Goal: Information Seeking & Learning: Learn about a topic

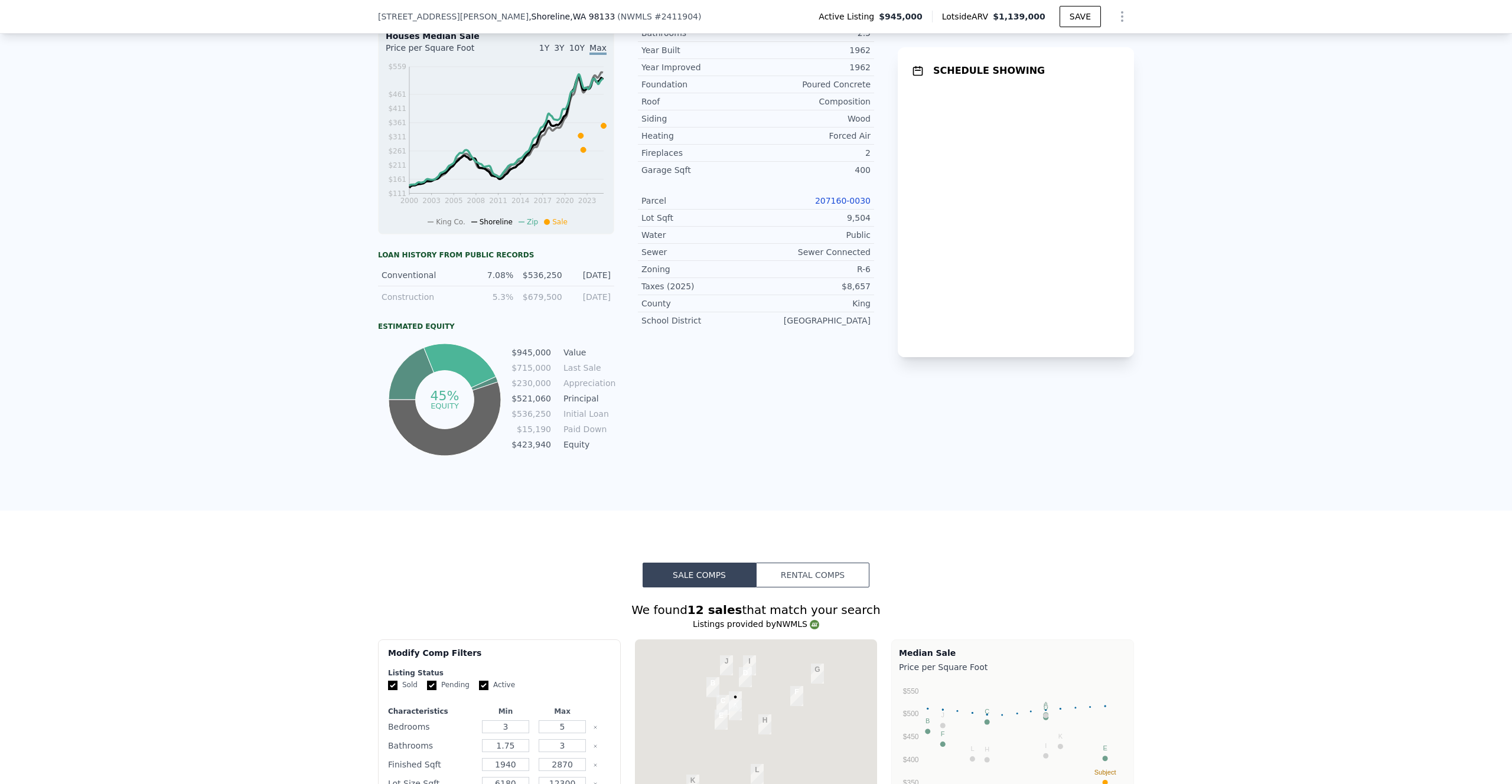
scroll to position [575, 0]
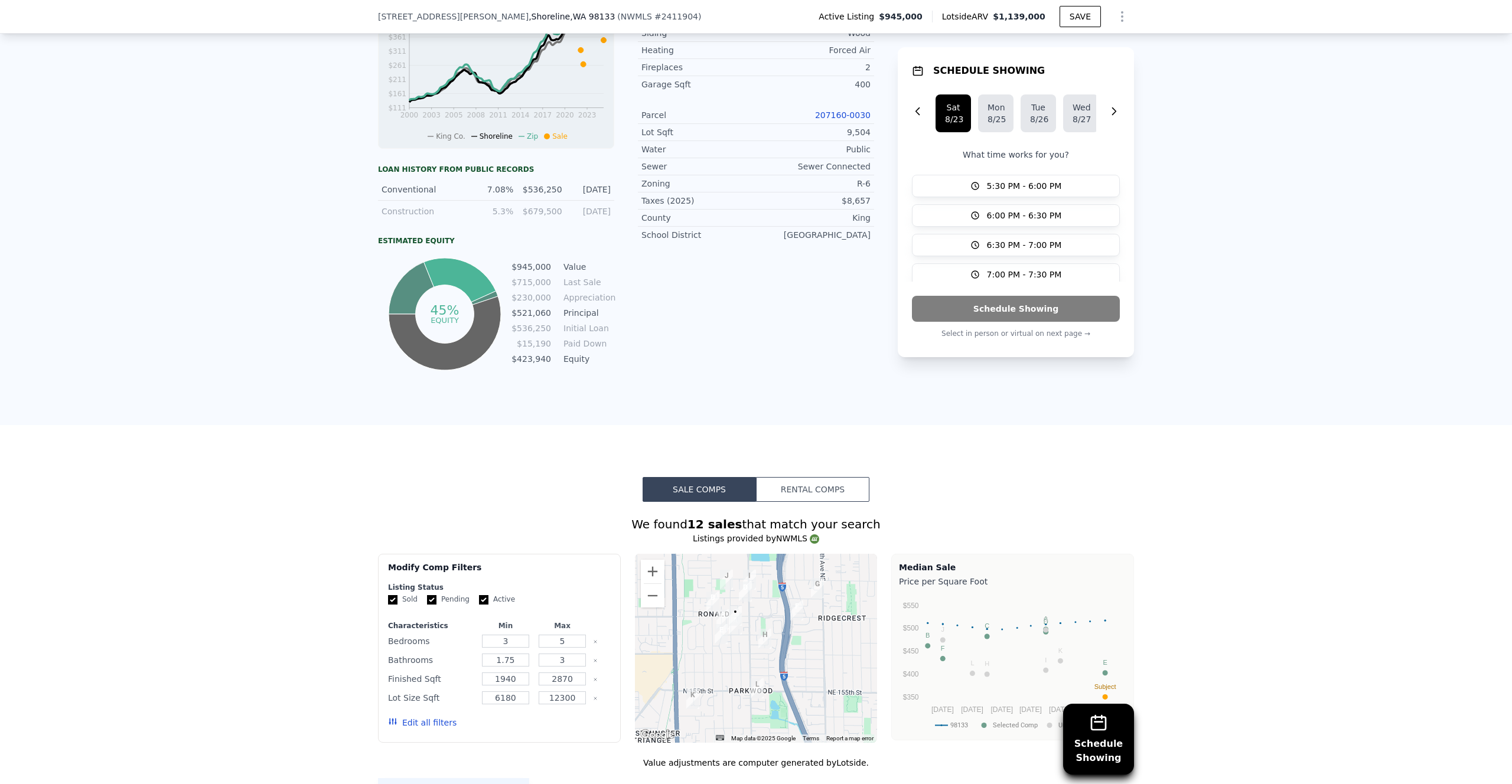
click at [578, 282] on td "Last Sale" at bounding box center [588, 282] width 53 height 13
click at [548, 281] on td "$715,000" at bounding box center [531, 282] width 41 height 13
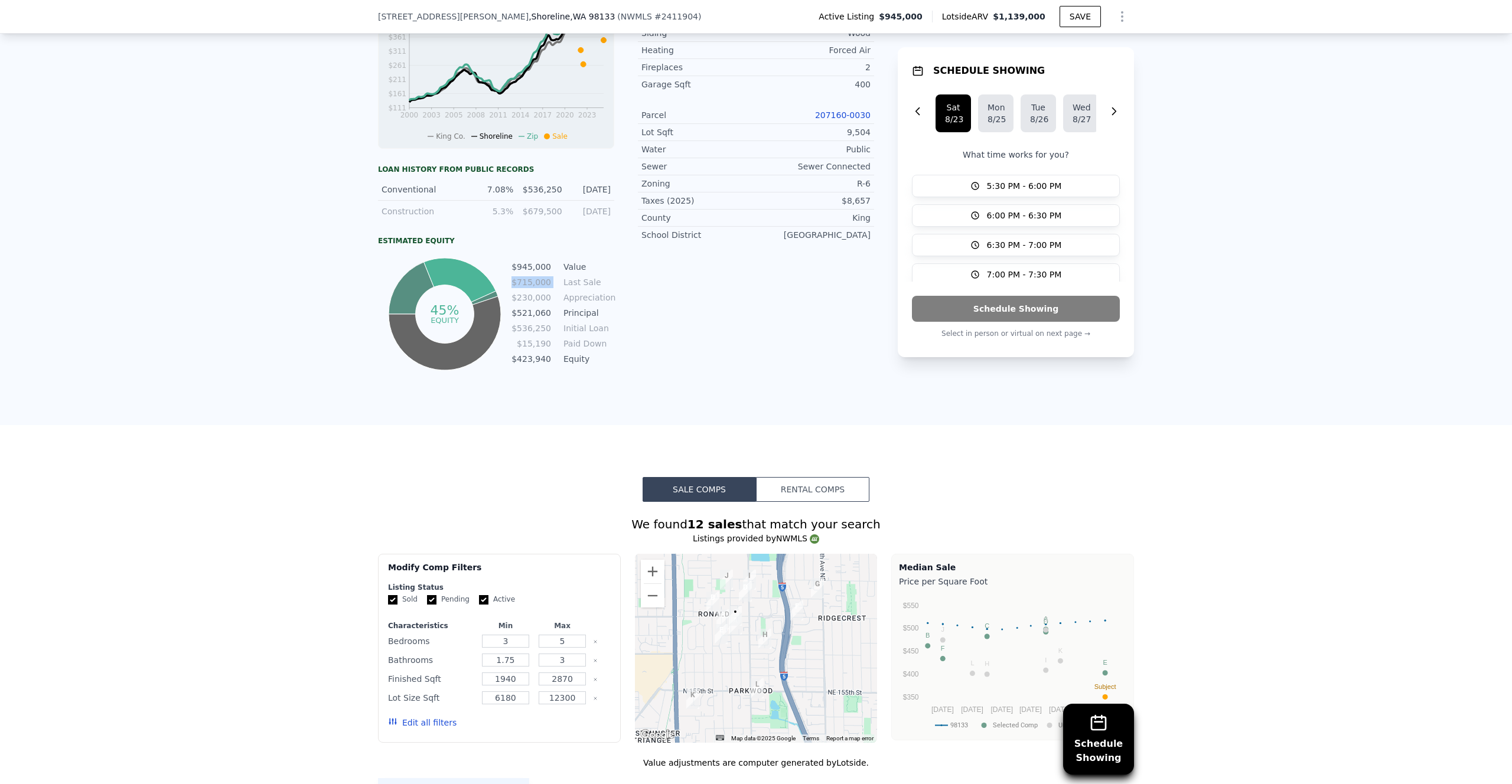
click at [548, 281] on td "$715,000" at bounding box center [531, 282] width 41 height 13
click at [595, 296] on td "Appreciation" at bounding box center [588, 297] width 53 height 13
click at [529, 310] on td "$521,060" at bounding box center [531, 312] width 41 height 13
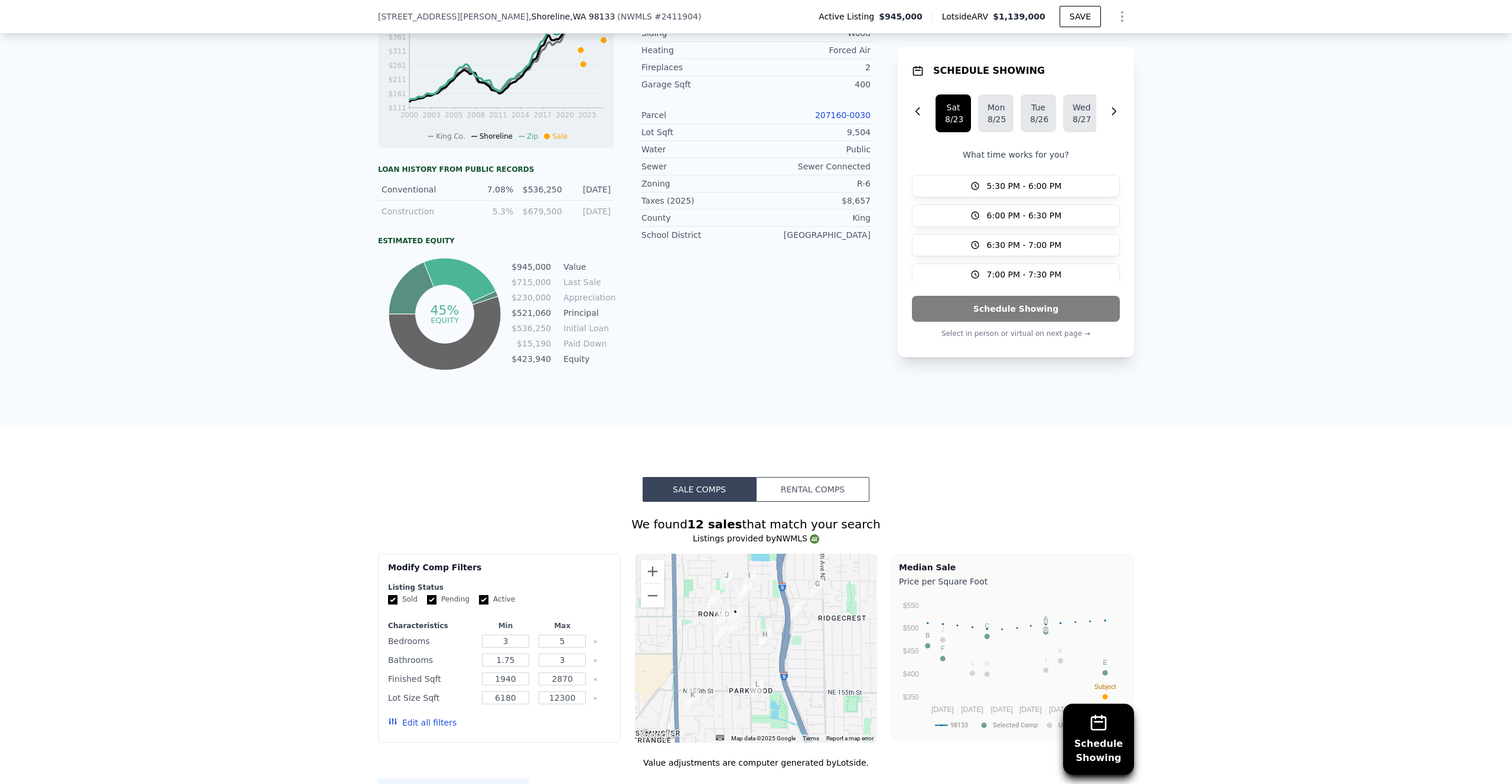
click at [548, 328] on td "$536,250" at bounding box center [531, 328] width 41 height 13
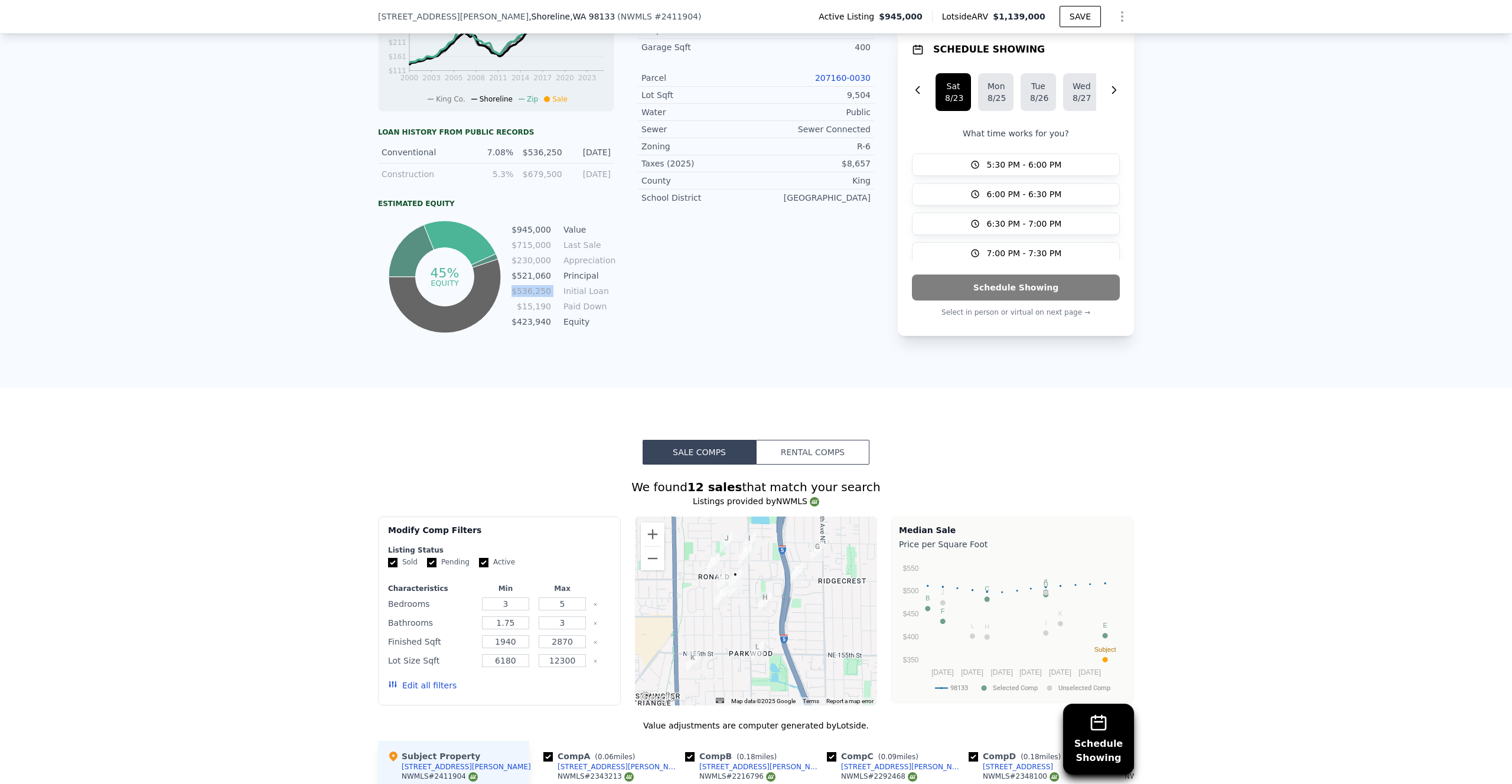
scroll to position [641, 0]
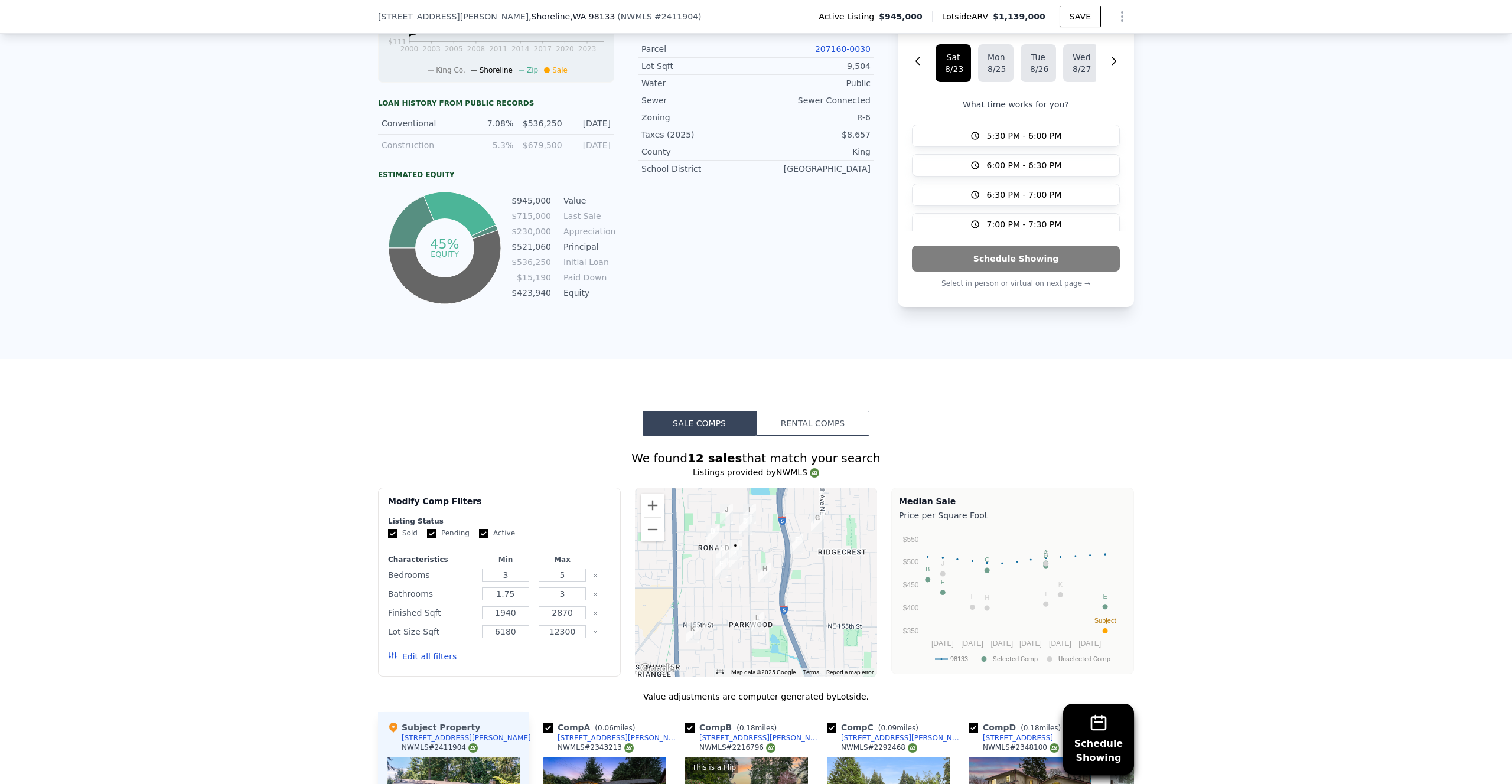
click at [613, 261] on td "Initial Loan" at bounding box center [588, 262] width 53 height 13
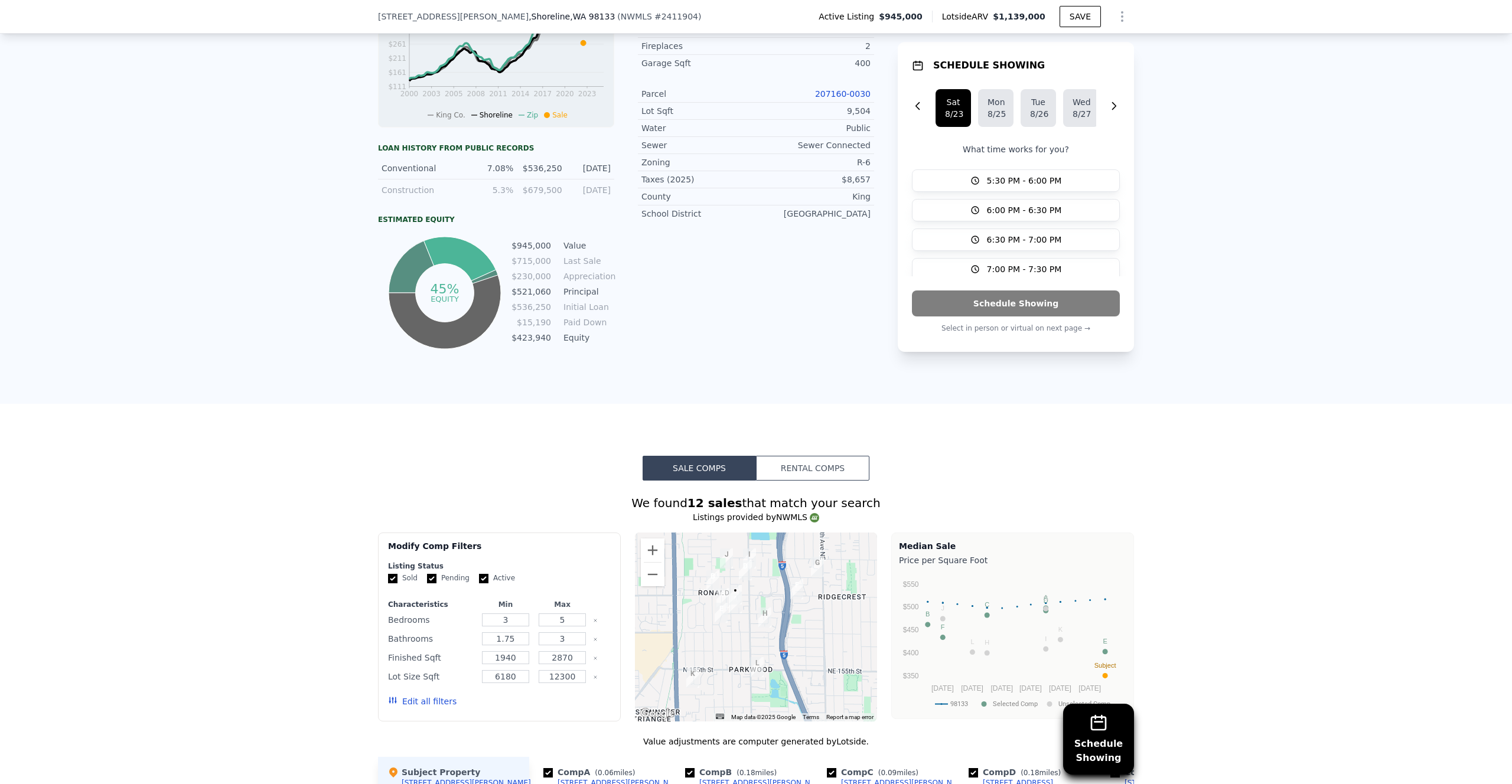
scroll to position [593, 0]
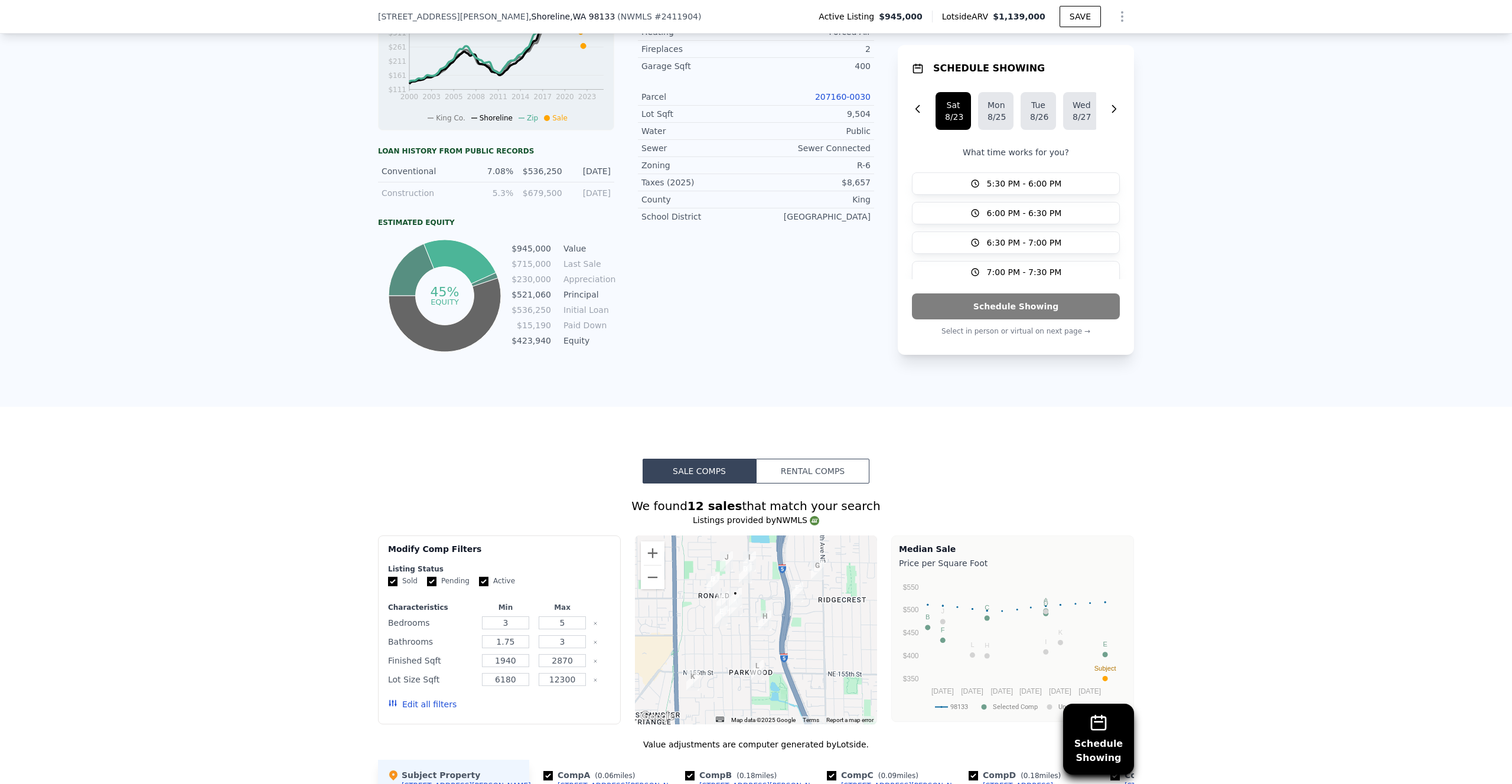
click at [546, 172] on div "$536,250" at bounding box center [541, 171] width 41 height 12
click at [536, 308] on td "$536,250" at bounding box center [531, 310] width 41 height 13
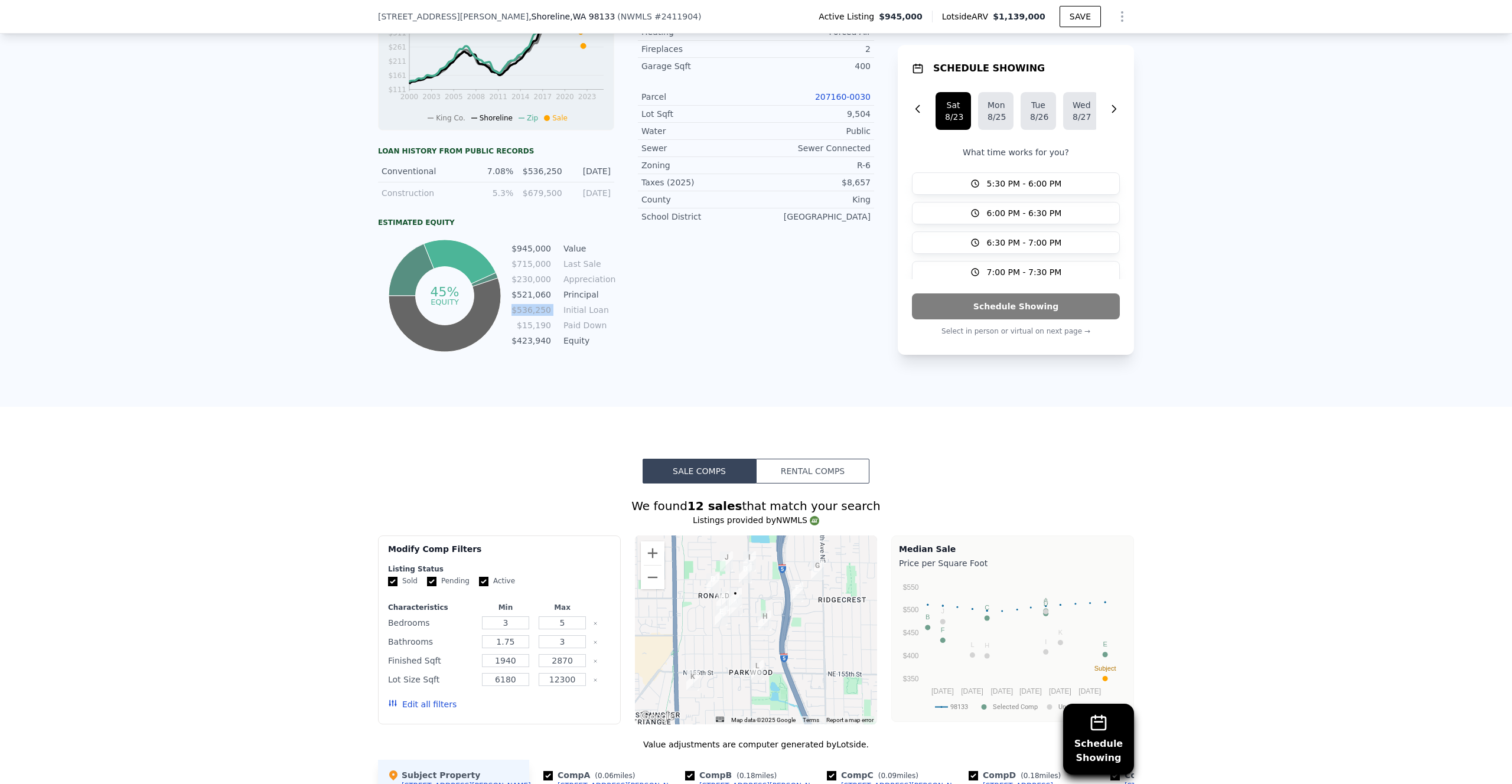
click at [536, 308] on td "$536,250" at bounding box center [531, 310] width 41 height 13
click at [629, 292] on div "LISTING & SALE HISTORY Price Decrease $ 945,000 [DATE] Listed $ 975,000 [DATE] …" at bounding box center [626, 49] width 496 height 613
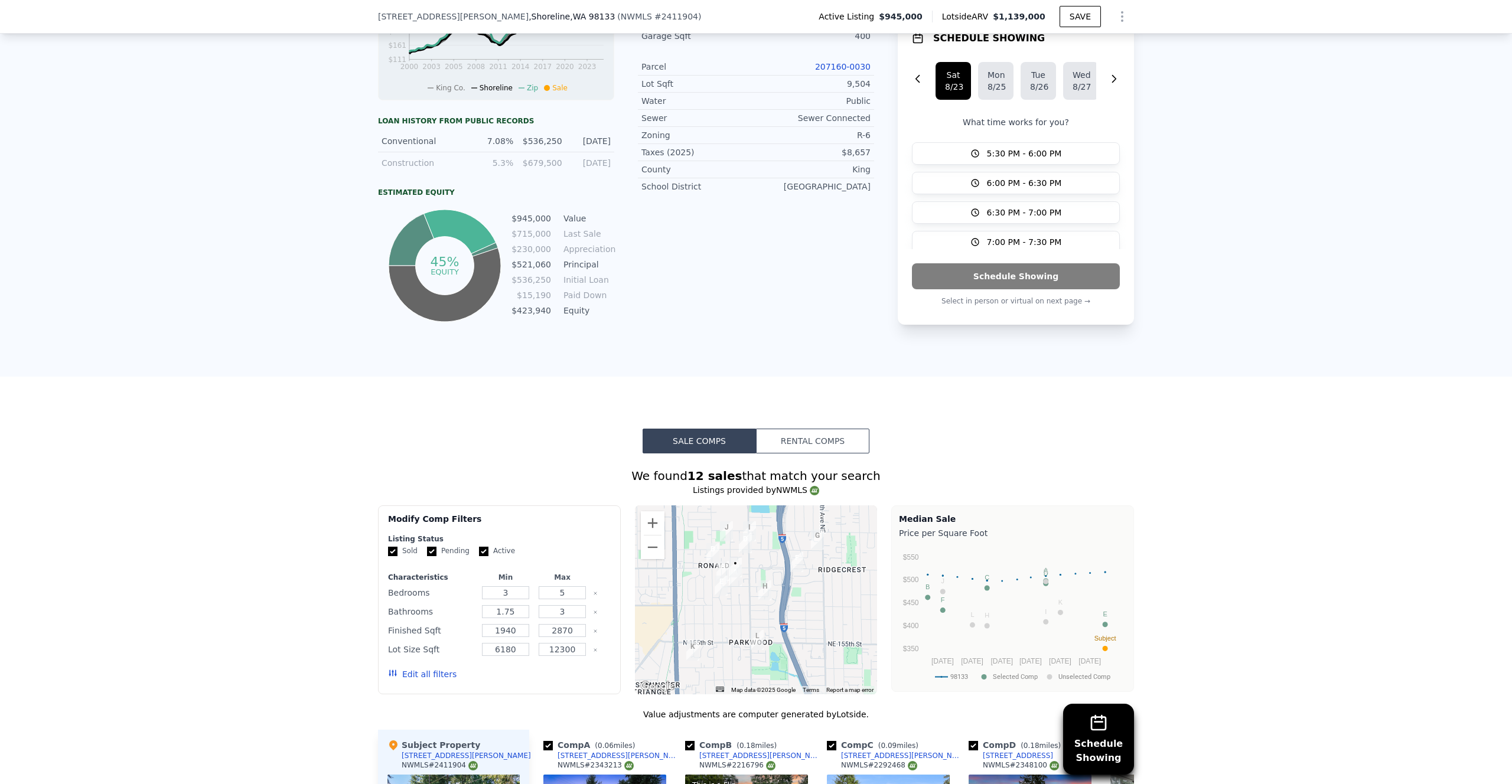
scroll to position [646, 0]
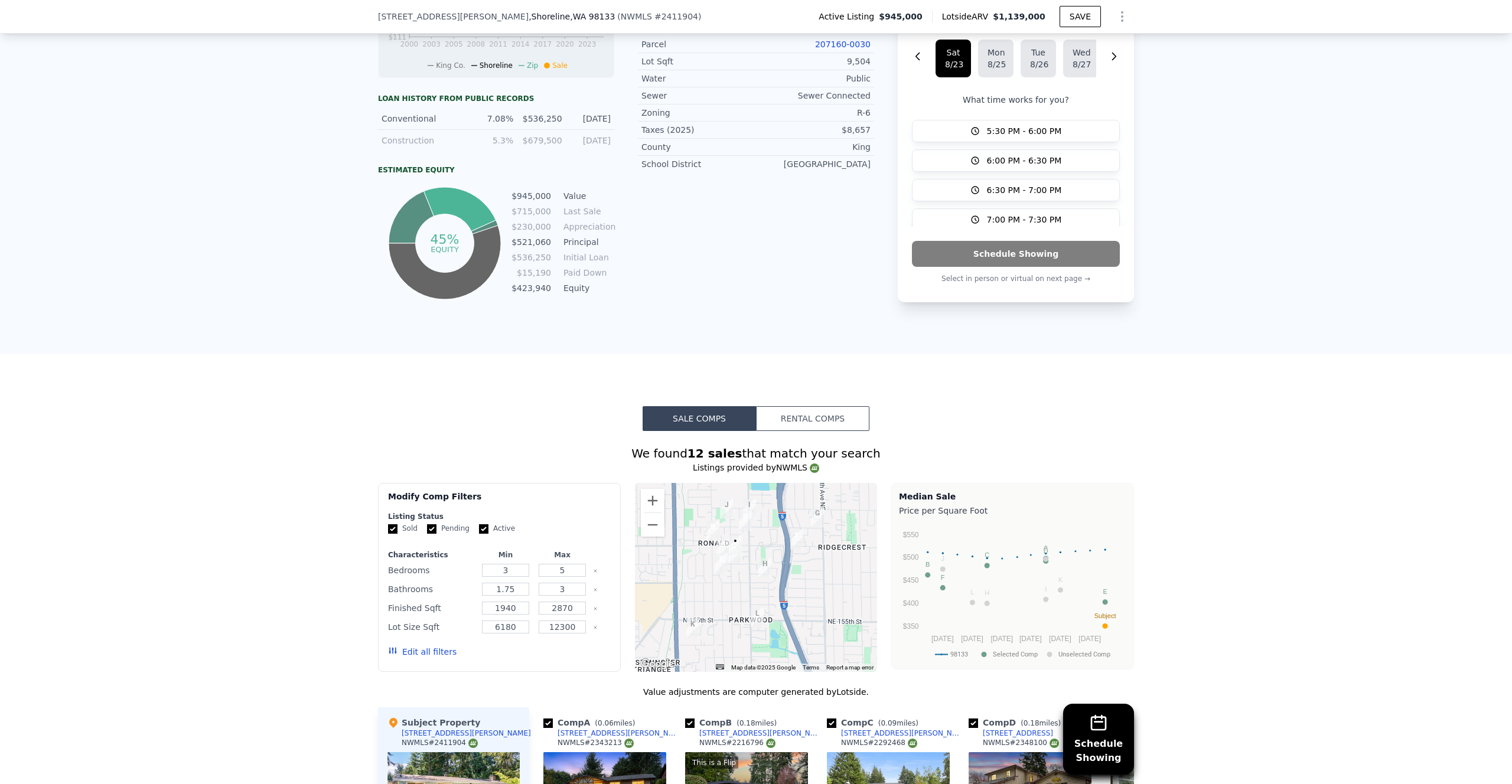
click at [579, 142] on div "[DATE]" at bounding box center [590, 140] width 41 height 12
click at [531, 140] on div "$679,500" at bounding box center [541, 140] width 41 height 12
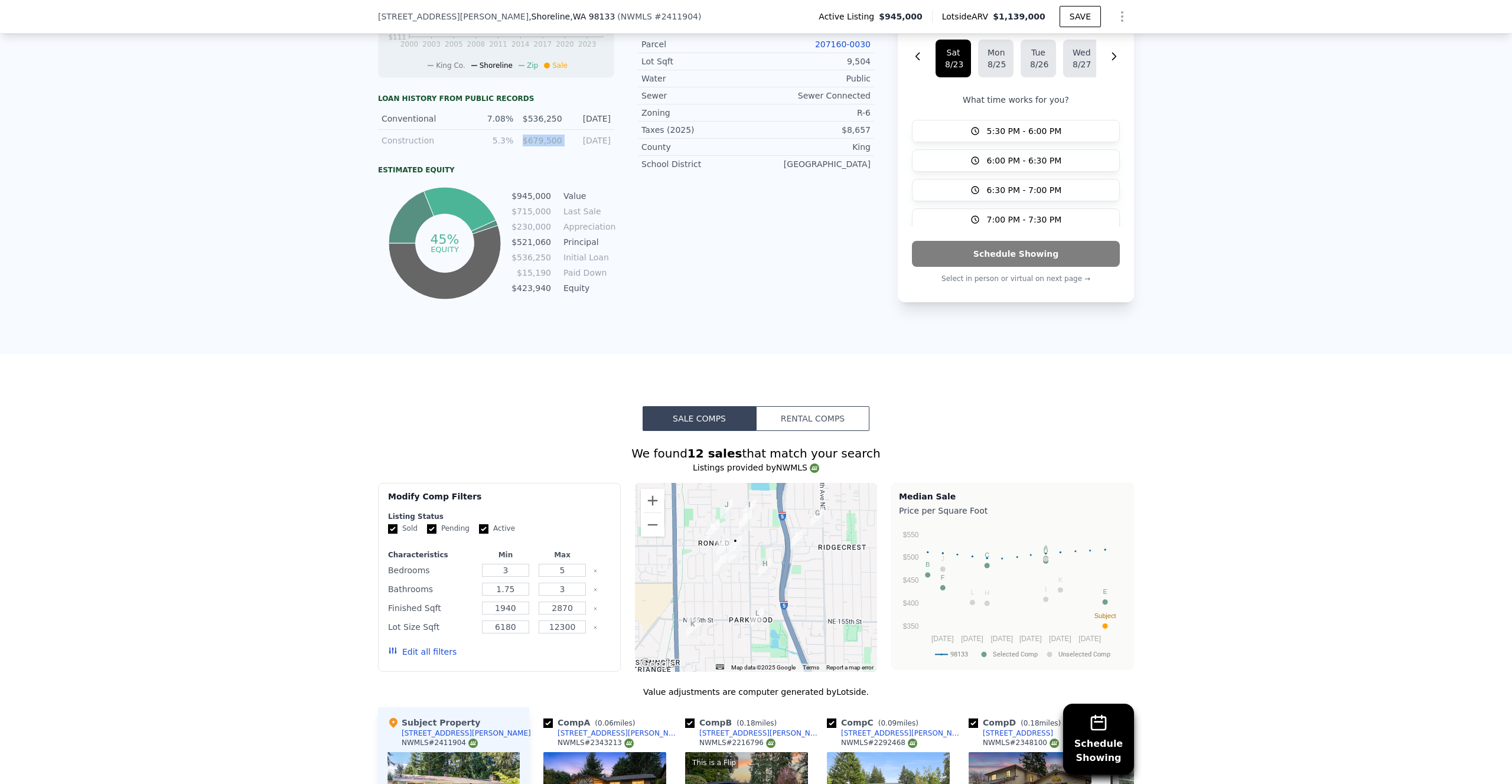
click at [531, 140] on div "$679,500" at bounding box center [541, 140] width 41 height 12
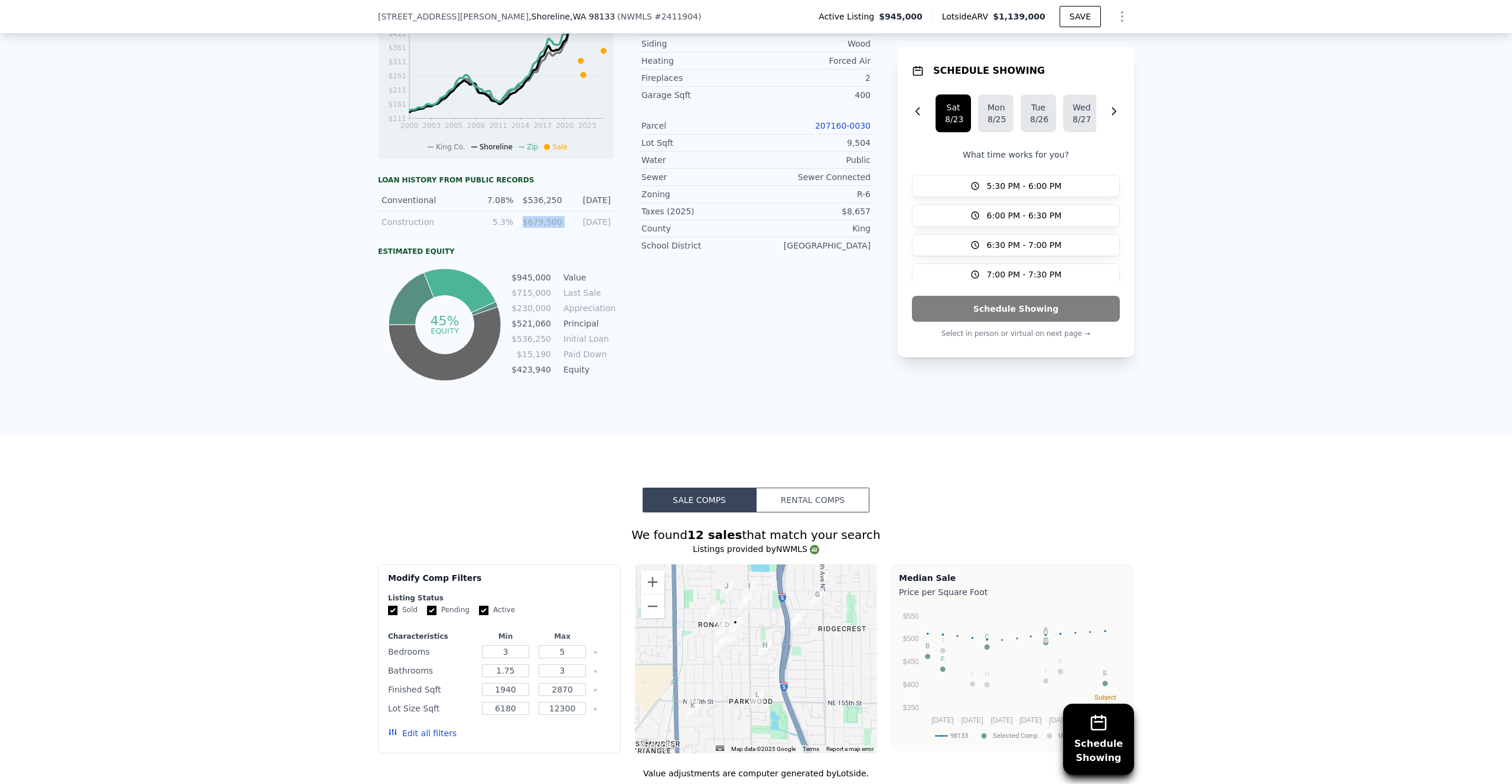
scroll to position [563, 0]
click at [722, 333] on div "Listing remarks Spacious Shoreline mid-century home with gleaming hardwood floo…" at bounding box center [756, 79] width 236 height 613
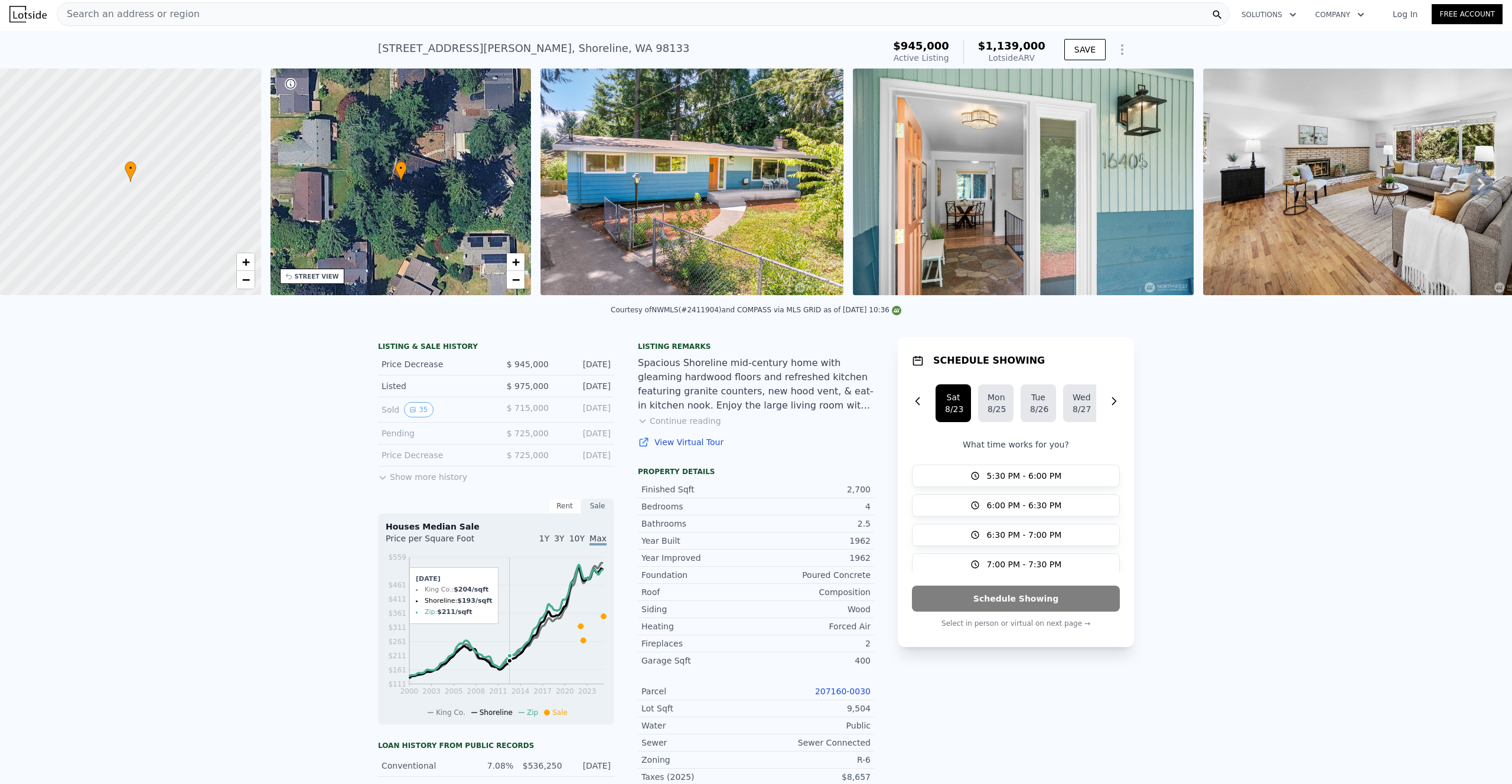
scroll to position [2, 0]
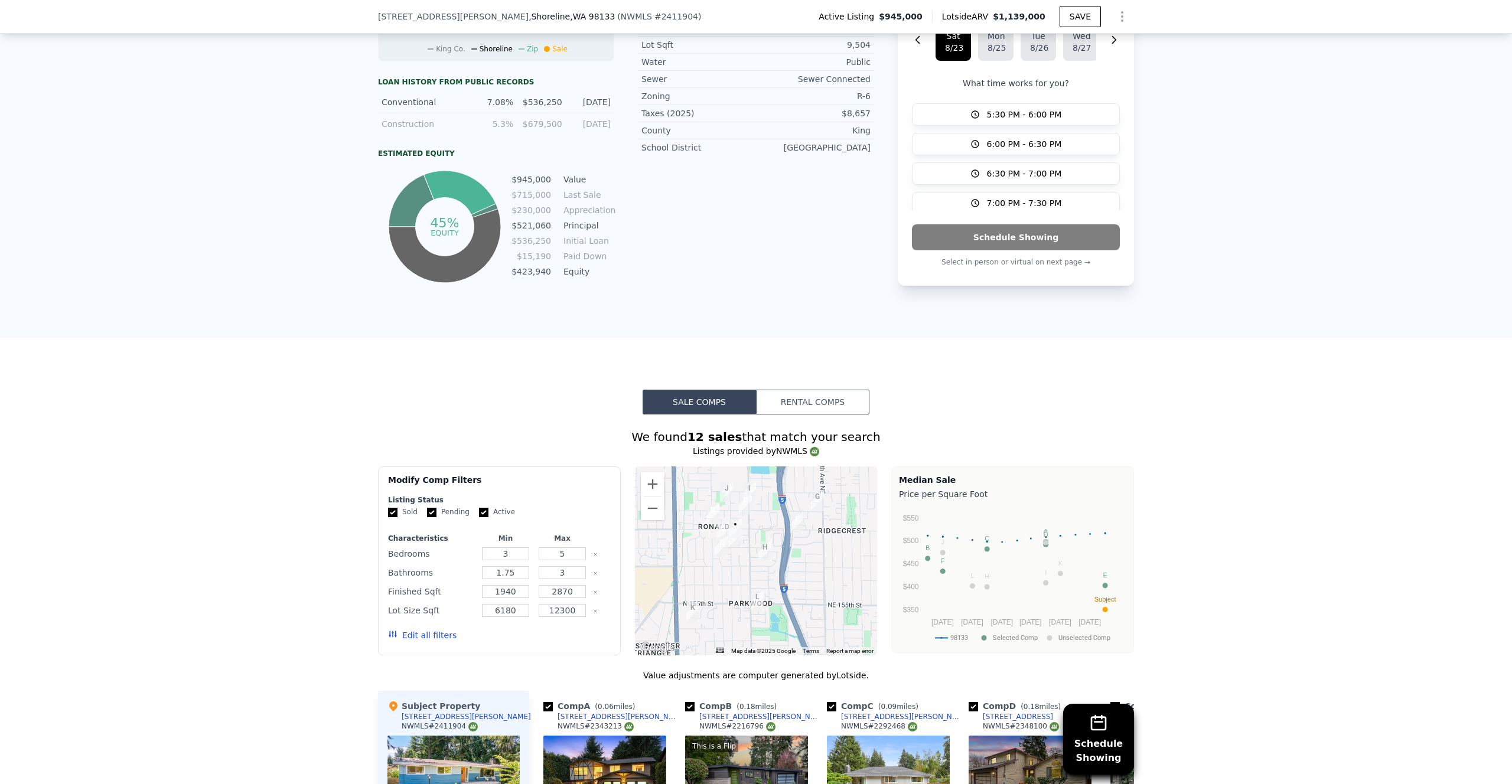
click at [266, 288] on div "LISTING & SALE HISTORY Price Decrease $ 945,000 Aug 9, 2025 Listed $ 975,000 Ju…" at bounding box center [756, 1] width 1512 height 674
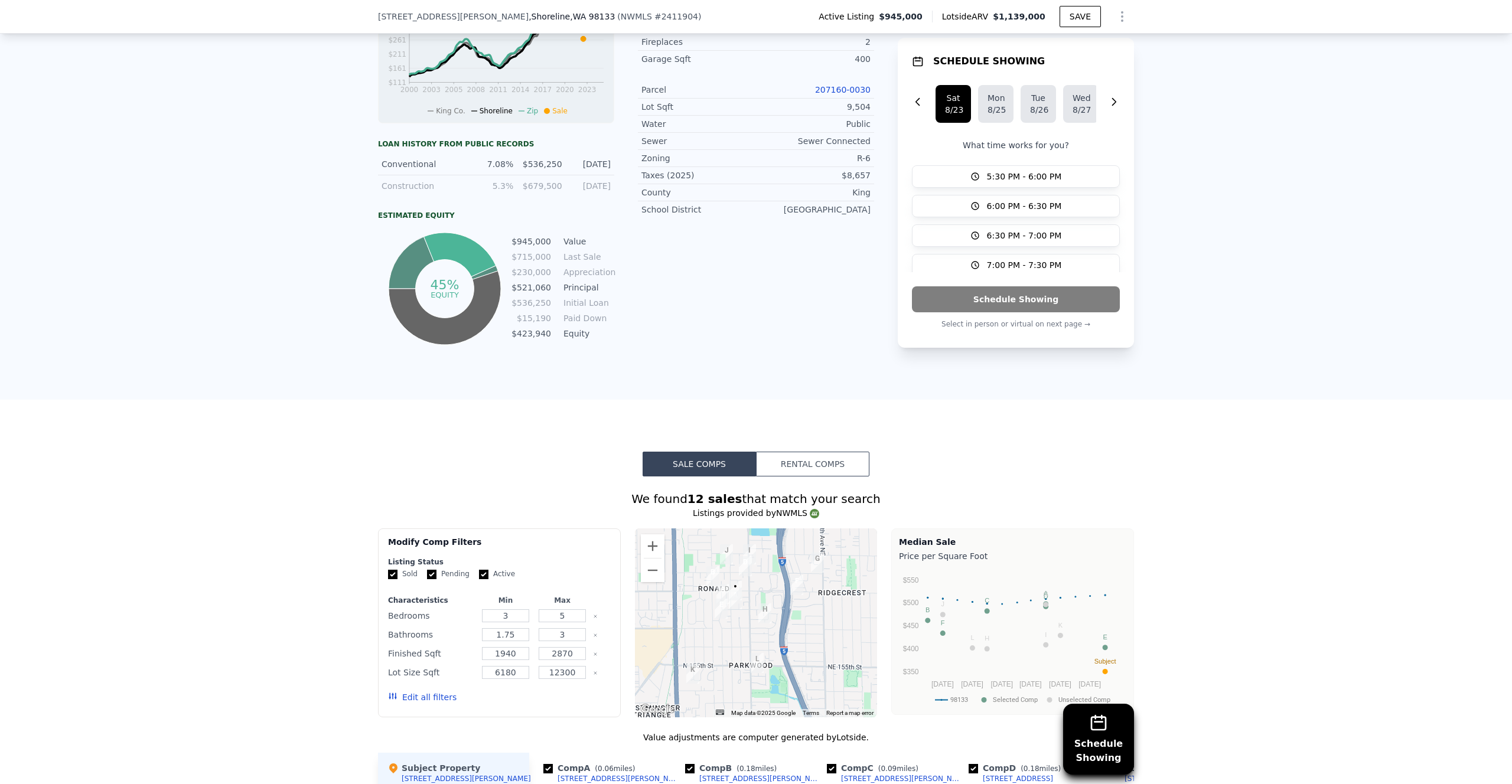
scroll to position [588, 0]
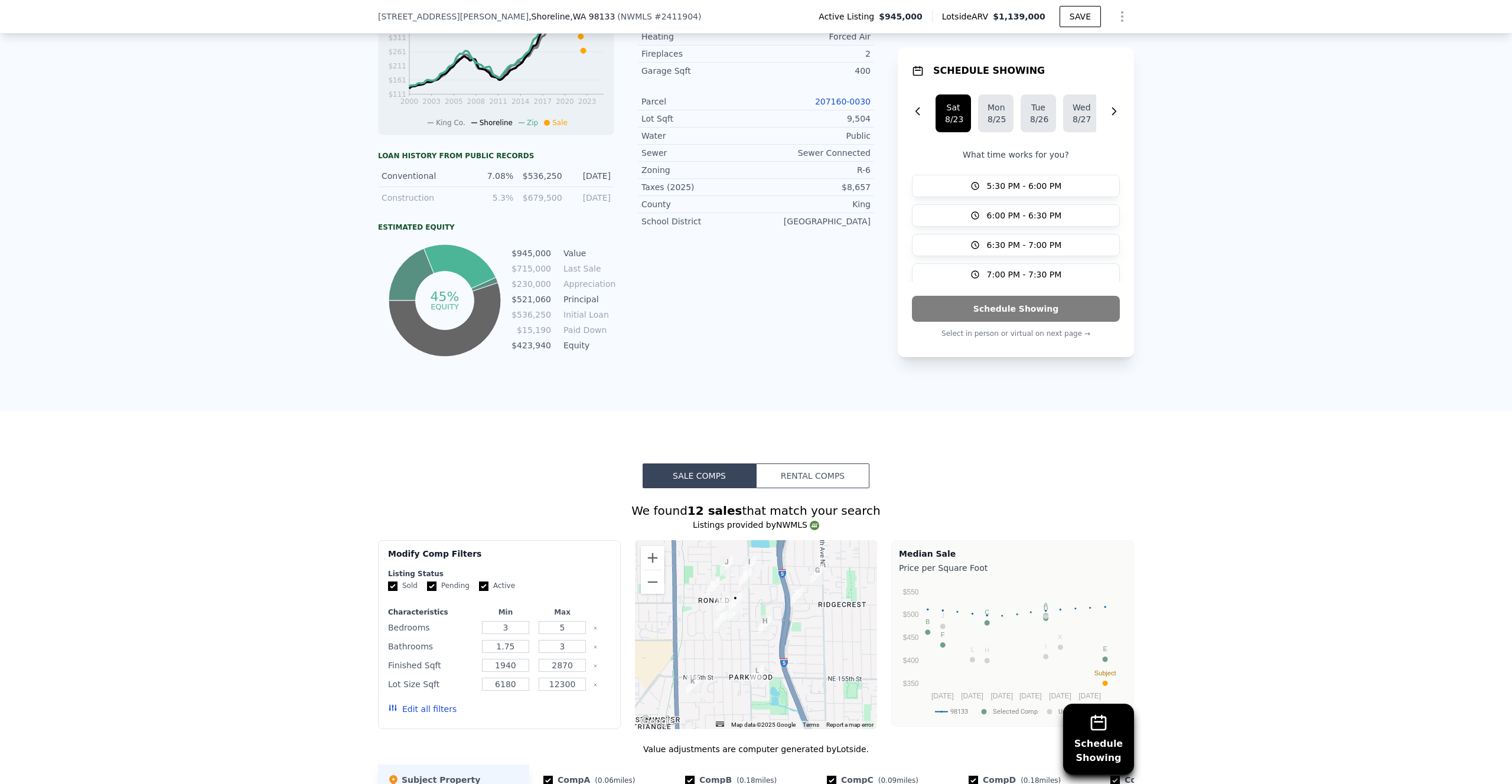
click at [265, 219] on div "LISTING & SALE HISTORY Price Decrease $ 945,000 Aug 9, 2025 Listed $ 975,000 Ju…" at bounding box center [756, 75] width 1512 height 674
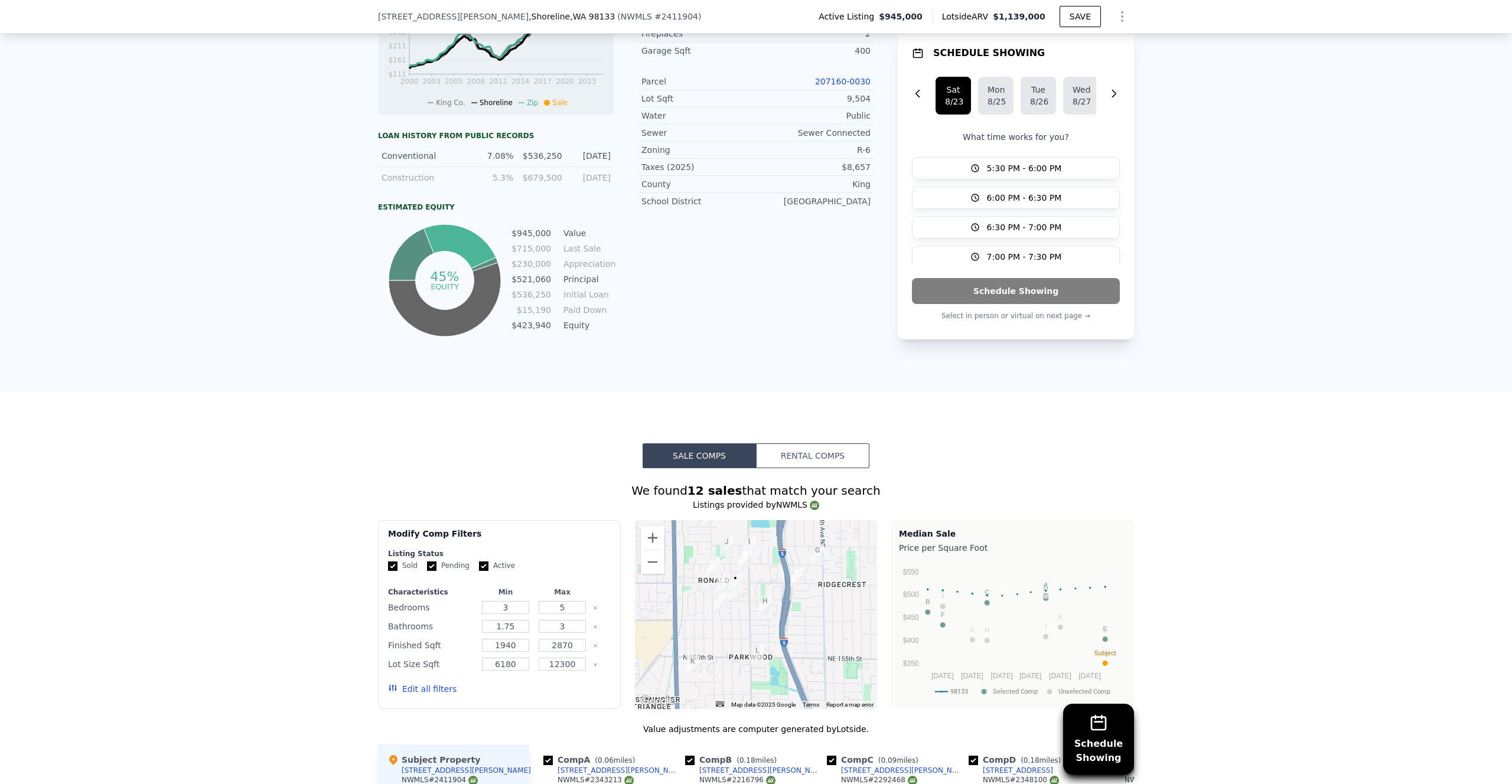
scroll to position [646, 0]
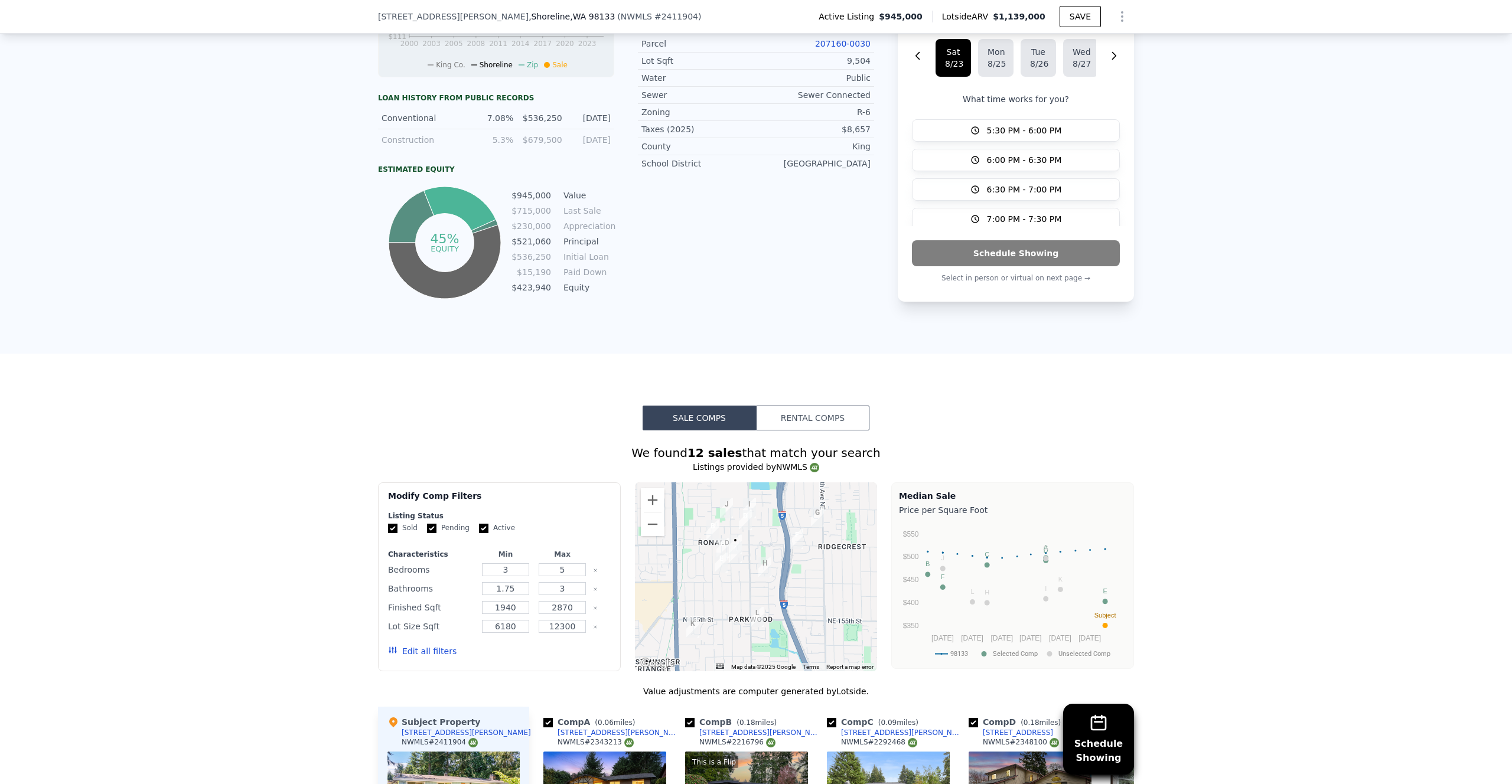
click at [269, 167] on div "LISTING & SALE HISTORY Price Decrease $ 945,000 Aug 9, 2025 Listed $ 975,000 Ju…" at bounding box center [756, 17] width 1512 height 674
click at [285, 115] on div "LISTING & SALE HISTORY Price Decrease $ 945,000 Aug 9, 2025 Listed $ 975,000 Ju…" at bounding box center [756, 17] width 1512 height 674
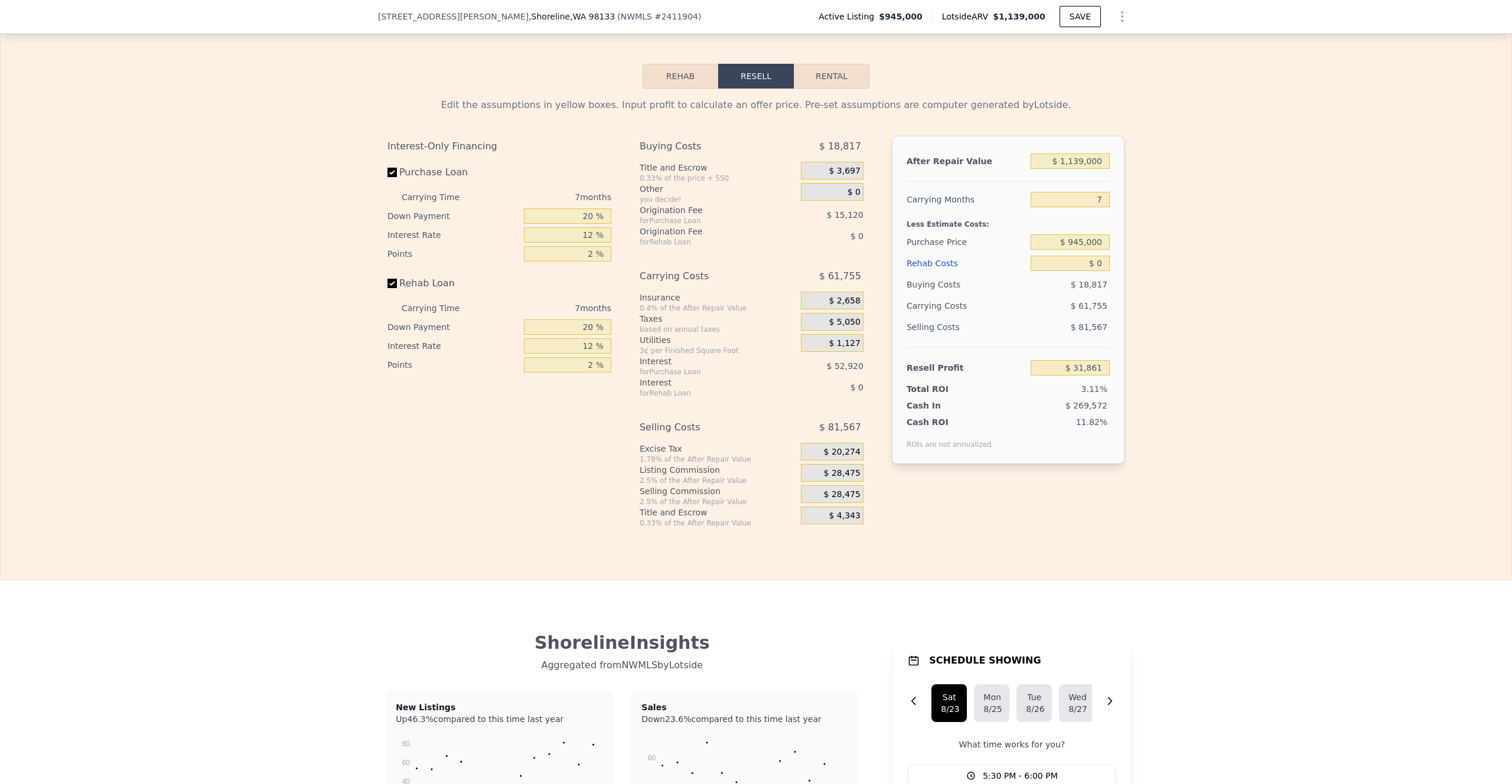
scroll to position [1821, 0]
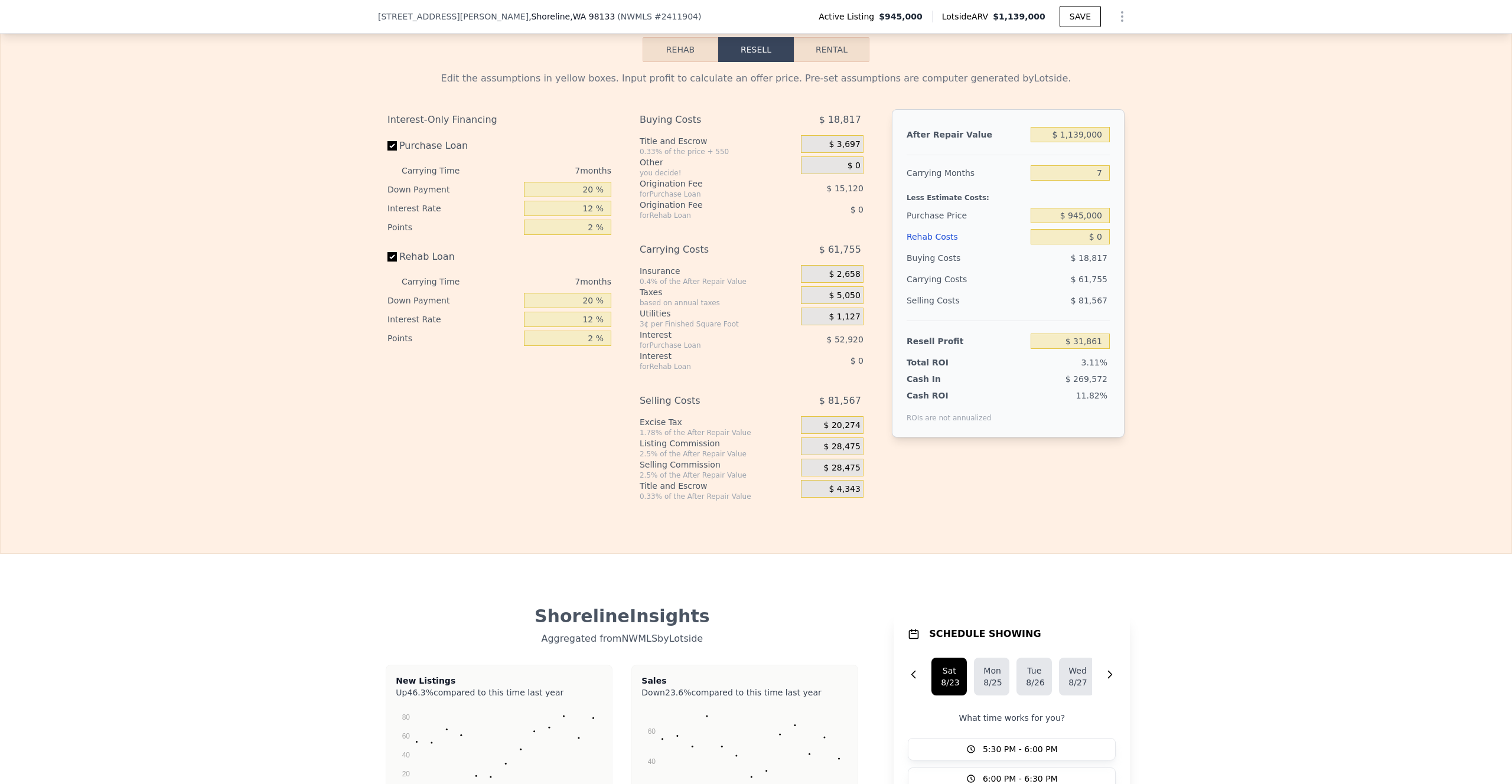
click at [857, 41] on button "Rental" at bounding box center [831, 50] width 75 height 25
select select "30"
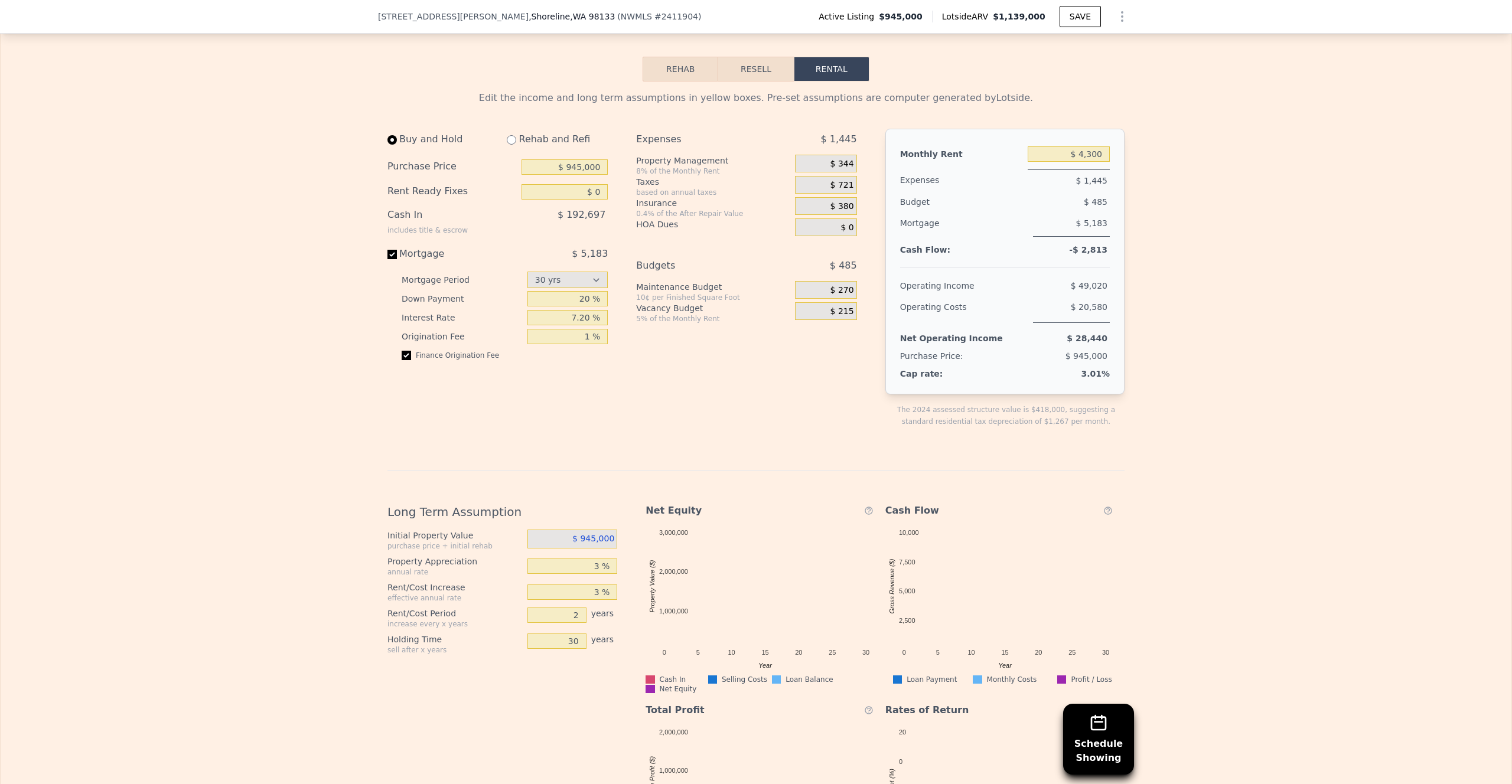
click at [1230, 174] on div "Edit the income and long term assumptions in yellow boxes. Pre-set assumptions …" at bounding box center [756, 483] width 1511 height 803
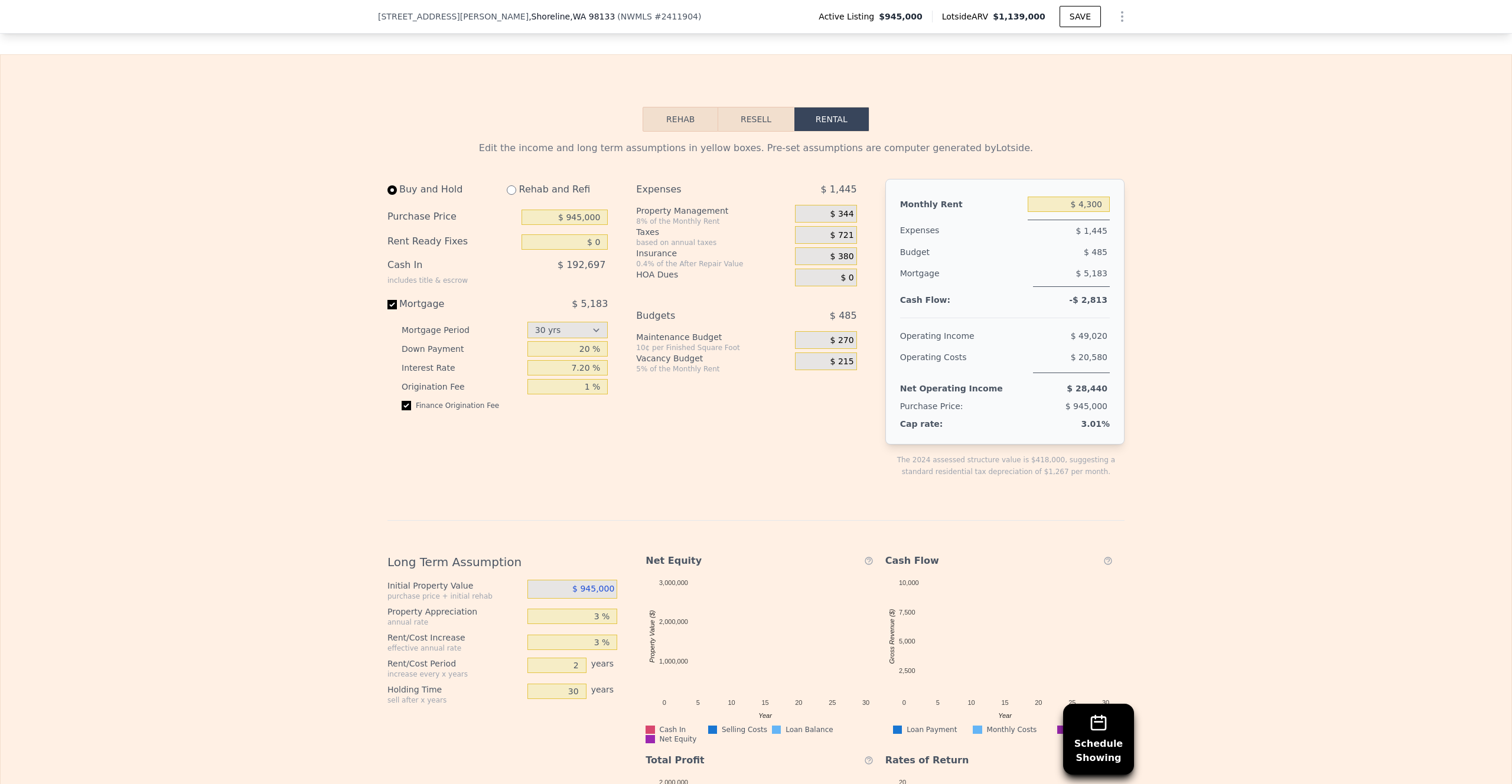
scroll to position [1749, 0]
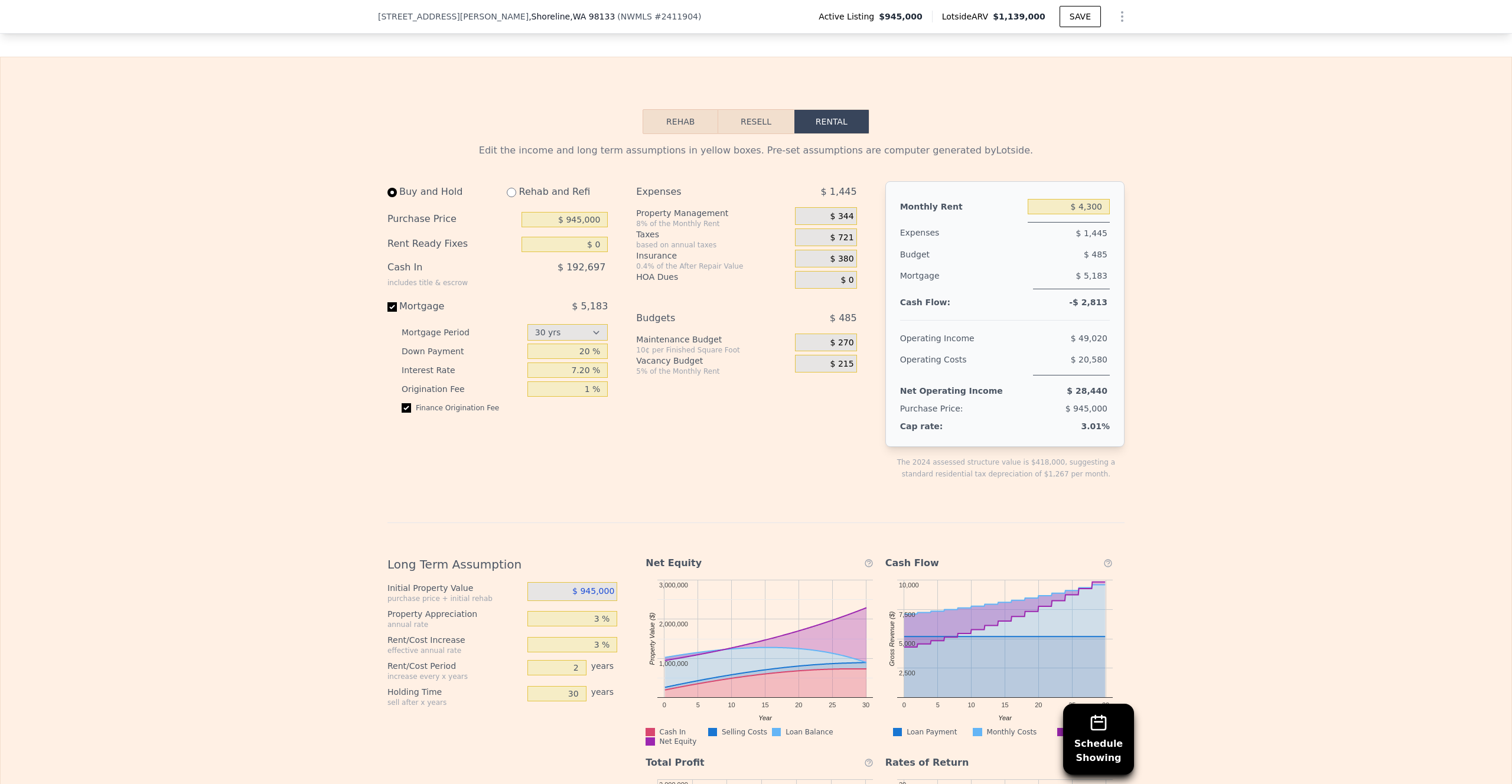
click at [1127, 6] on button "Show Options" at bounding box center [1122, 17] width 24 height 24
click at [1124, 14] on icon "Show Options" at bounding box center [1122, 17] width 15 height 15
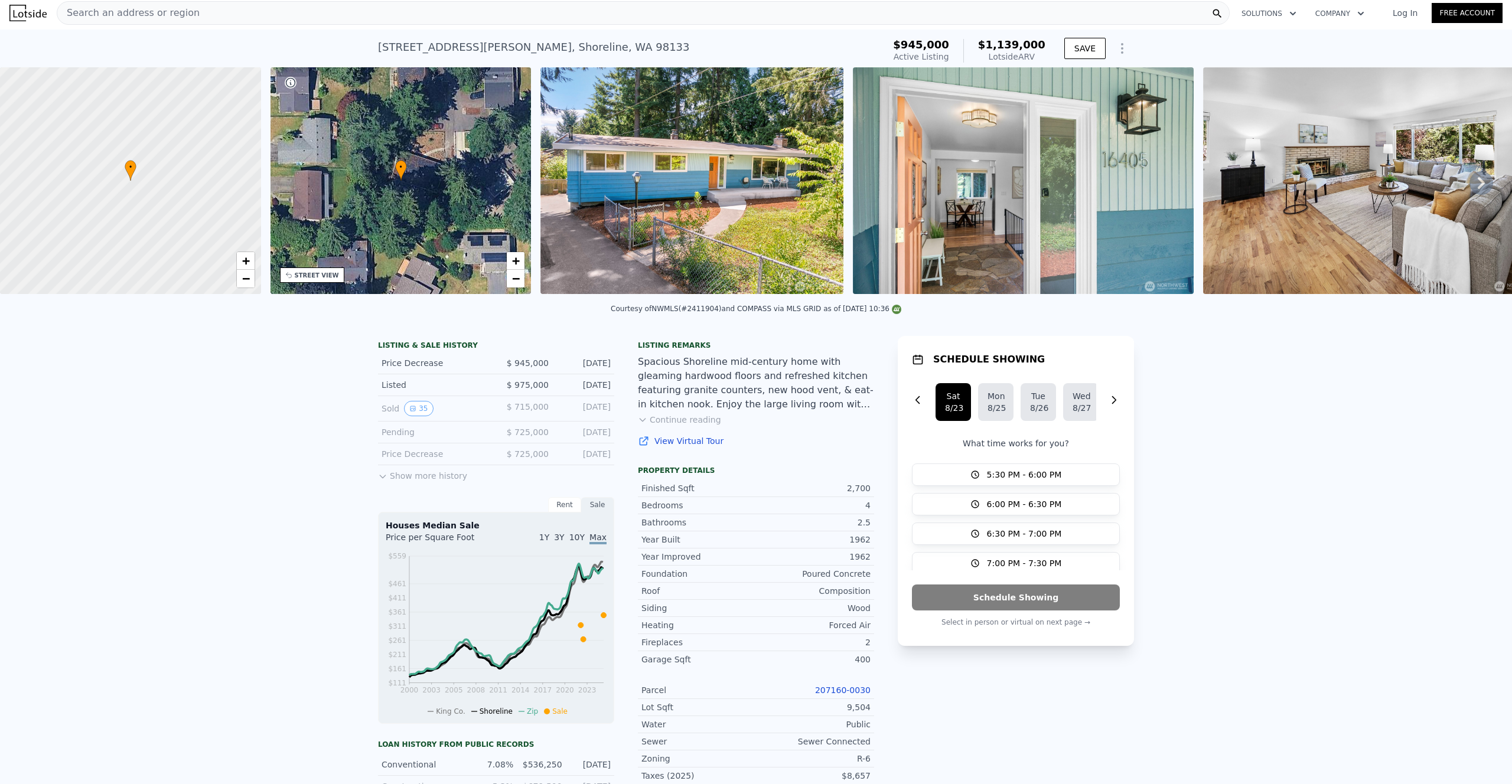
scroll to position [0, 0]
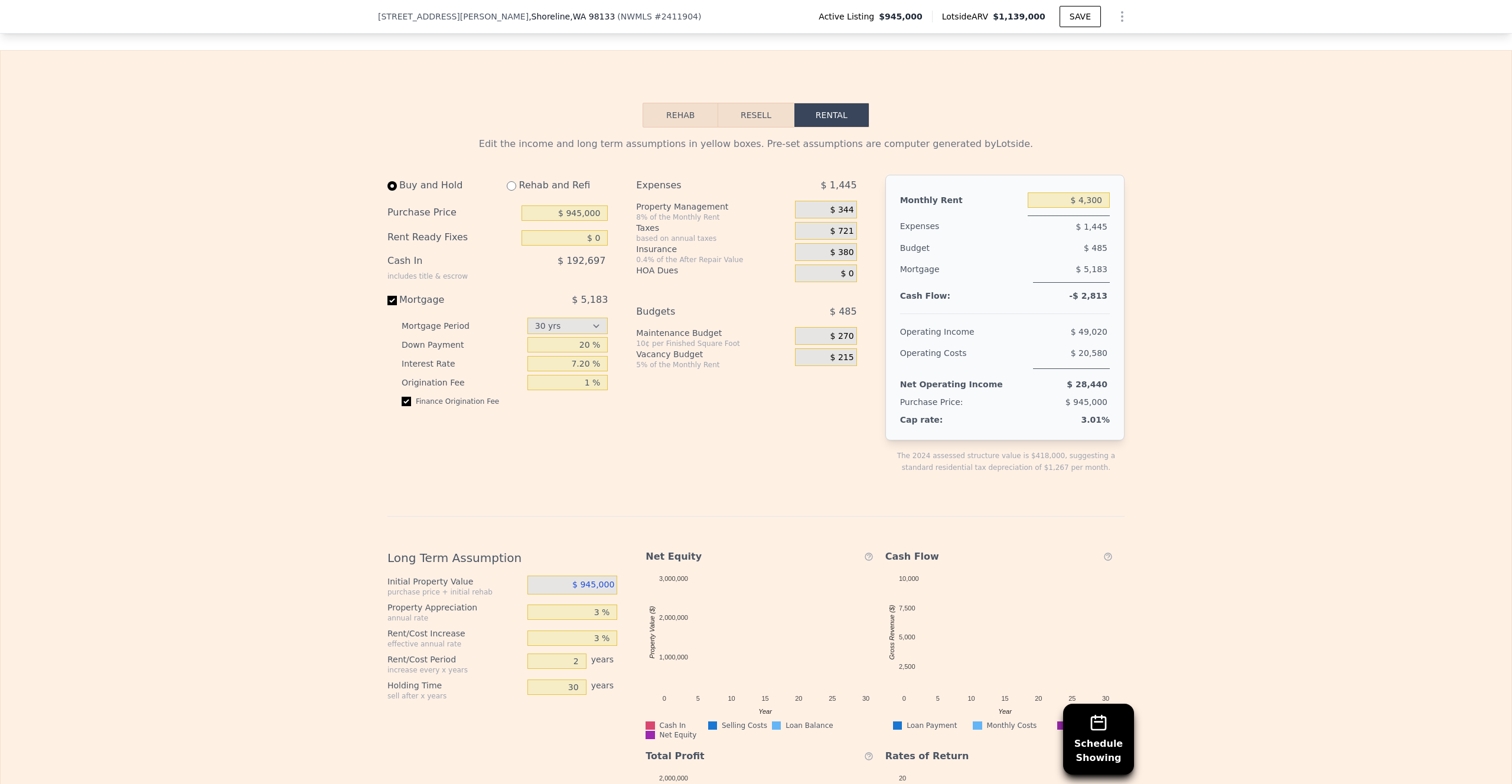
click at [1223, 153] on div "Edit the income and long term assumptions in yellow boxes. Pre-set assumptions …" at bounding box center [756, 529] width 1511 height 803
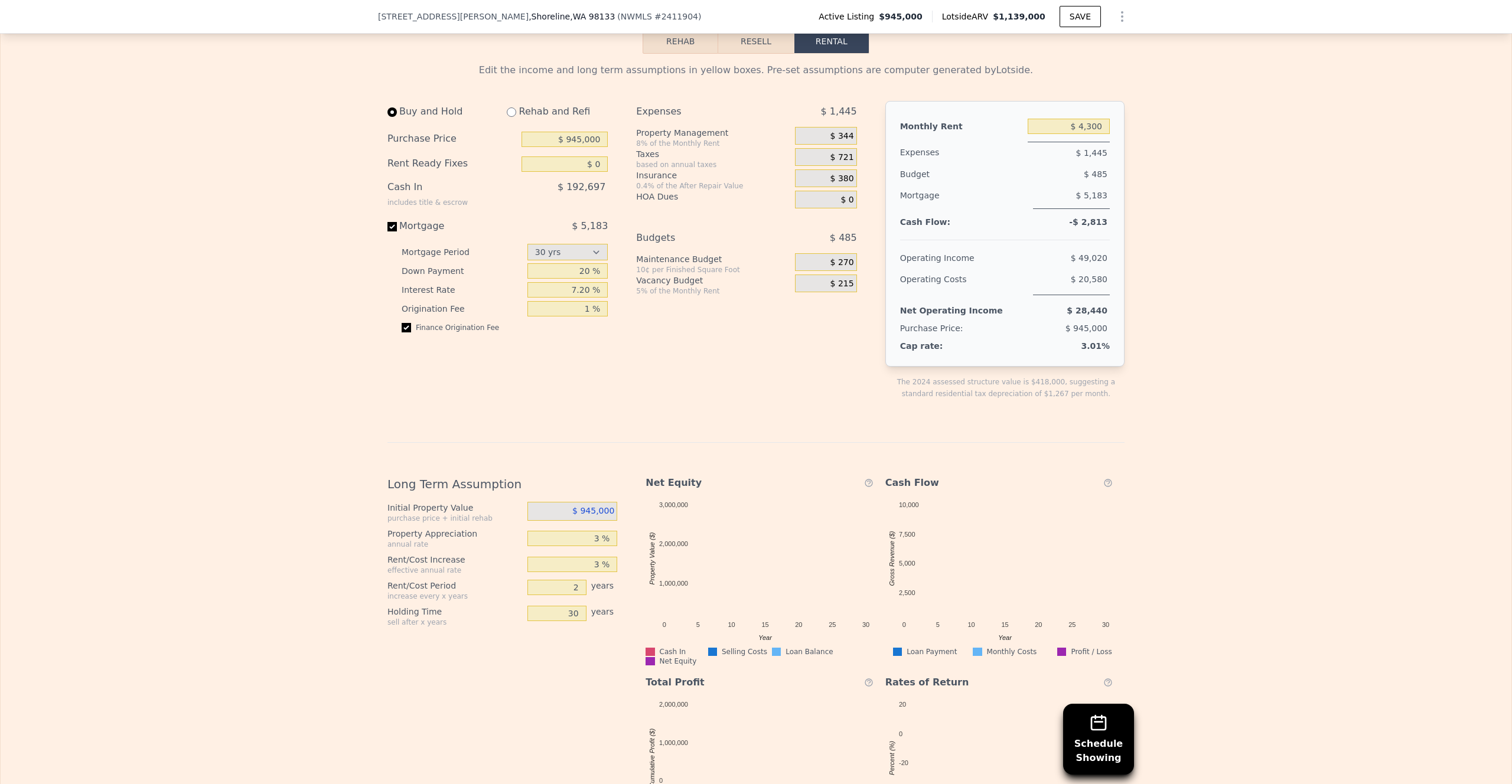
scroll to position [1825, 0]
click at [841, 179] on span "$ 380" at bounding box center [842, 183] width 24 height 10
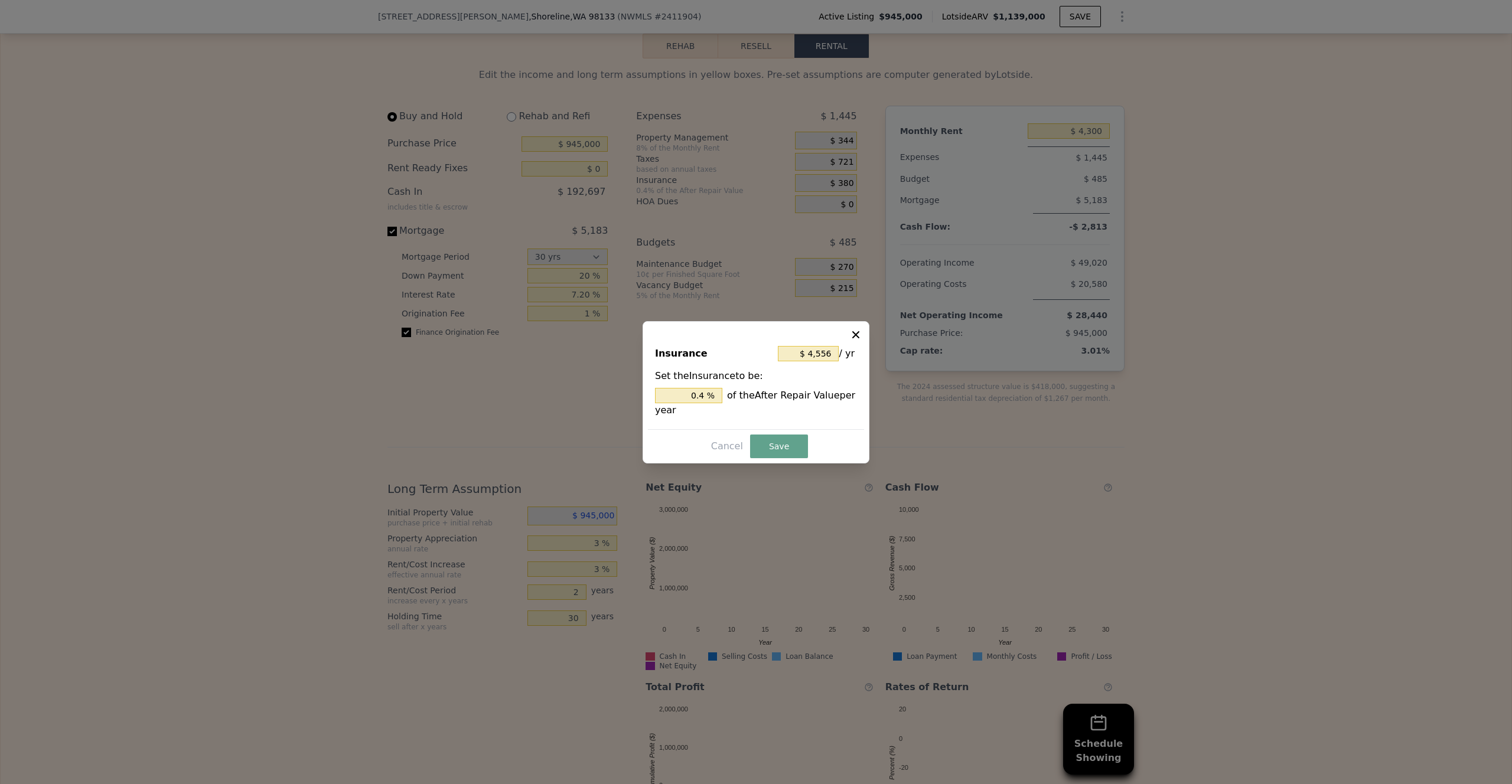
click at [841, 179] on div at bounding box center [756, 392] width 1512 height 784
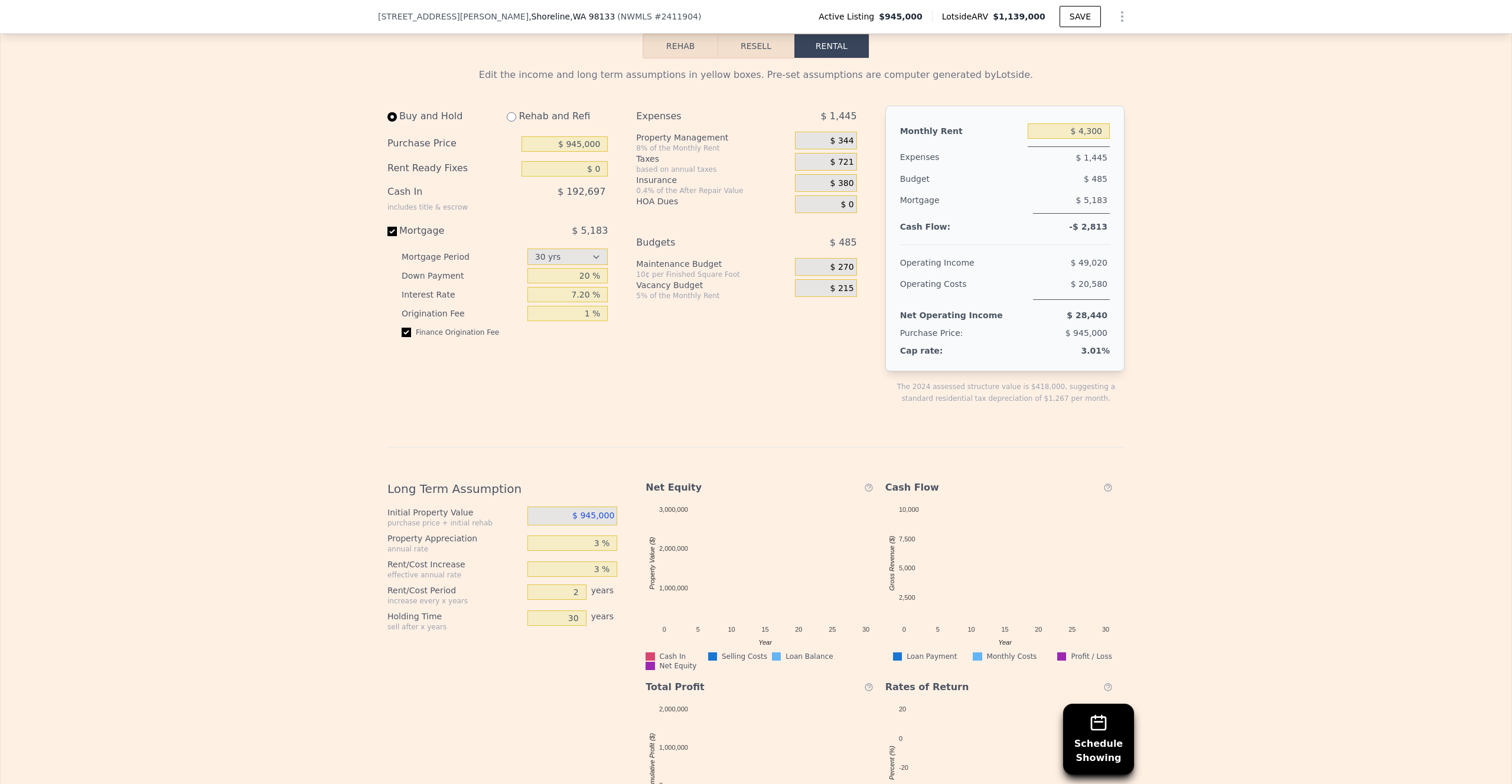
click at [849, 192] on div "$ 380" at bounding box center [825, 185] width 62 height 21
click at [848, 183] on span "$ 380" at bounding box center [842, 183] width 24 height 10
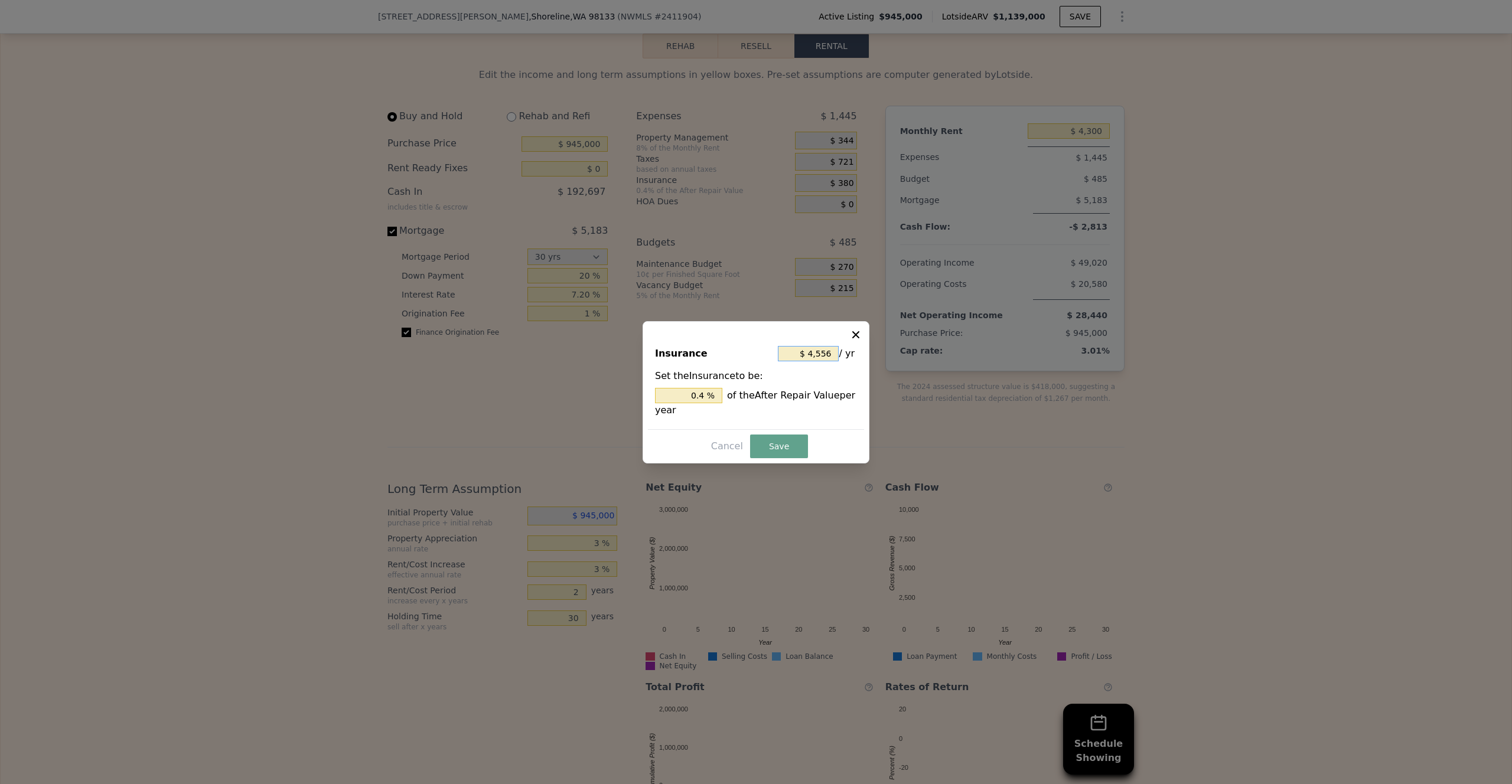
click at [807, 346] on input "$ 4,556" at bounding box center [808, 354] width 61 height 15
click at [819, 351] on input "$ 4,556" at bounding box center [808, 354] width 61 height 15
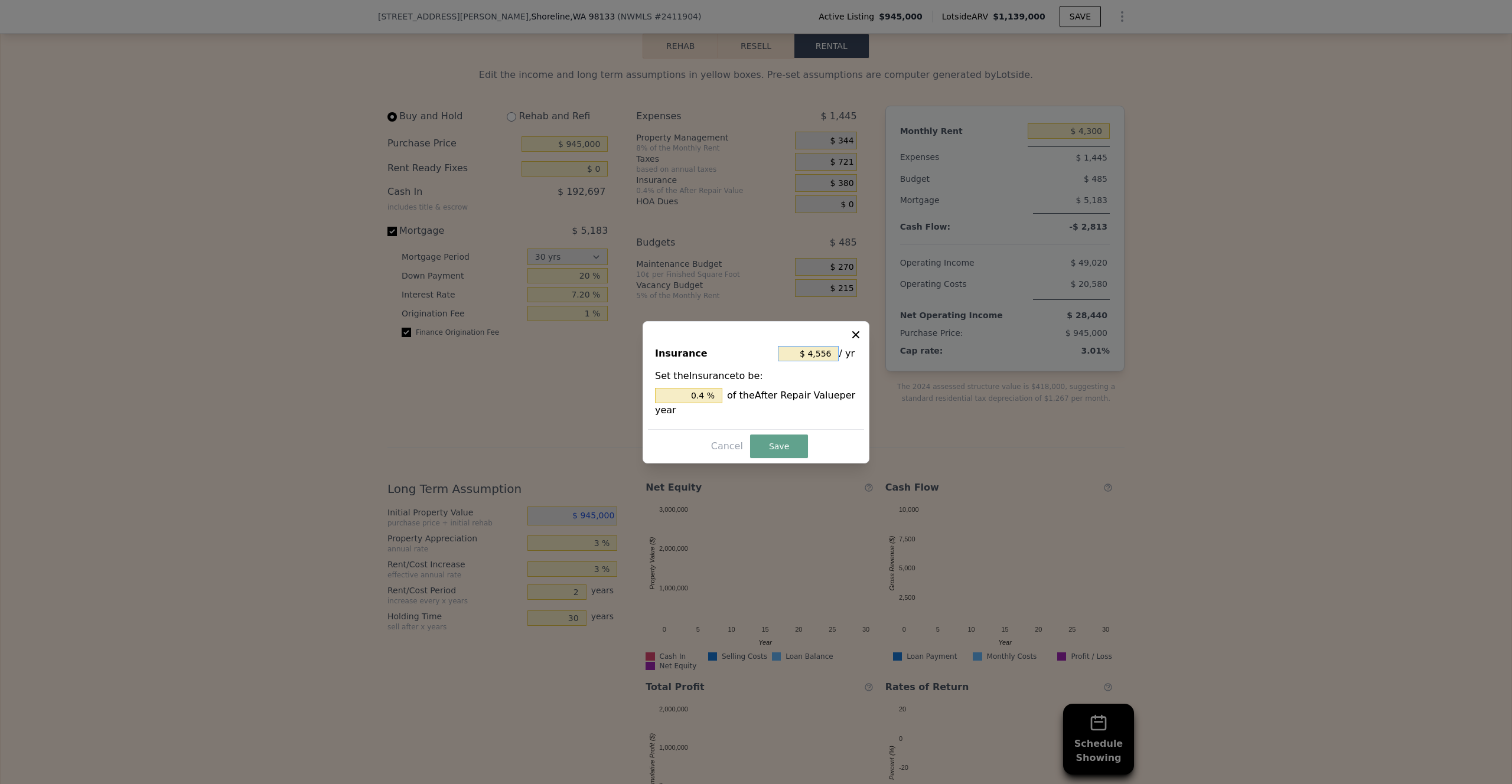
type input "$ 6"
type input "0.001 %"
type input "$ 62"
type input "0.005 %"
type input "$ 620"
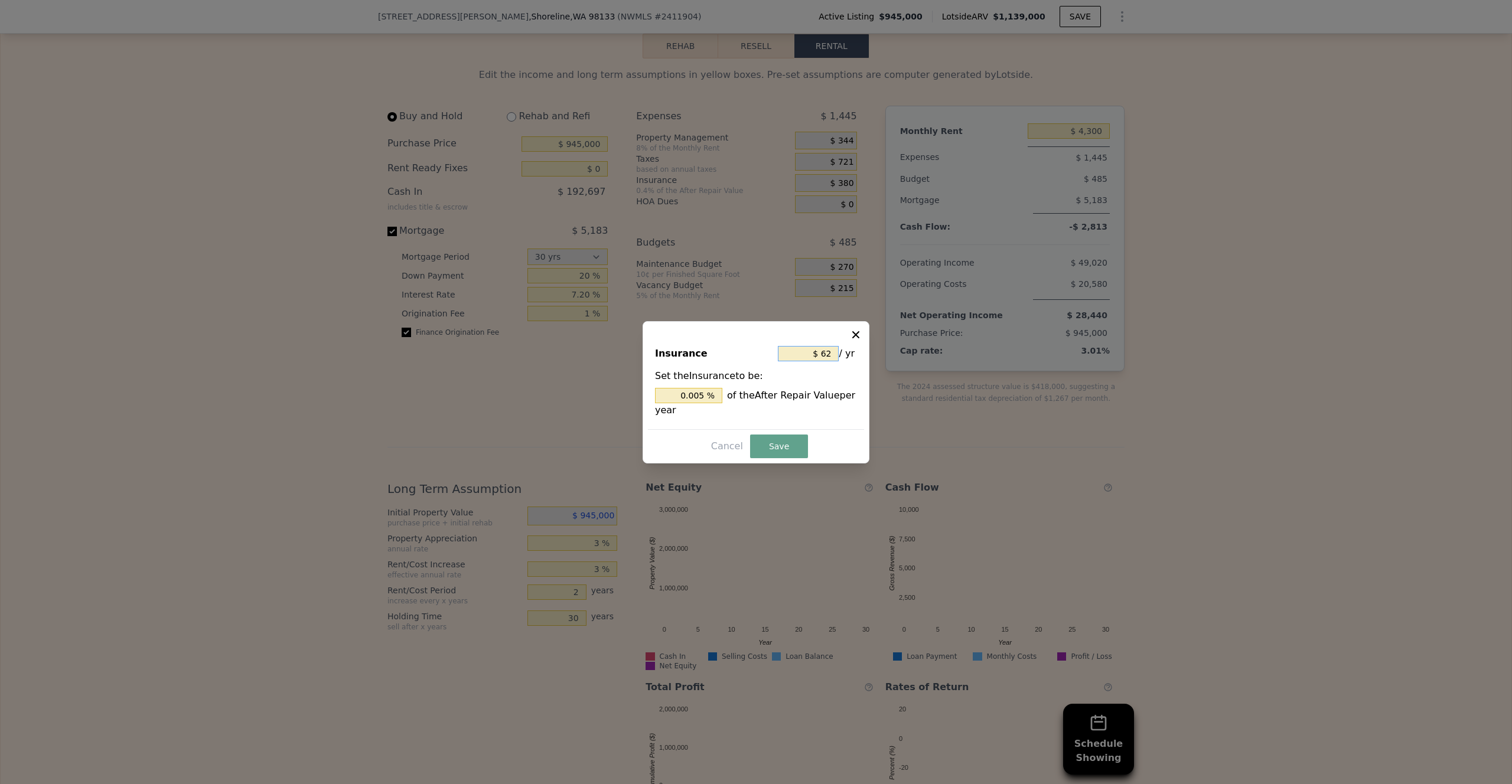
type input "0.054 %"
type input "$ 6,200"
type input "0.544 %"
type input "$ 6,200"
click at [814, 391] on div "0.544 % of the After Repair Value per year" at bounding box center [756, 402] width 202 height 30
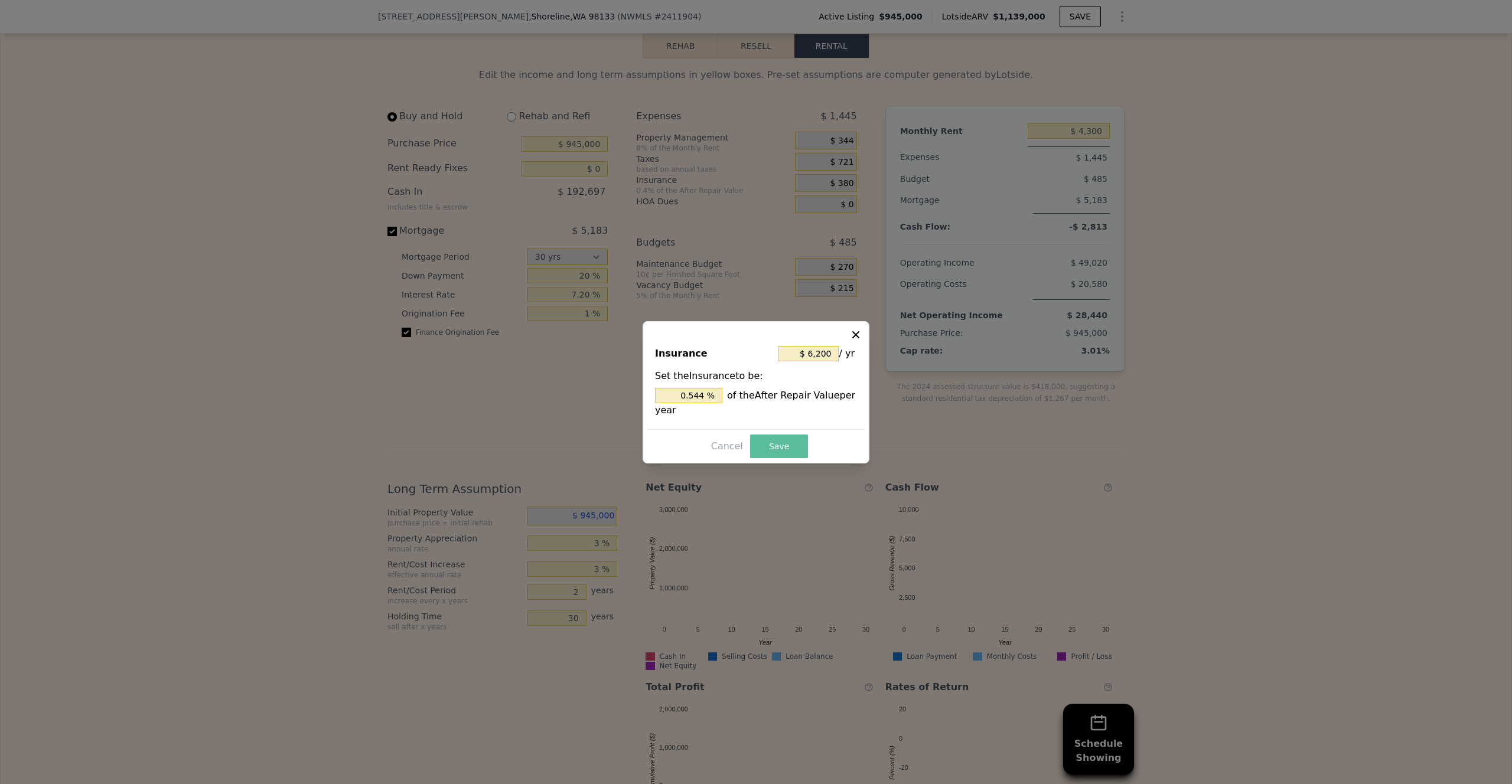
click at [792, 448] on button "Save" at bounding box center [779, 447] width 58 height 24
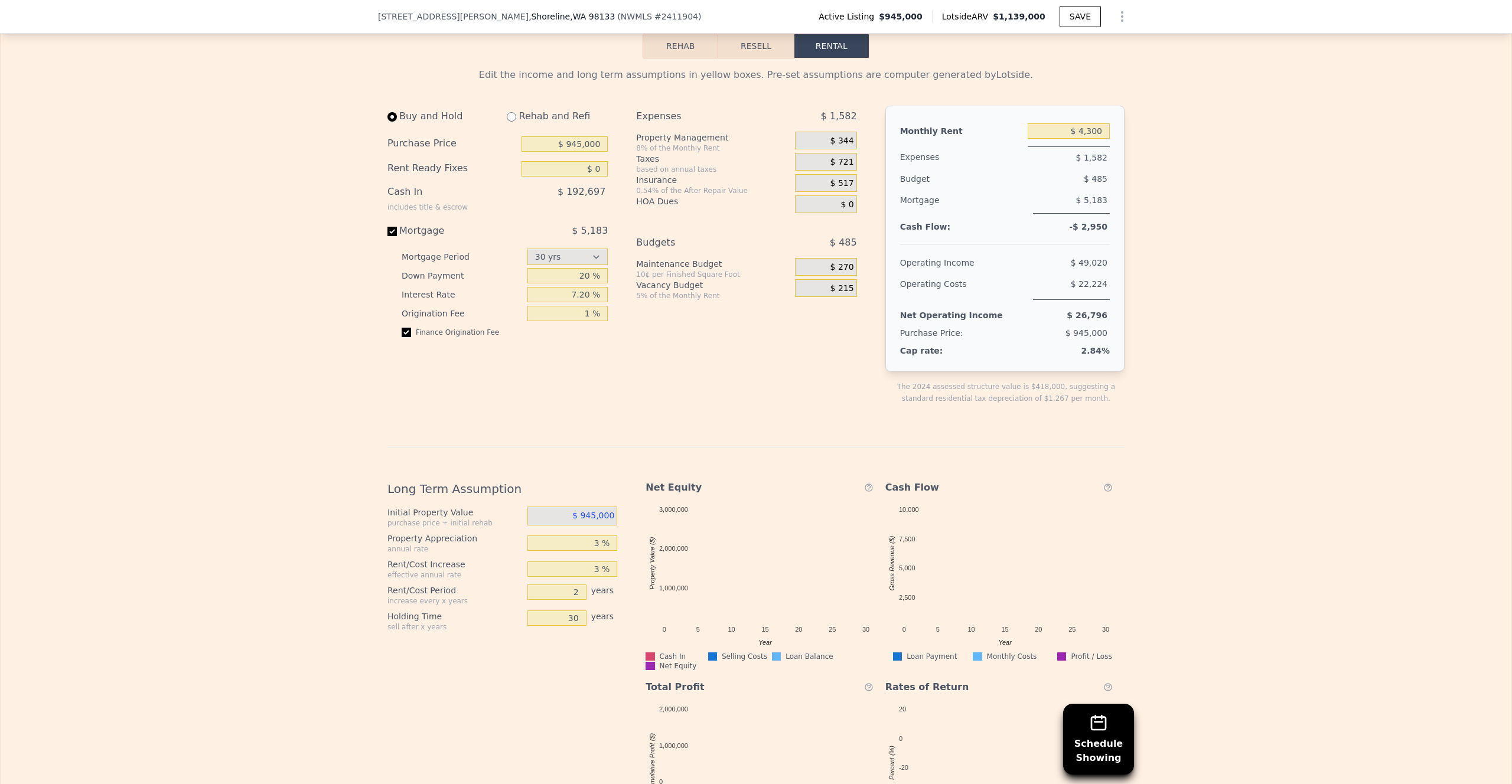
click at [1211, 252] on div "Edit the income and long term assumptions in yellow boxes. Pre-set assumptions …" at bounding box center [756, 460] width 1511 height 803
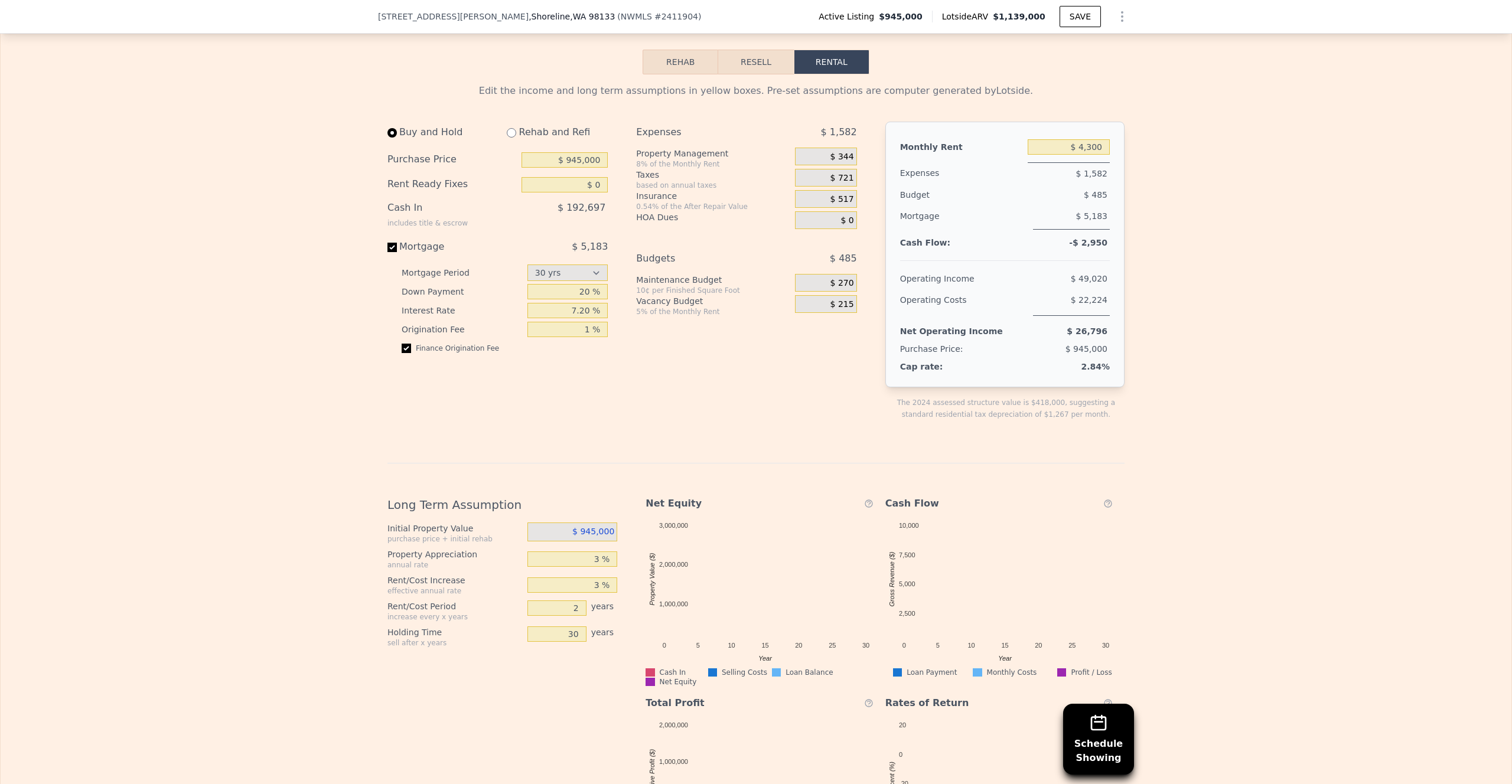
scroll to position [1809, 0]
click at [1098, 152] on input "$ 4,300" at bounding box center [1068, 147] width 82 height 15
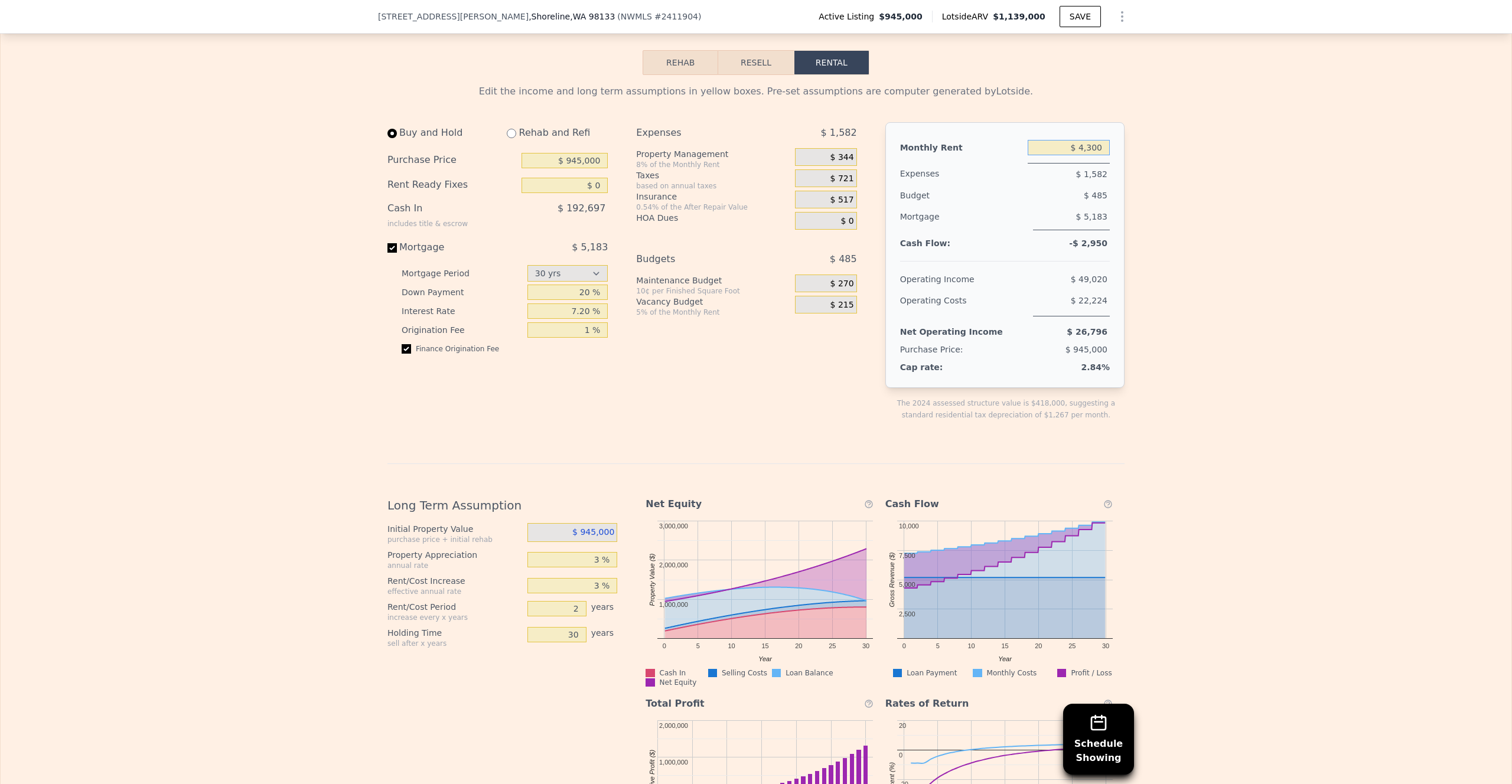
click at [1098, 152] on input "$ 4,300" at bounding box center [1068, 147] width 82 height 15
type input "$ 6,000"
click at [1235, 192] on div "Edit the income and long term assumptions in yellow boxes. Pre-set assumptions …" at bounding box center [756, 476] width 1511 height 803
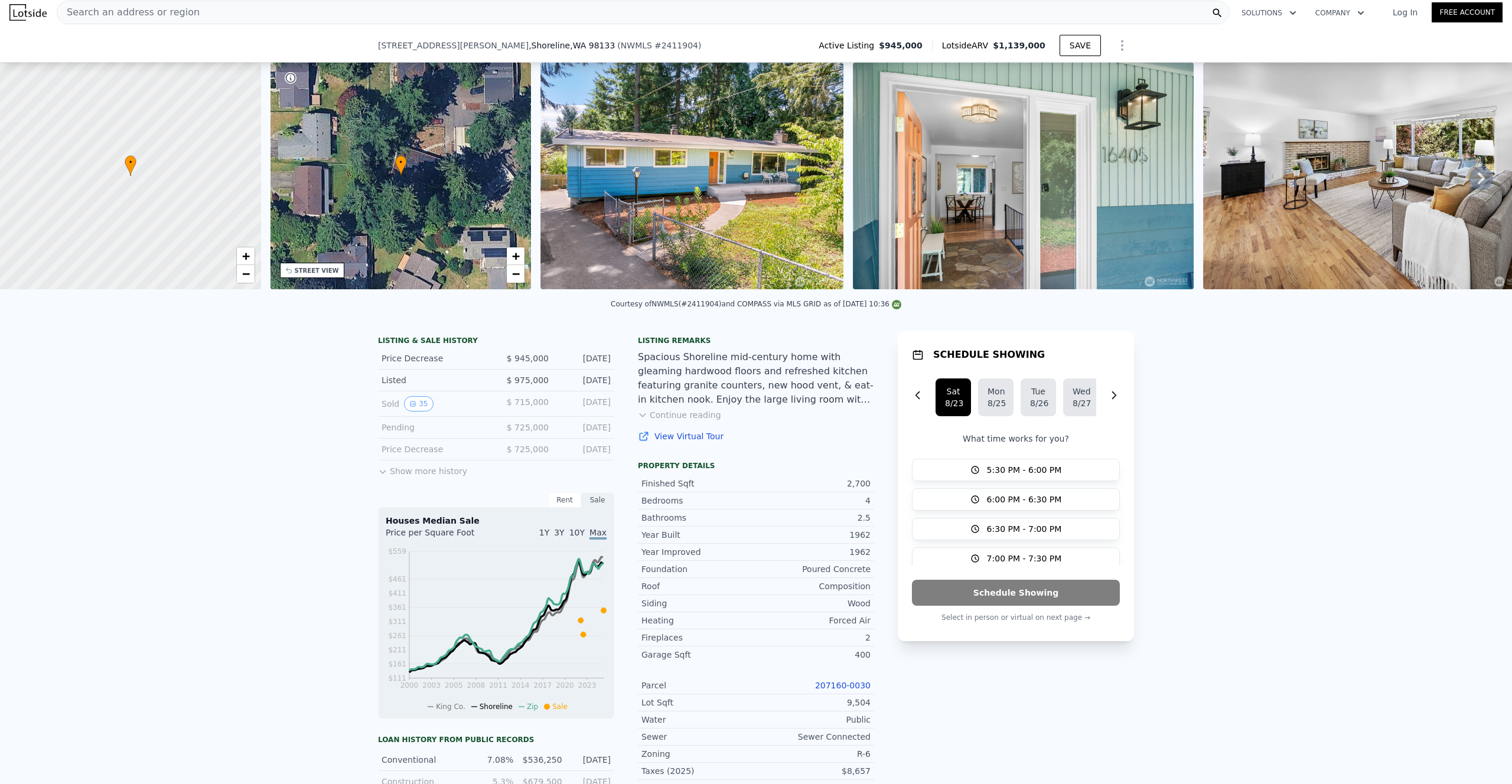
scroll to position [235, 0]
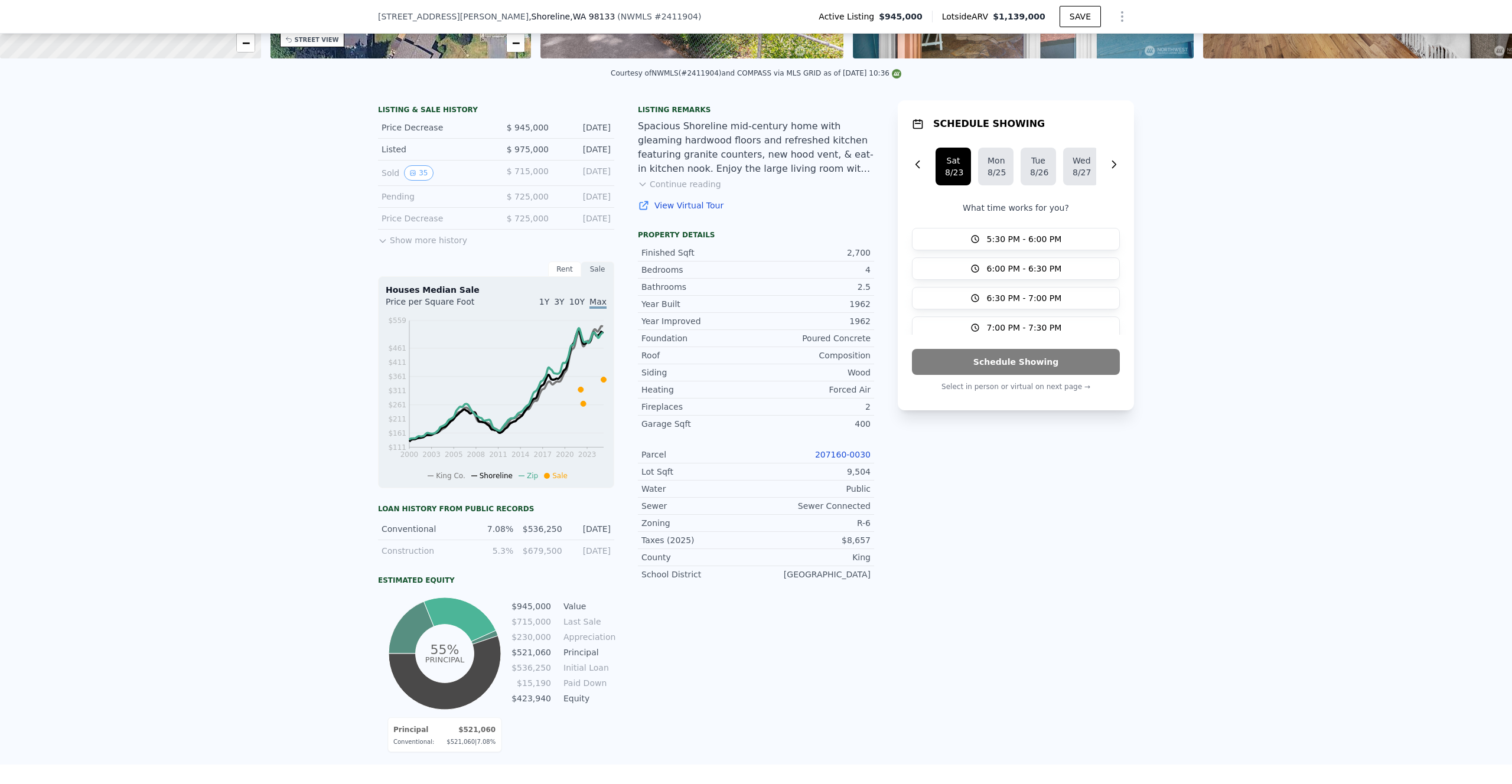
click at [700, 185] on button "Continue reading" at bounding box center [680, 184] width 83 height 12
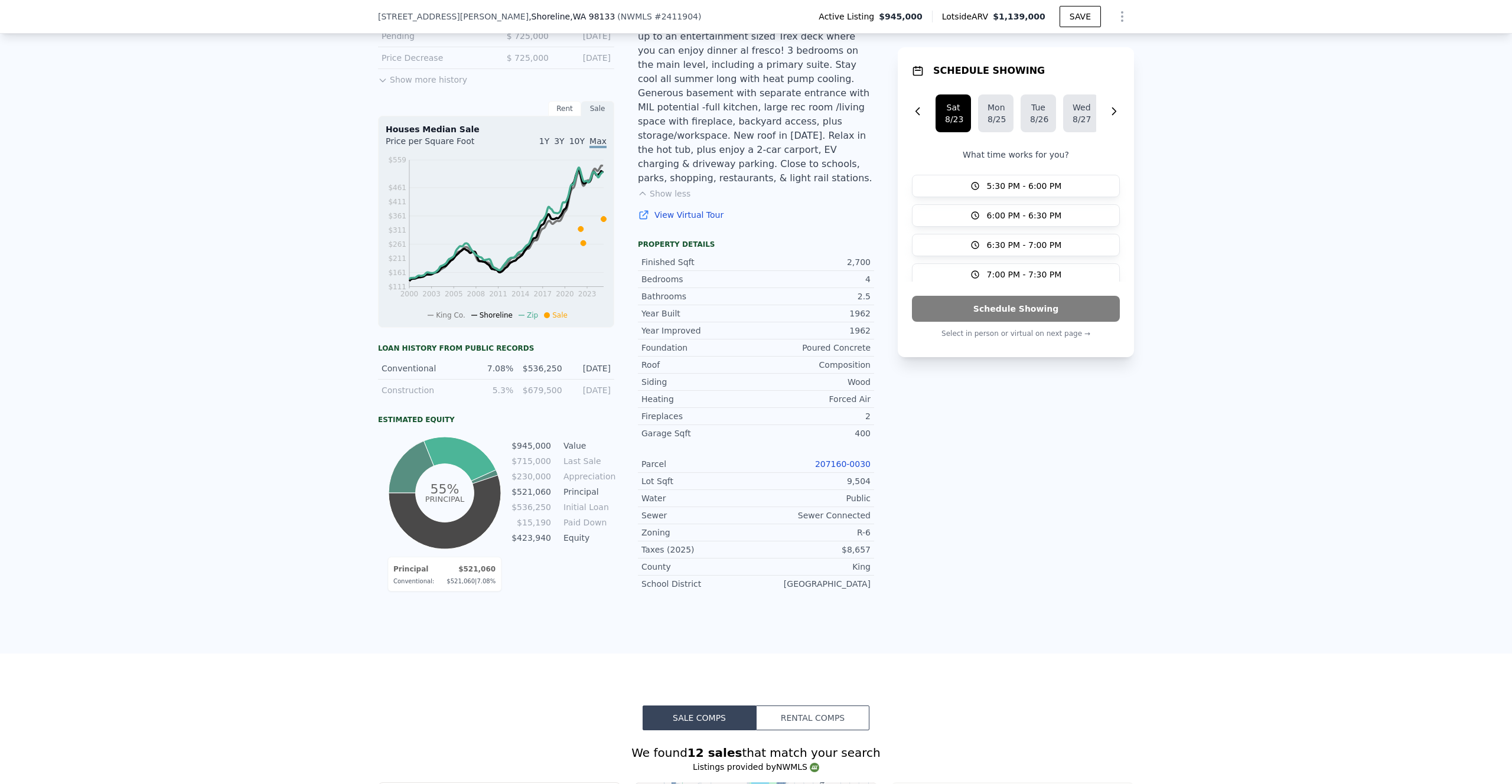
scroll to position [533, 0]
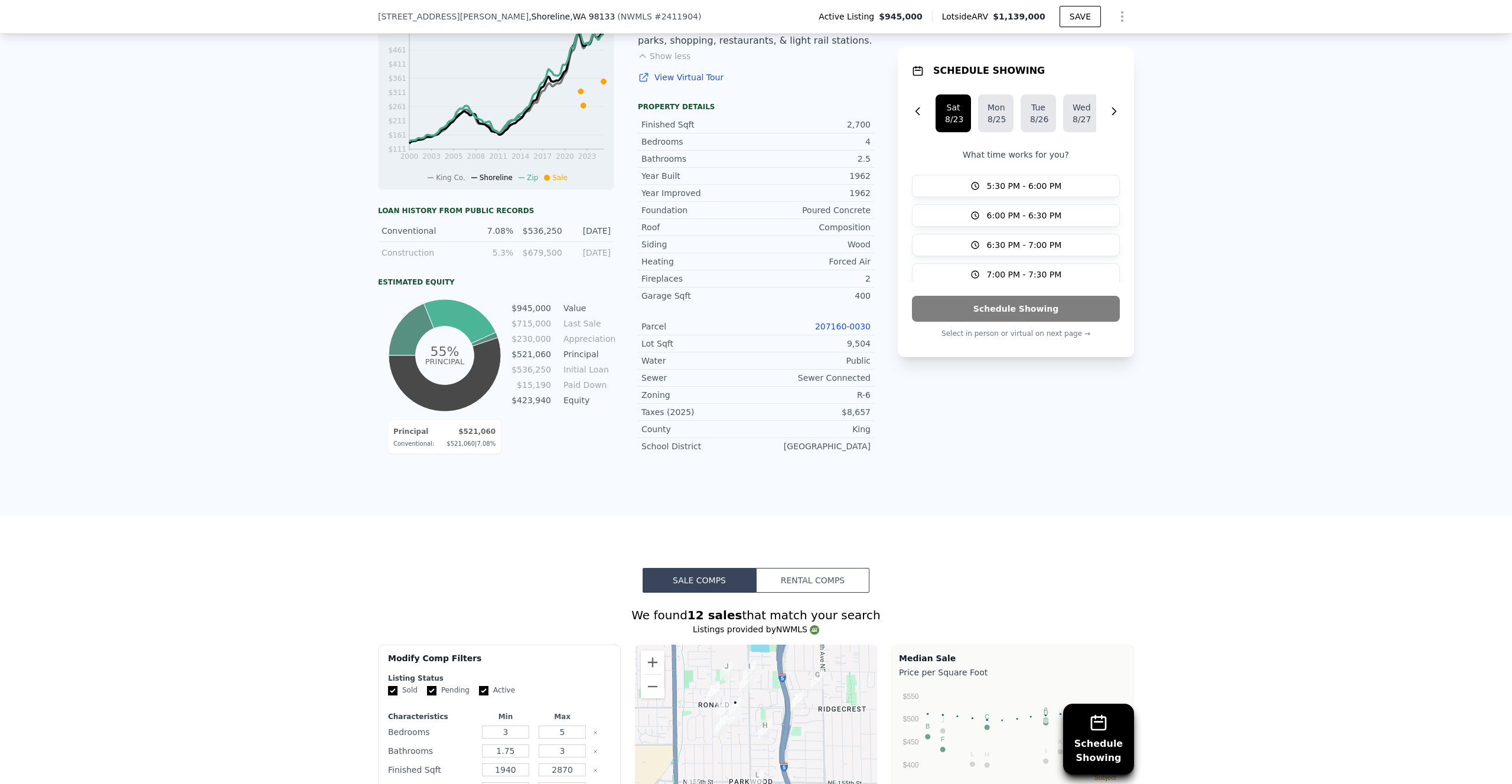
click at [926, 416] on div "SCHEDULE SHOWING Sat 8/23 Mon 8/25 Tue 8/26 Wed 8/27 Thu 8/28 What time works f…" at bounding box center [1016, 133] width 236 height 662
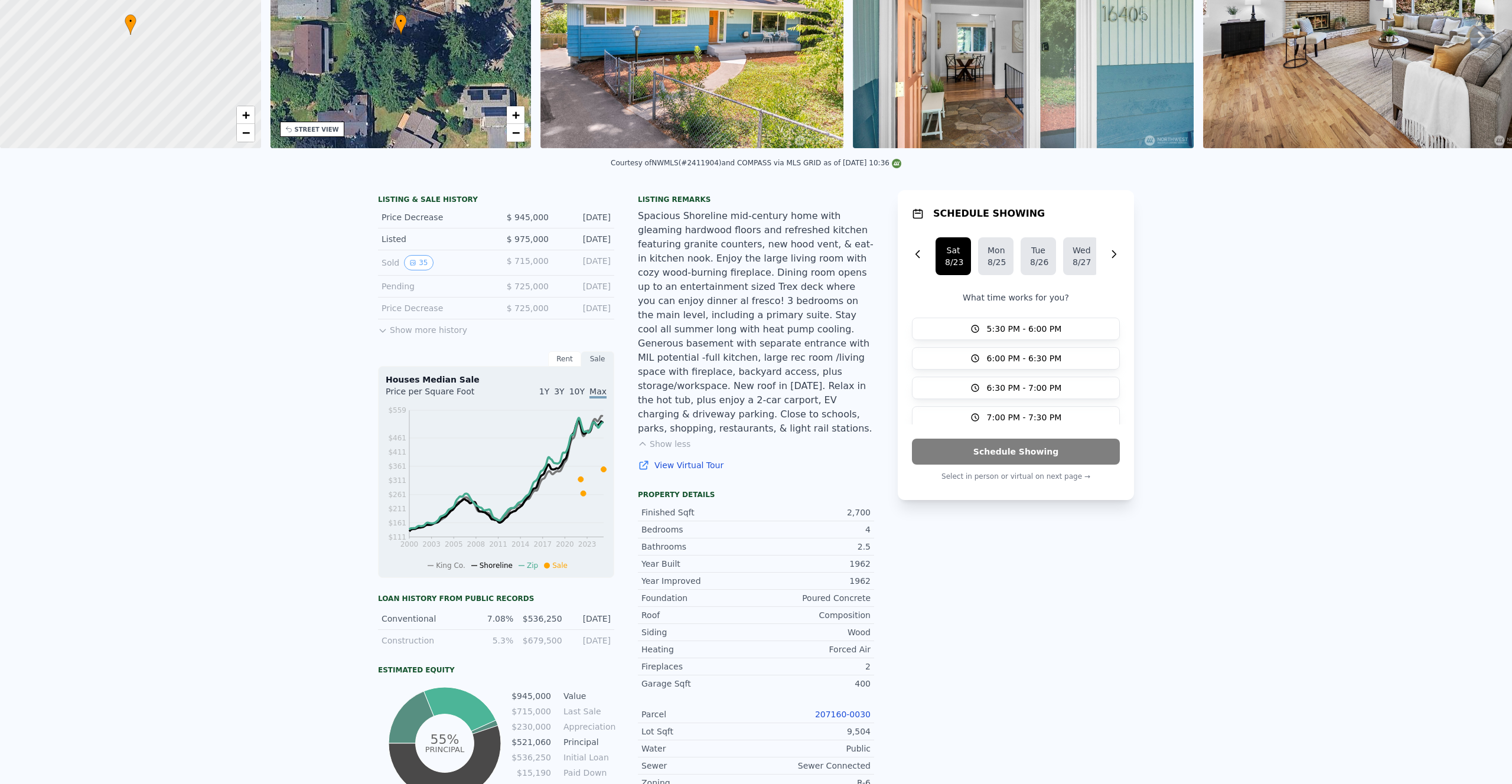
scroll to position [0, 0]
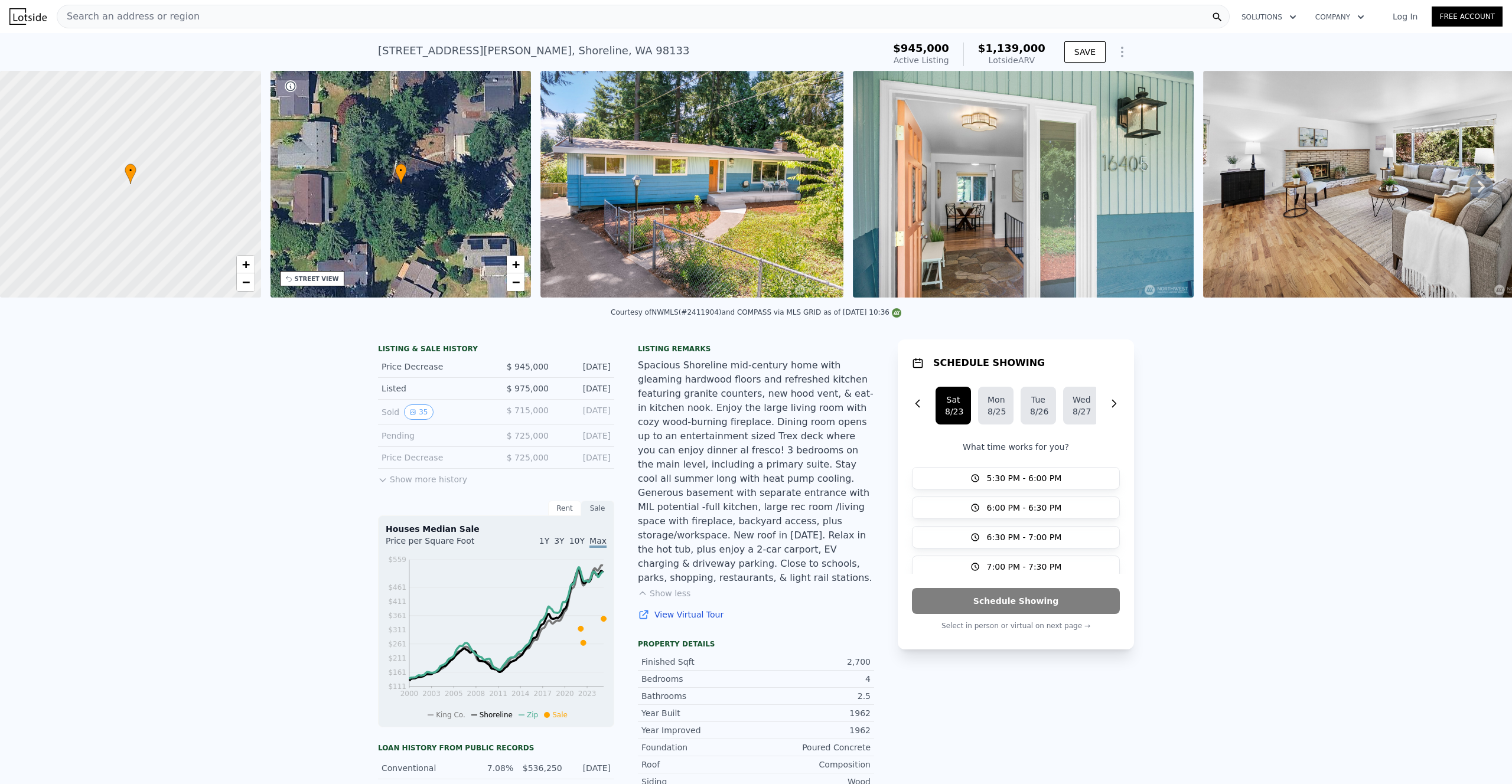
click at [576, 10] on div "Search an address or region" at bounding box center [643, 17] width 1173 height 24
click at [35, 35] on div "16405 Burke Ave N , Shoreline , WA 98133 Active at $945k (~ARV $1.139m ) $945,0…" at bounding box center [756, 52] width 1512 height 38
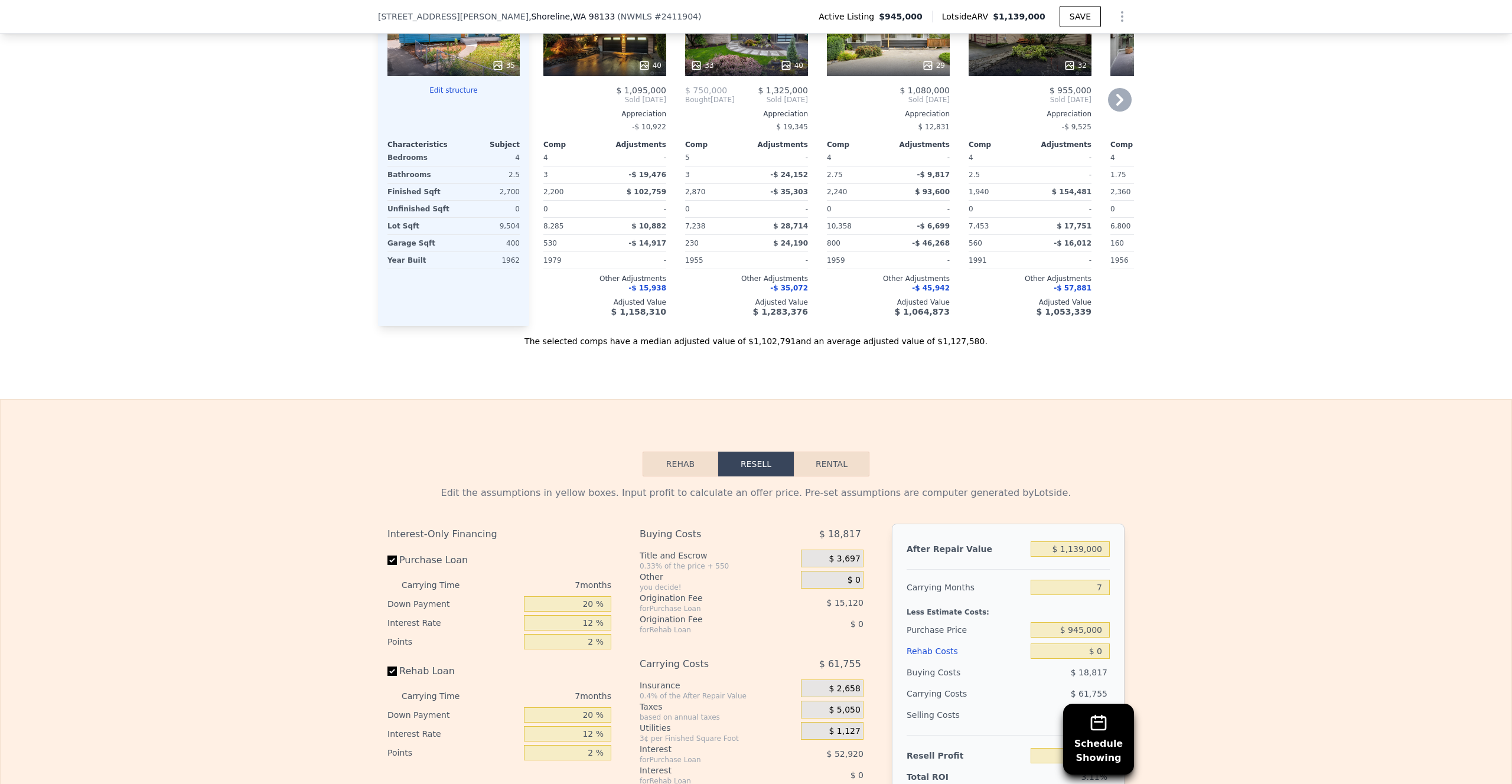
scroll to position [1679, 0]
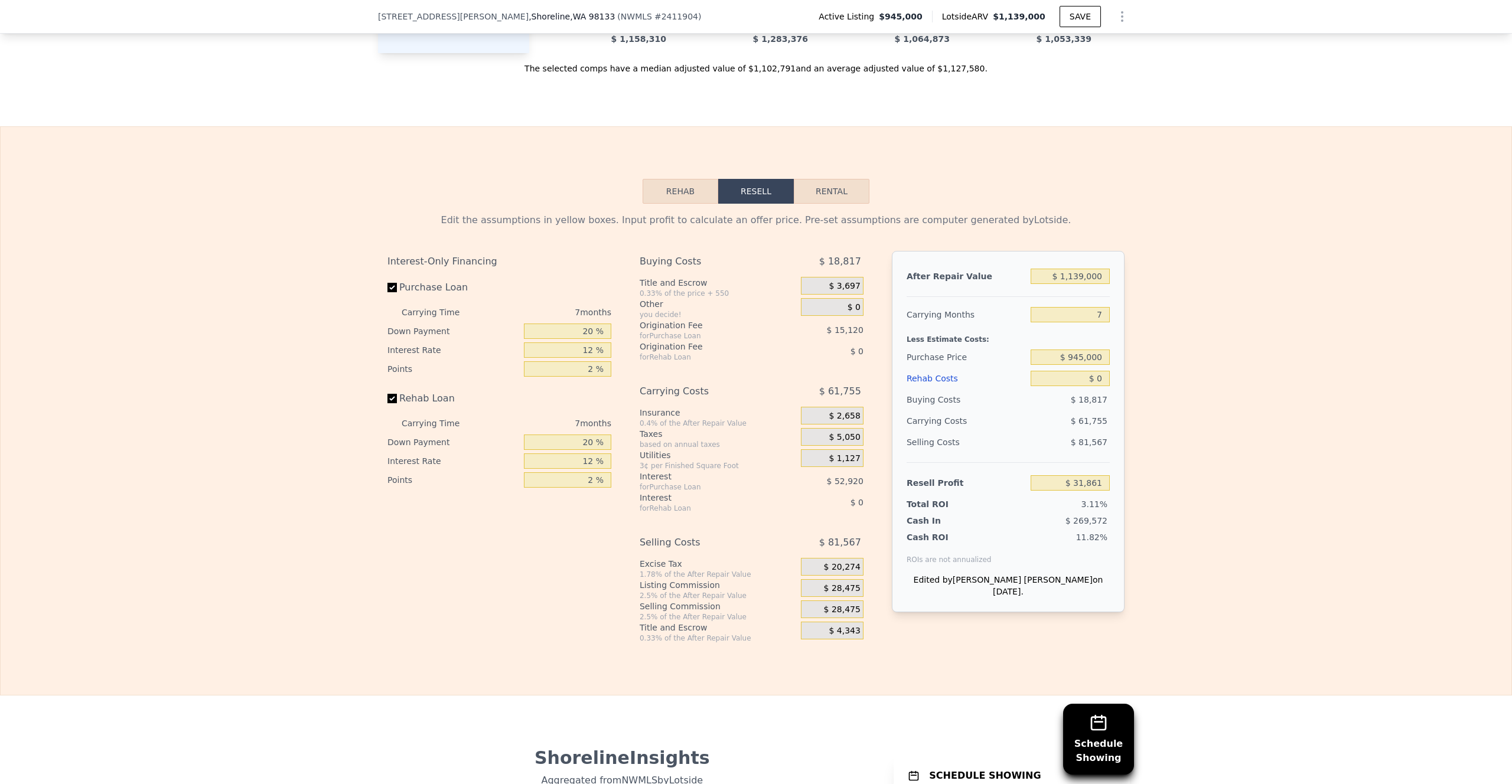
click at [832, 189] on button "Rental" at bounding box center [831, 192] width 75 height 25
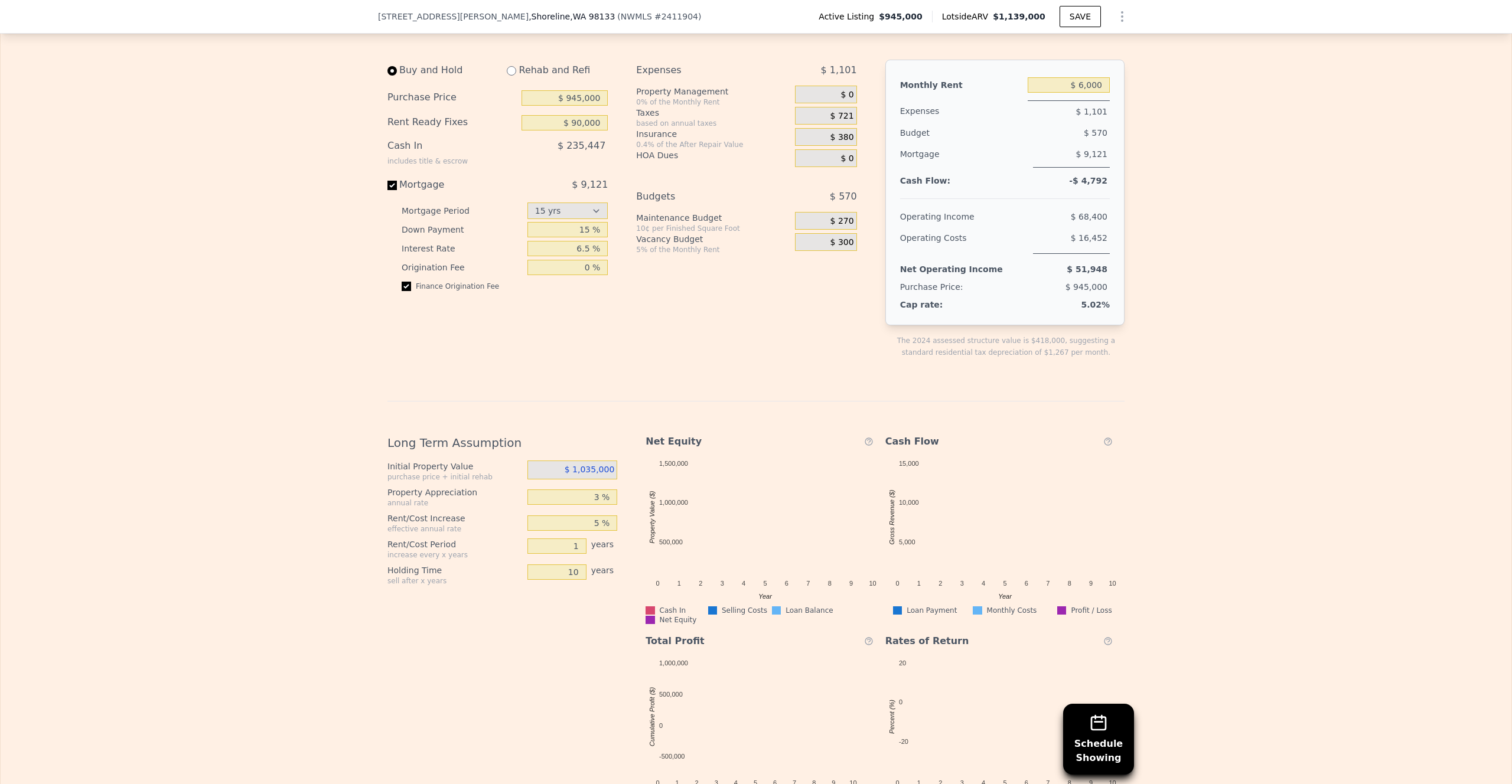
scroll to position [1870, 0]
click at [565, 245] on input "6.5 %" at bounding box center [568, 250] width 81 height 15
paste input "5.87"
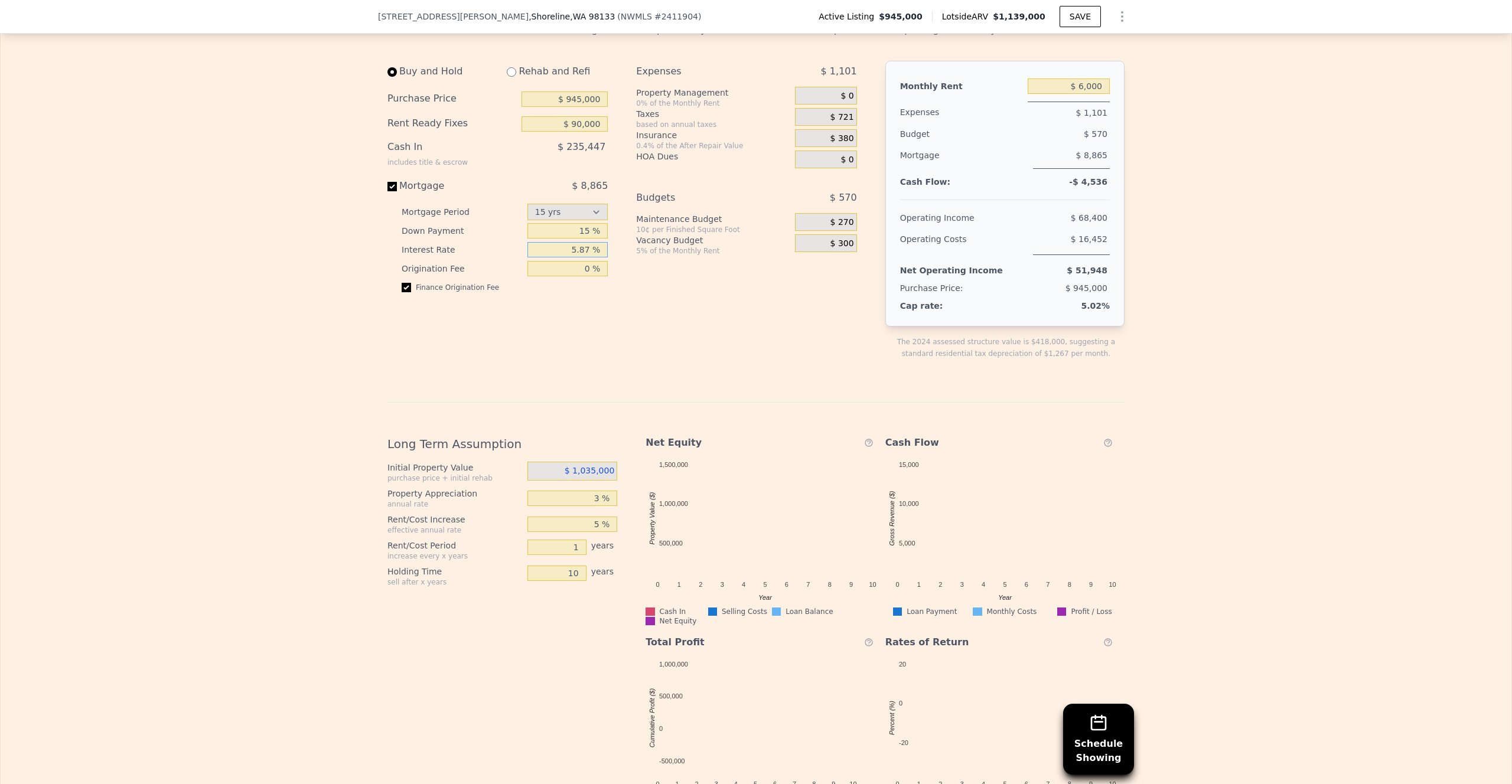
type input "5.87 %"
click at [648, 275] on div "Expenses $ 1,101 Property Management 0% of the Monthly Rent $ 0 Taxes based on …" at bounding box center [751, 220] width 230 height 318
click at [589, 216] on select "15 yrs 30 yrs" at bounding box center [568, 212] width 81 height 17
select select "30"
click at [528, 204] on select "15 yrs 30 yrs" at bounding box center [568, 212] width 81 height 17
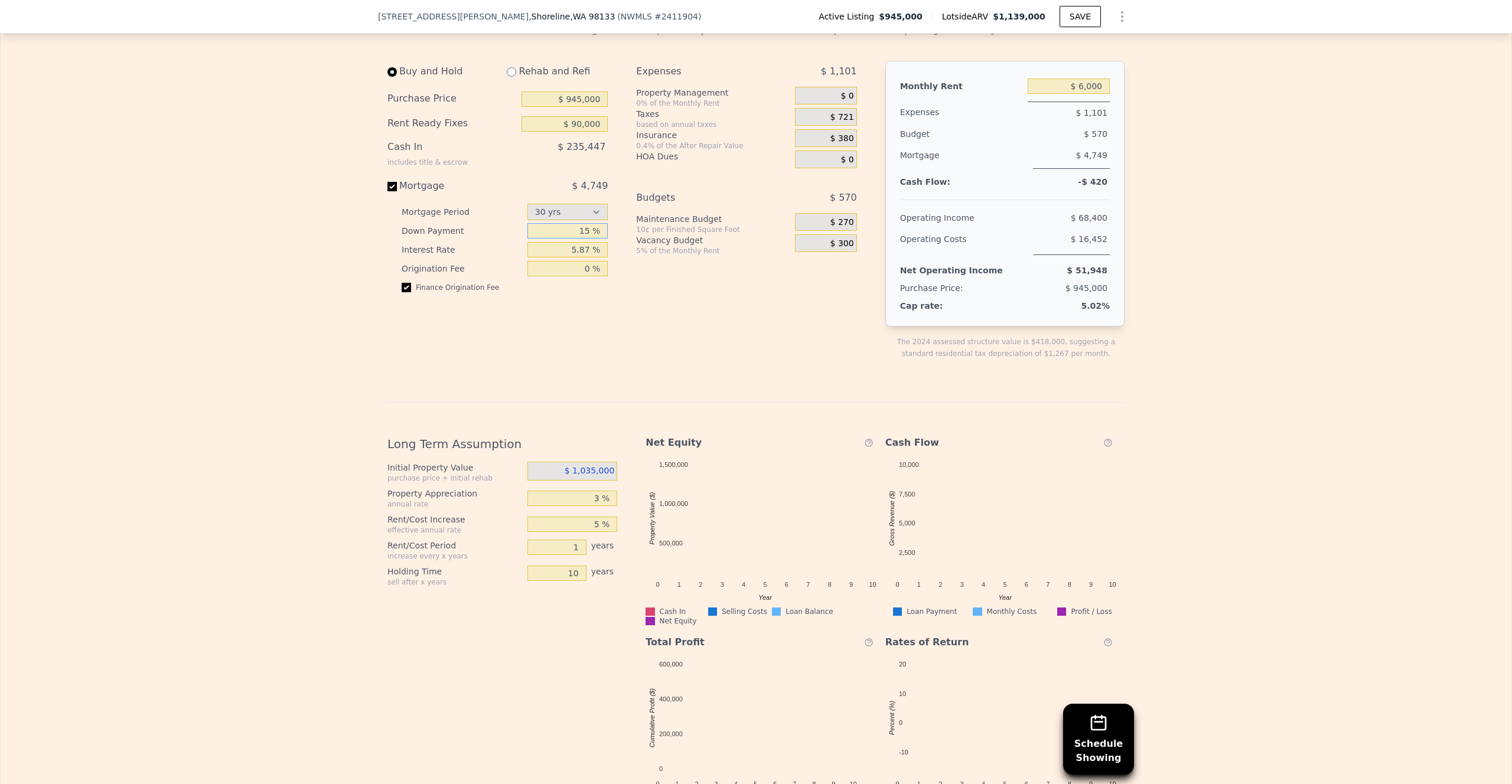
click at [586, 229] on input "15 %" at bounding box center [568, 231] width 81 height 15
click at [637, 265] on div "Expenses $ 1,101 Property Management 0% of the Monthly Rent $ 0 Taxes based on …" at bounding box center [751, 220] width 230 height 318
click at [612, 294] on div "Buy and Hold Rehab and Refi Purchase Price $ 945,000 Rent Ready Fixes $ 90,000 …" at bounding box center [502, 220] width 230 height 318
click at [740, 300] on div "Expenses $ 1,101 Property Management 0% of the Monthly Rent $ 0 Taxes based on …" at bounding box center [751, 220] width 230 height 318
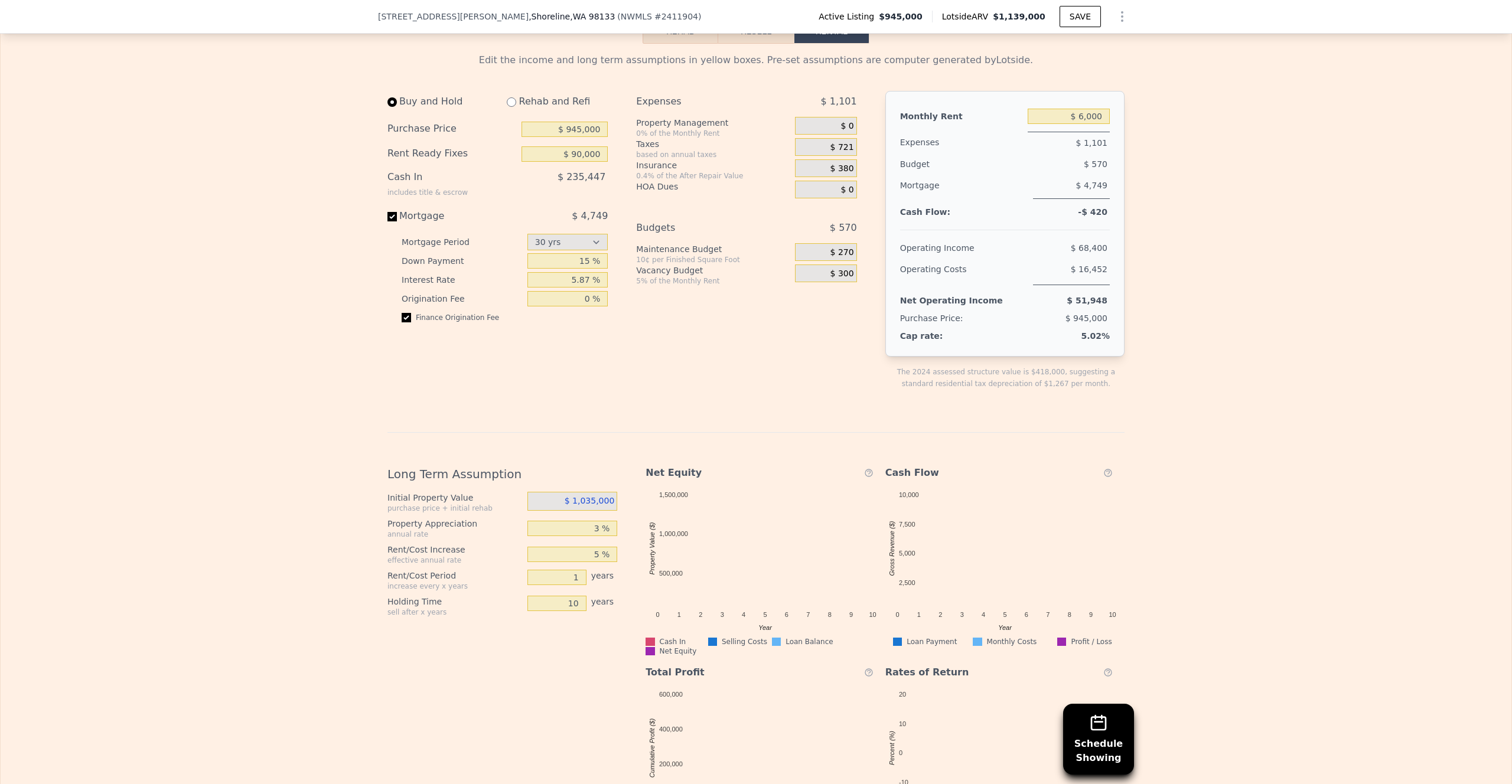
scroll to position [1839, 0]
click at [577, 156] on input "$ 90,000" at bounding box center [564, 155] width 86 height 15
type input "$ 0"
click at [651, 174] on div "0.4% of the After Repair Value" at bounding box center [713, 177] width 154 height 10
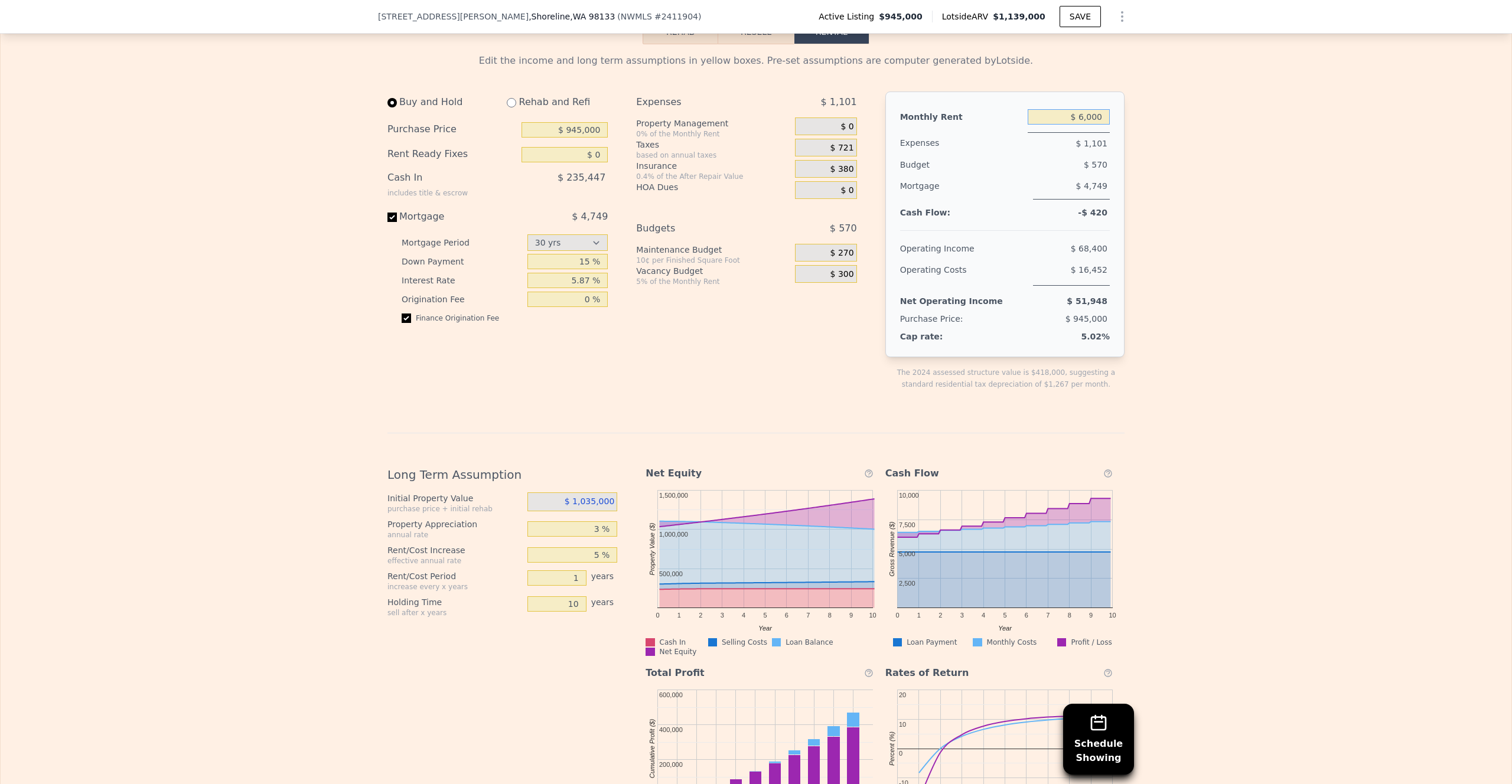
click at [1081, 116] on input "$ 6,000" at bounding box center [1068, 117] width 82 height 15
type input "$ 3,500"
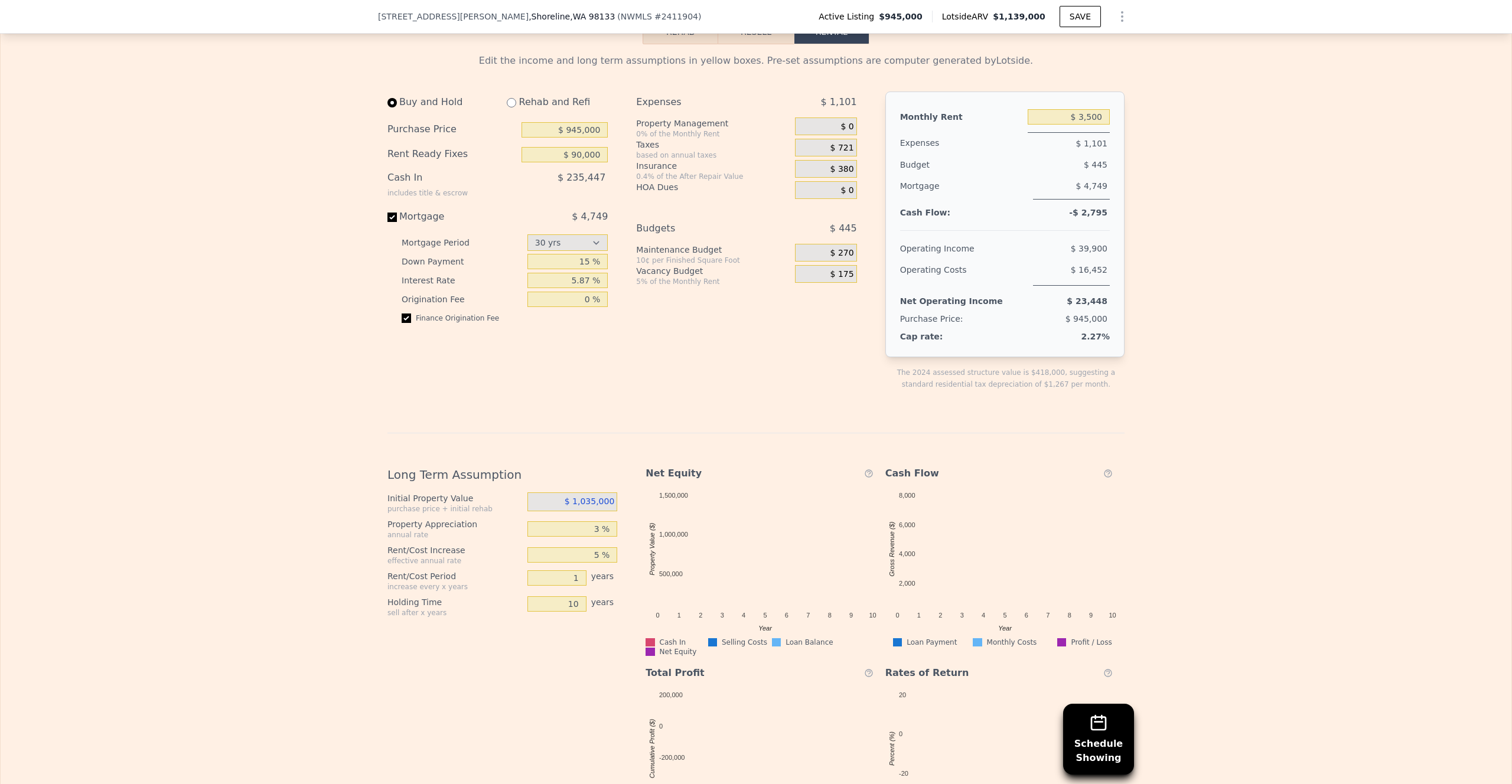
click at [1088, 215] on span "-$ 2,795" at bounding box center [1088, 213] width 39 height 10
click at [1089, 215] on span "-$ 2,795" at bounding box center [1088, 213] width 39 height 10
click at [988, 209] on div "Cash Flow:" at bounding box center [962, 212] width 123 height 7
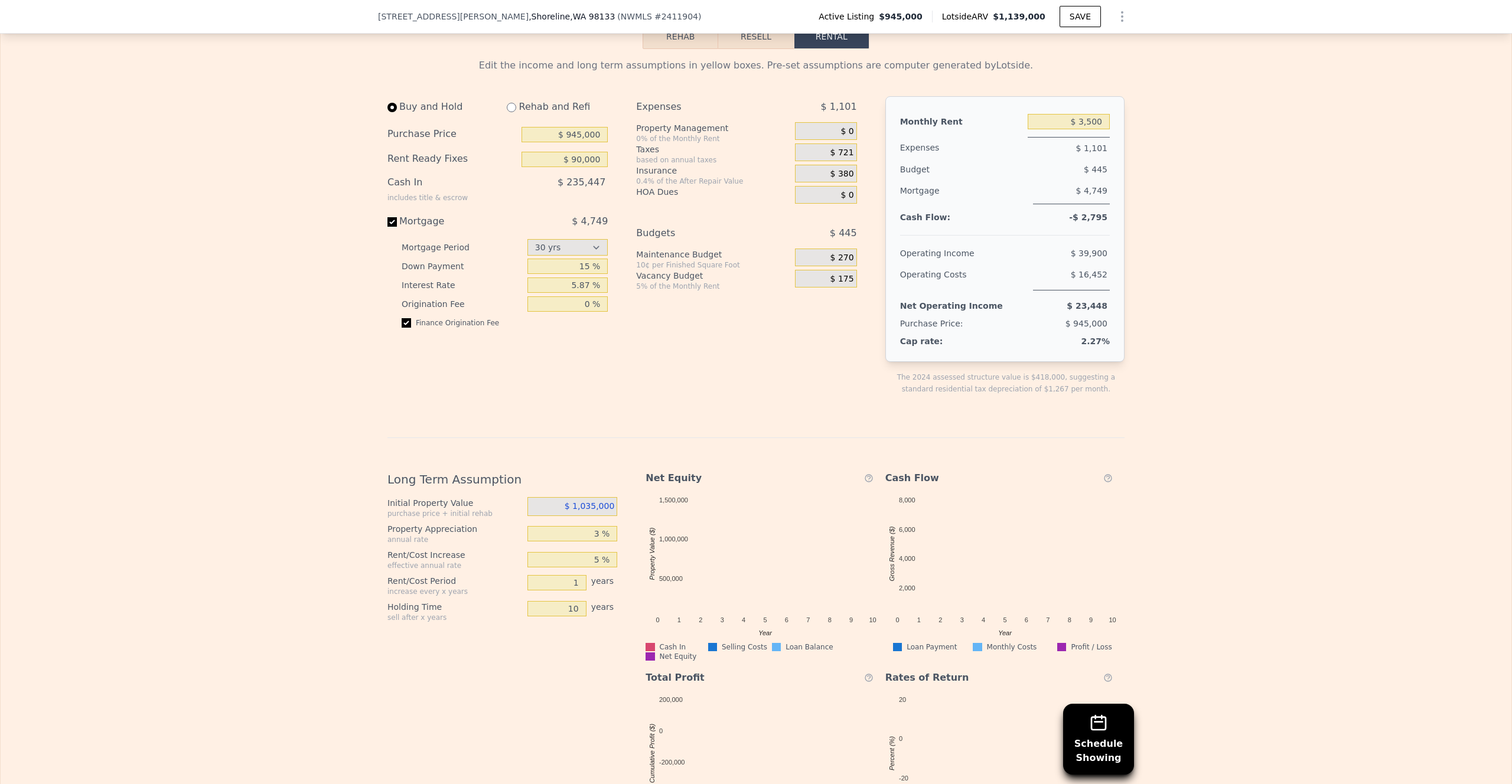
click at [1098, 215] on span "-$ 2,795" at bounding box center [1088, 218] width 39 height 10
click at [1082, 169] on div "$ 445" at bounding box center [1048, 169] width 124 height 21
click at [584, 159] on input "$ 90,000" at bounding box center [564, 160] width 86 height 15
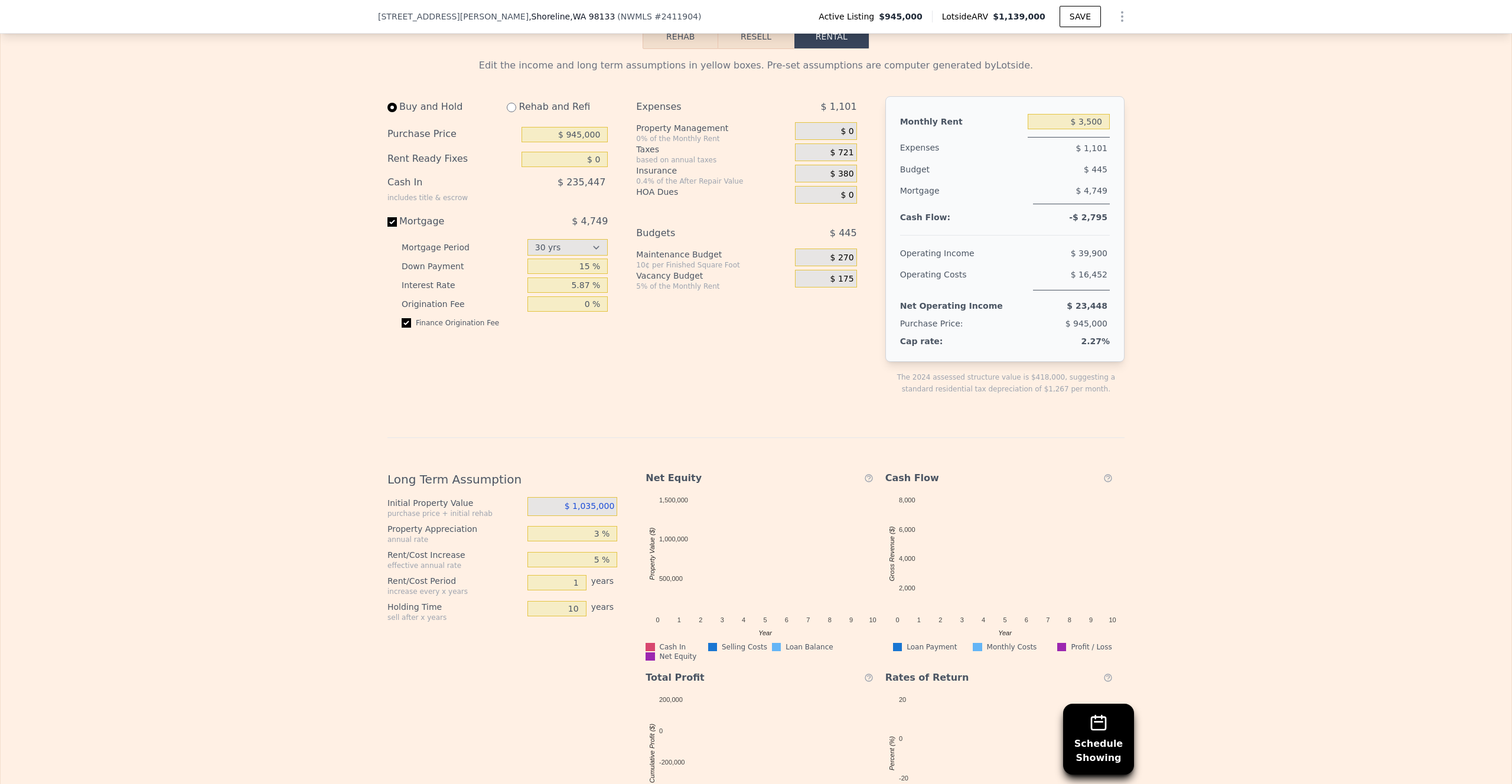
click at [709, 187] on div "HOA Dues" at bounding box center [713, 192] width 154 height 12
click at [675, 176] on div "0.4% of the After Repair Value" at bounding box center [713, 181] width 154 height 10
click at [668, 176] on div "0.4% of the After Repair Value" at bounding box center [713, 181] width 154 height 10
click at [605, 159] on input "$ 0" at bounding box center [564, 160] width 86 height 15
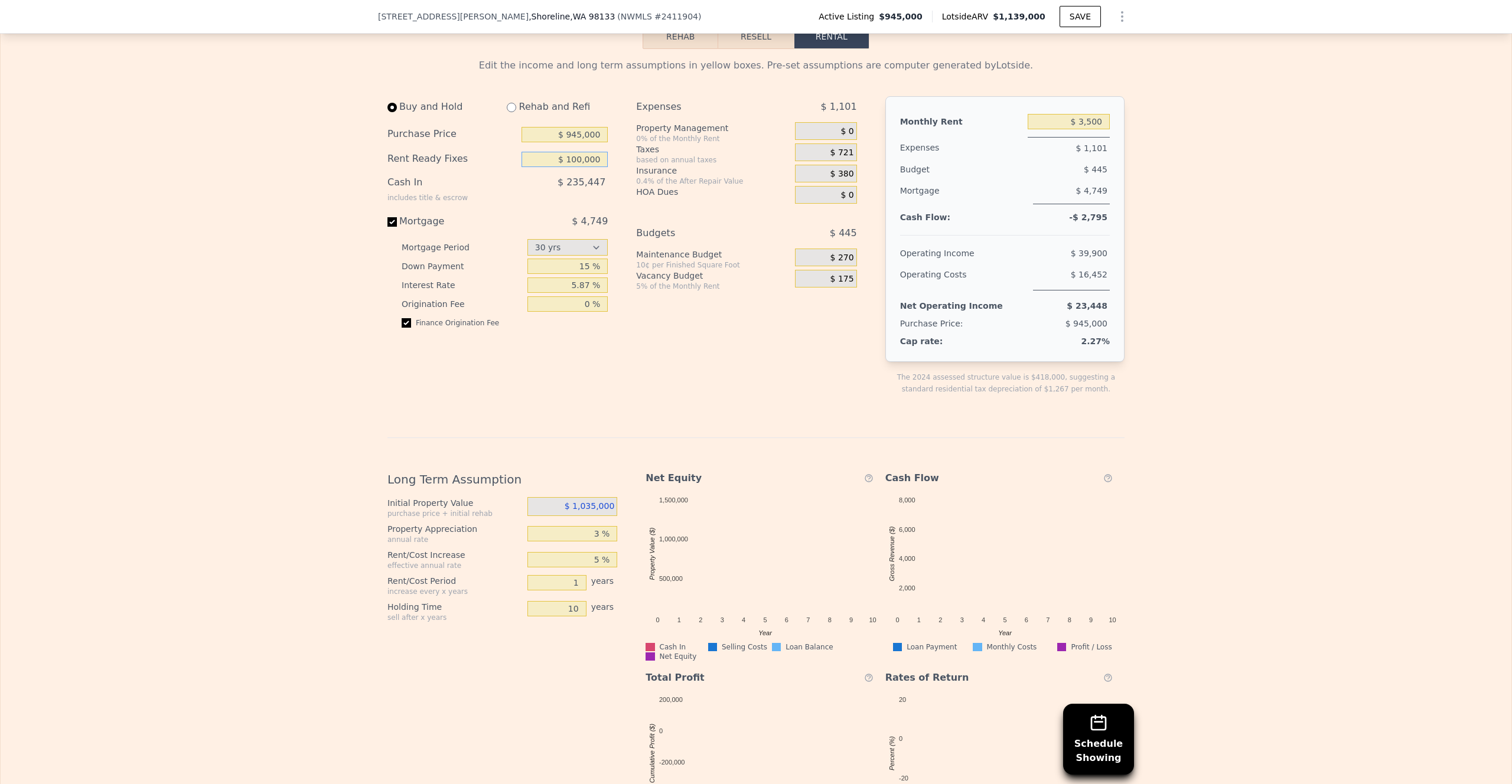
type input "$ 100,000"
click at [727, 176] on div "0.4% of the After Repair Value" at bounding box center [713, 181] width 154 height 10
click at [1085, 122] on input "$ 3,500" at bounding box center [1068, 122] width 82 height 15
click at [1085, 122] on input "$ 3,500" at bounding box center [1068, 122] width 82 height 15
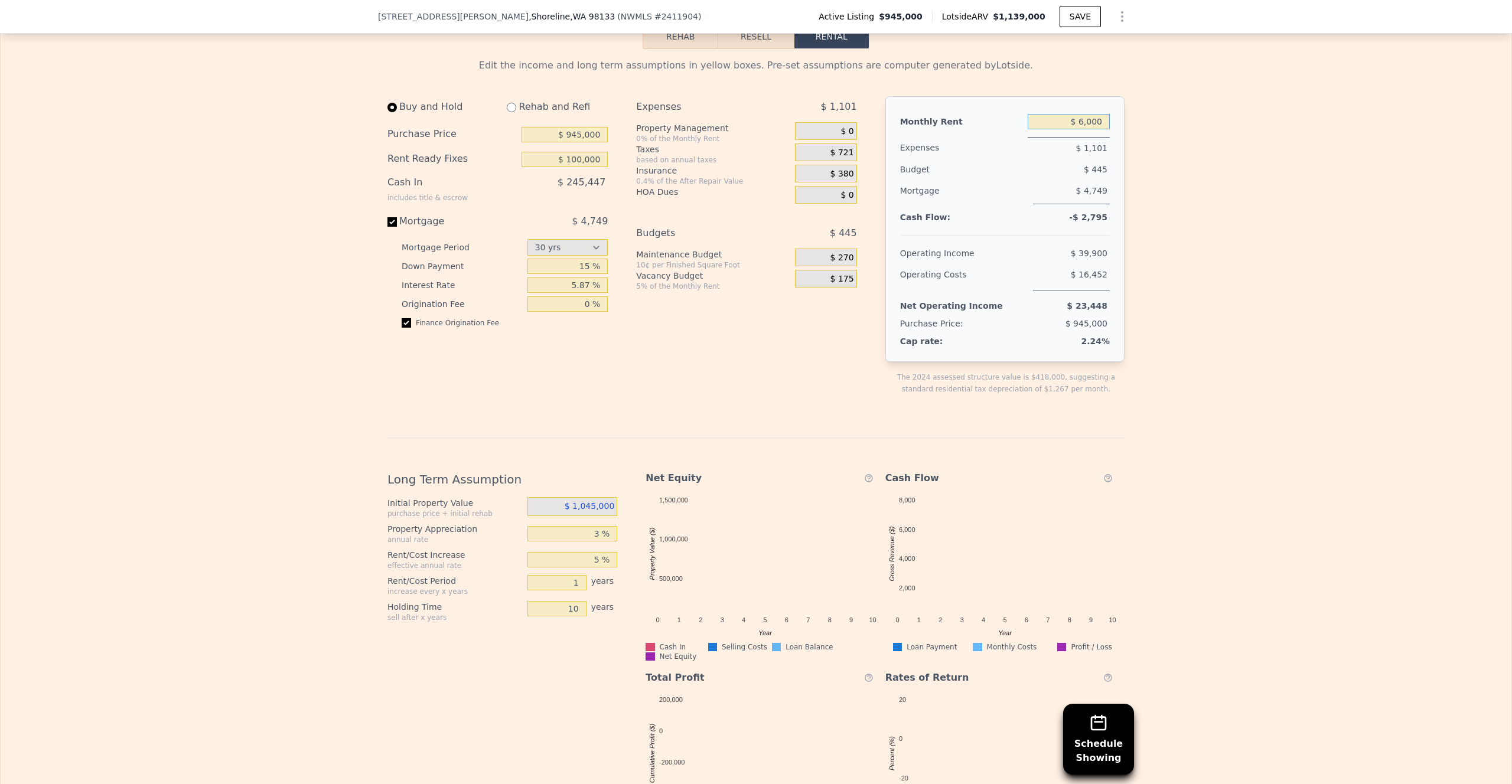
type input "$ 6,000"
click at [744, 209] on div "Expenses $ 1,101 Property Management 0% of the Monthly Rent $ 0 Taxes based on …" at bounding box center [751, 255] width 230 height 318
click at [737, 311] on div "Expenses $ 1,101 Property Management 0% of the Monthly Rent $ 0 Taxes based on …" at bounding box center [751, 252] width 230 height 318
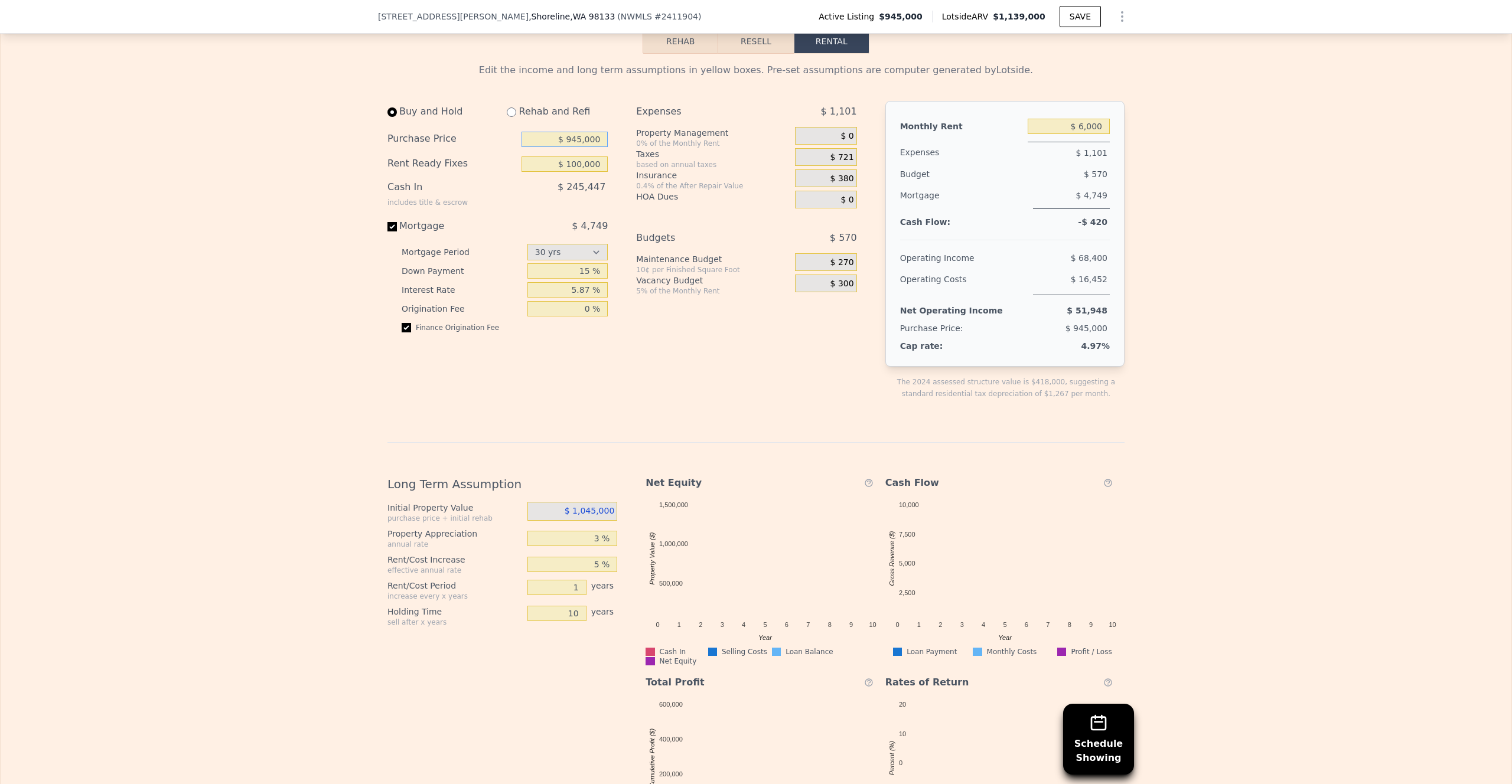
click at [570, 142] on input "$ 945,000" at bounding box center [564, 139] width 86 height 15
click at [592, 506] on span "$ 1,045,000" at bounding box center [590, 511] width 50 height 10
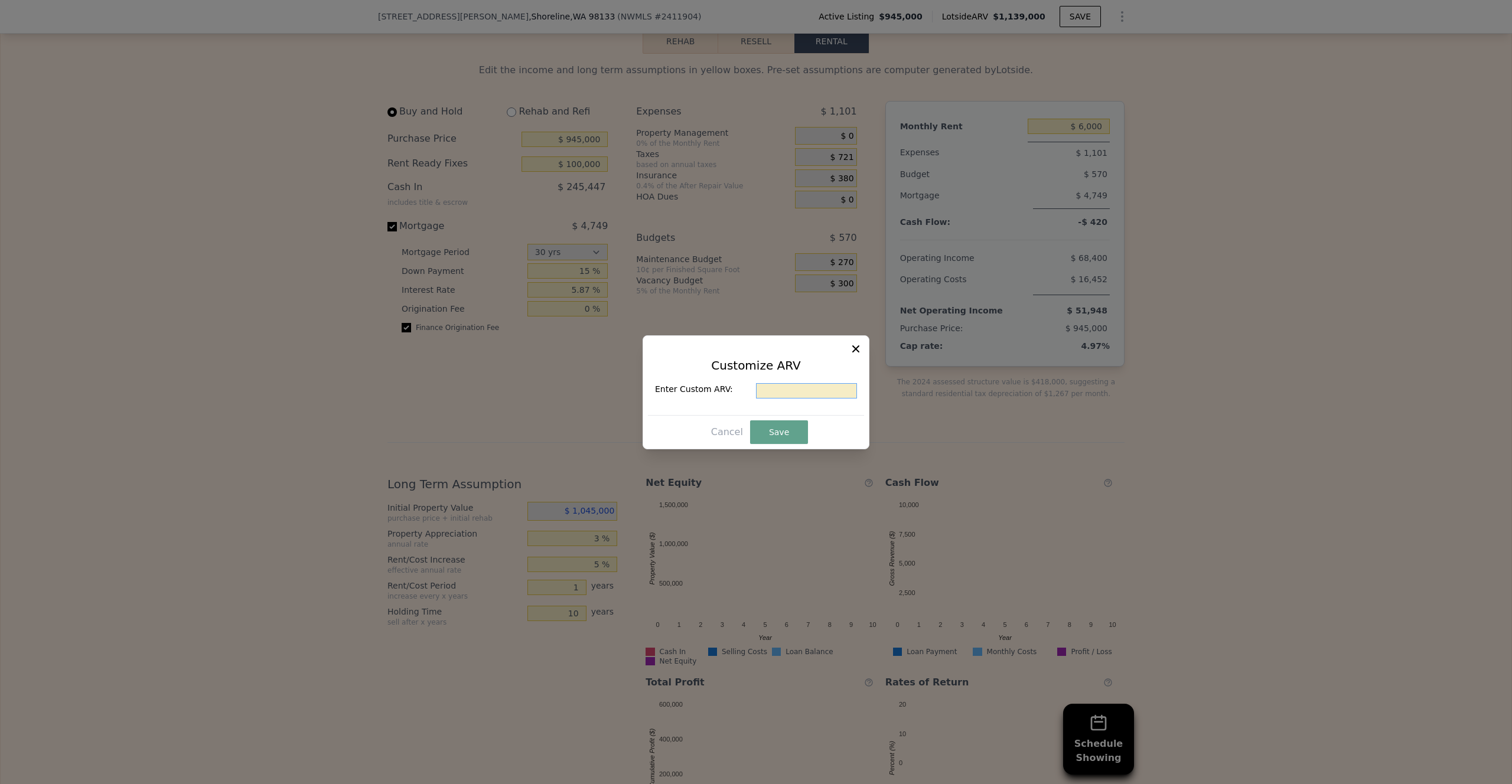
click at [790, 386] on input "text" at bounding box center [806, 391] width 101 height 15
paste input "$ 945,000"
type input "$ 945,000"
click at [805, 402] on div "Customize ARV Enter Custom ARV: $ 945,000" at bounding box center [756, 383] width 216 height 65
click at [794, 424] on button "Save" at bounding box center [779, 432] width 58 height 24
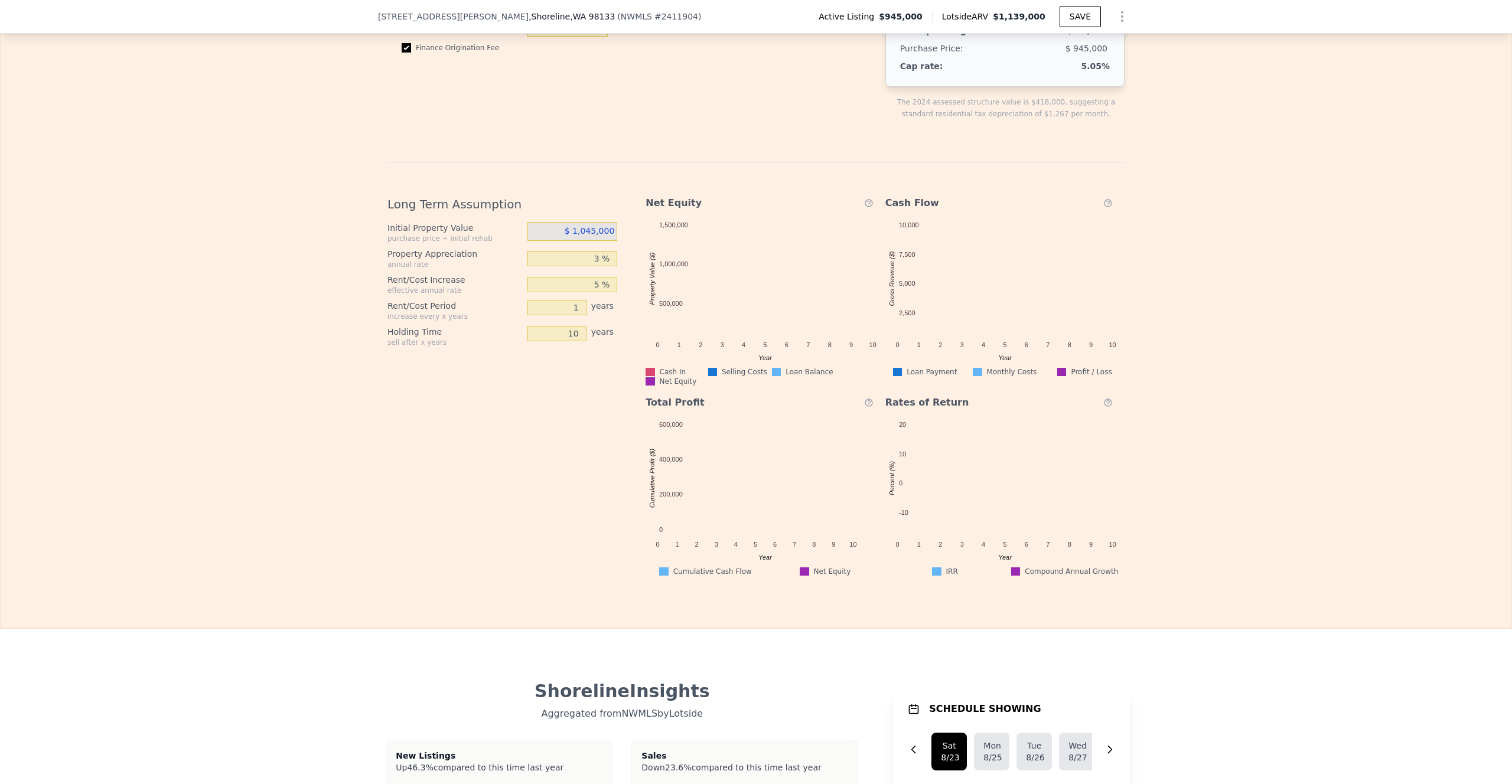
click at [610, 420] on div "Long Term Assumption Initial Property Value purchase price + initial rehab $ 1,…" at bounding box center [507, 382] width 239 height 390
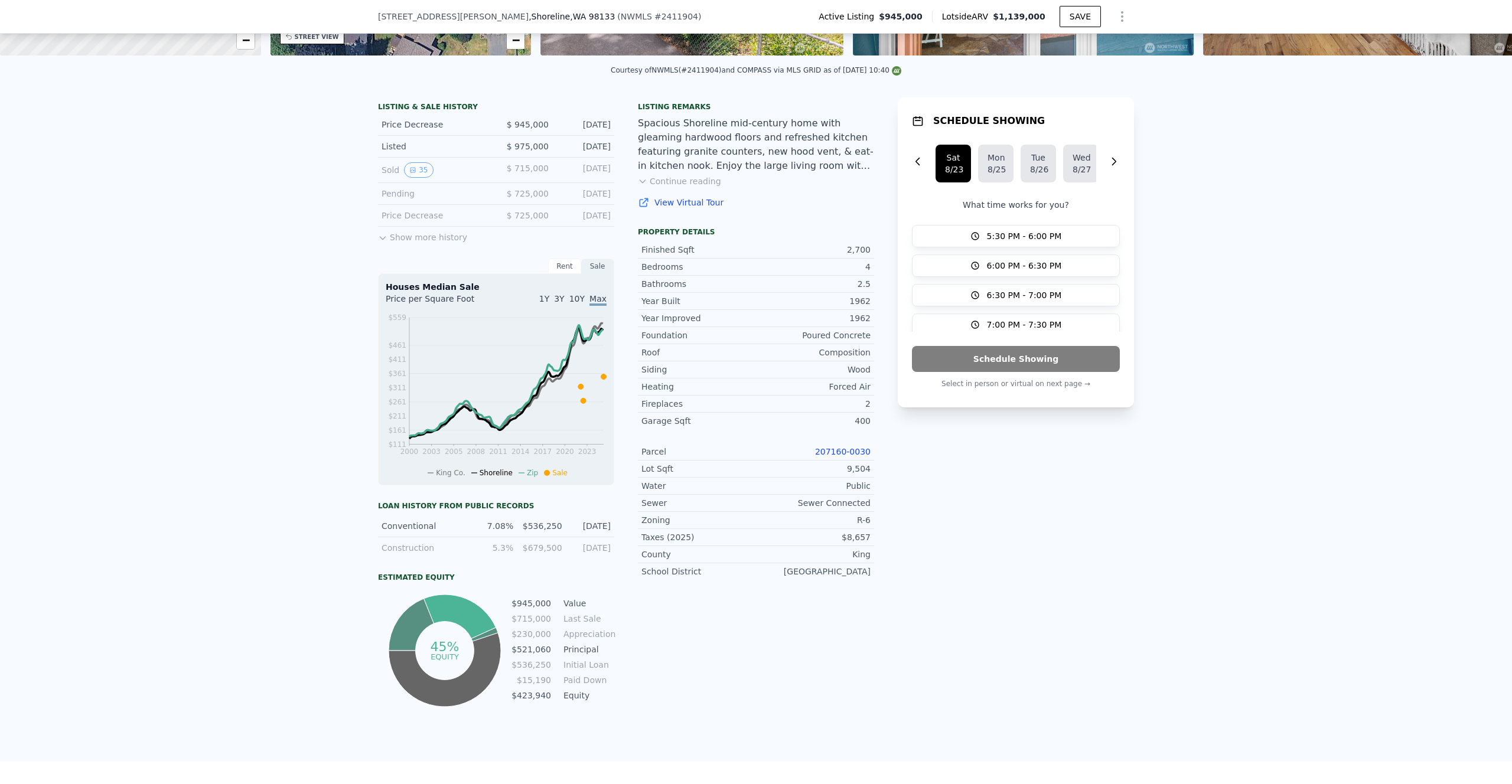
scroll to position [0, 0]
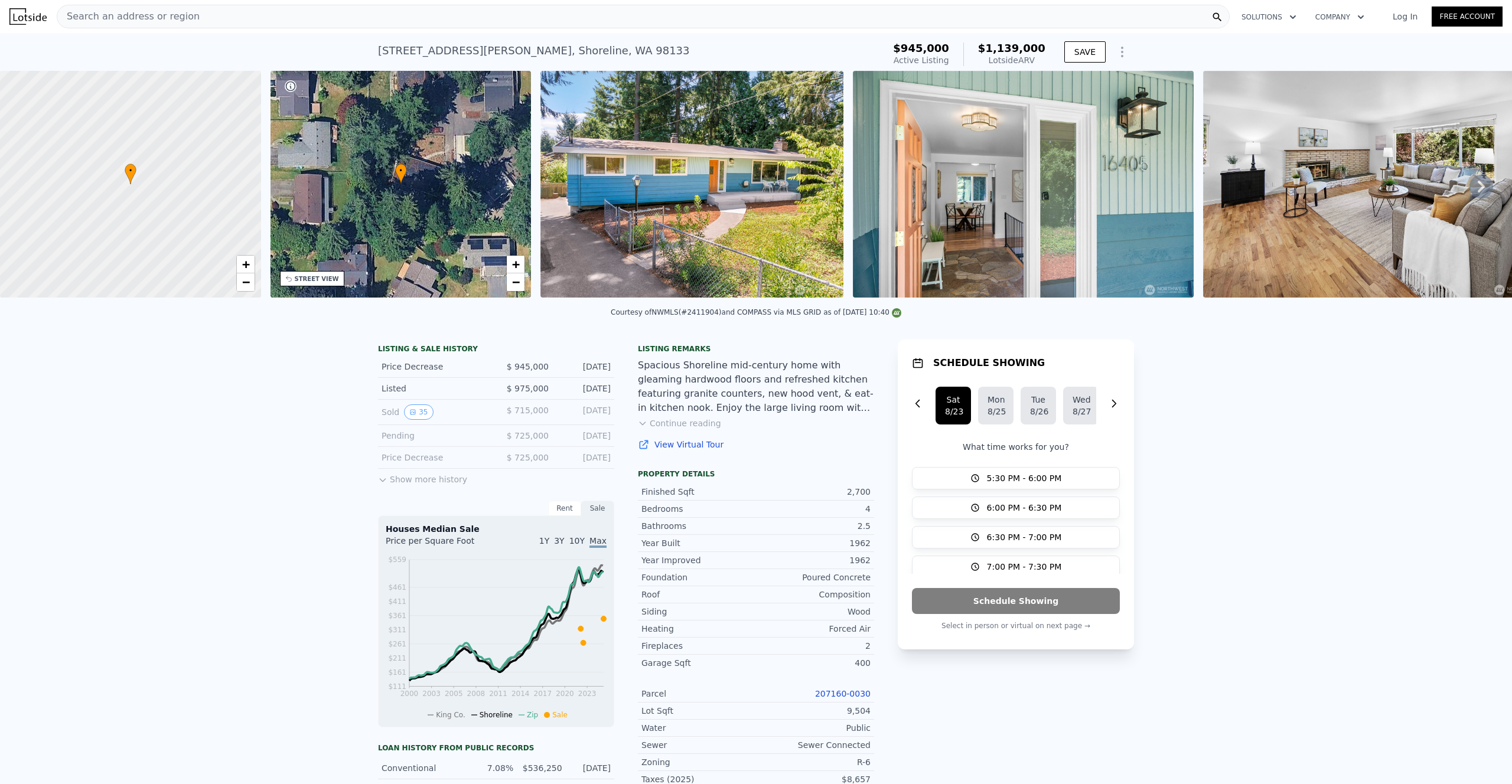
click at [1175, 364] on div "LISTING & SALE HISTORY Price Decrease $ 945,000 [DATE] Listed $ 975,000 [DATE] …" at bounding box center [756, 667] width 1512 height 674
